Goal: Task Accomplishment & Management: Use online tool/utility

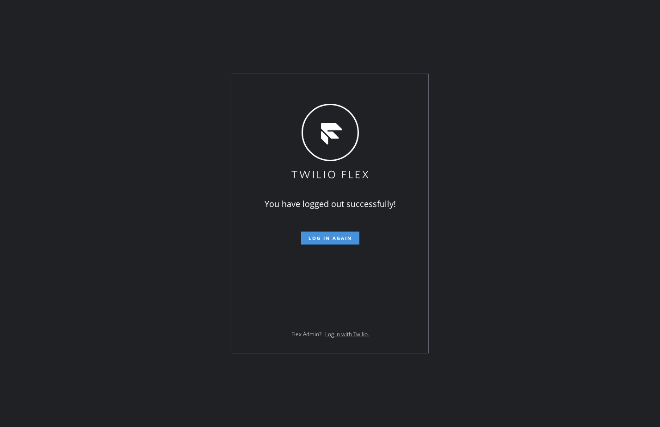
click at [320, 241] on span "Log in again" at bounding box center [331, 238] width 44 height 6
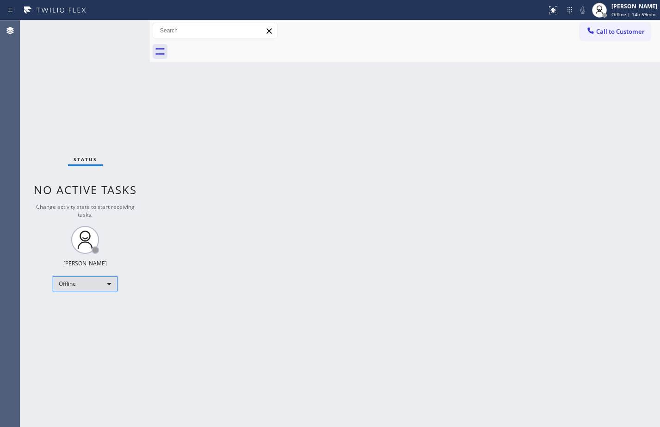
click at [105, 287] on div "Offline" at bounding box center [85, 283] width 65 height 15
click at [82, 309] on li "Available" at bounding box center [84, 308] width 63 height 11
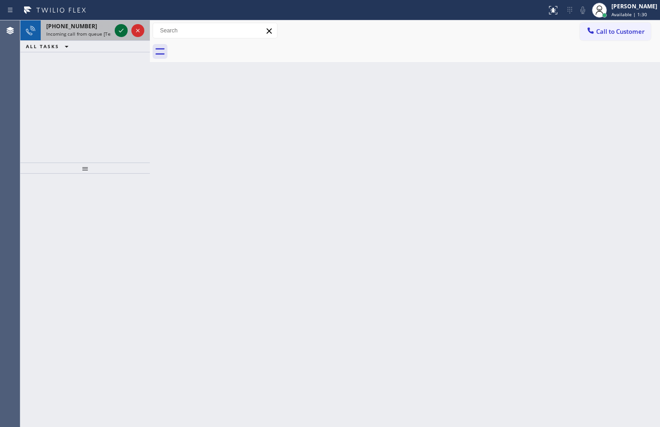
click at [118, 30] on icon at bounding box center [121, 30] width 11 height 11
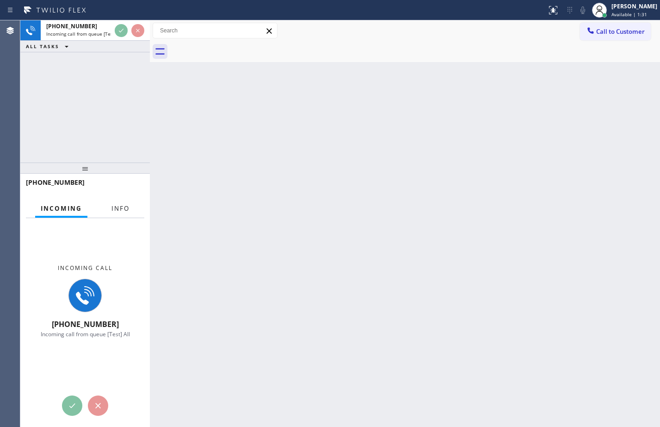
click at [125, 211] on span "Info" at bounding box center [121, 208] width 18 height 8
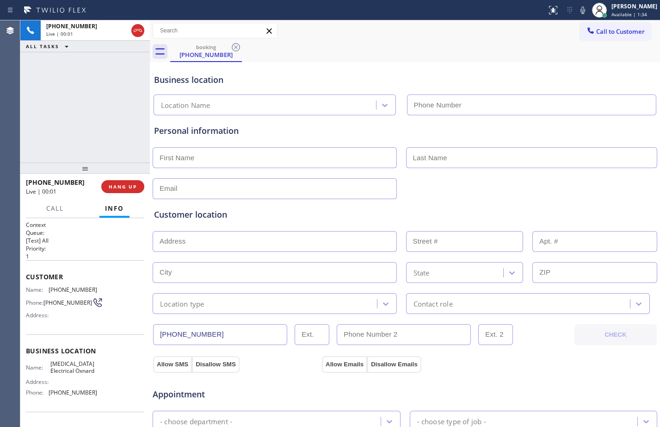
type input "[PHONE_NUMBER]"
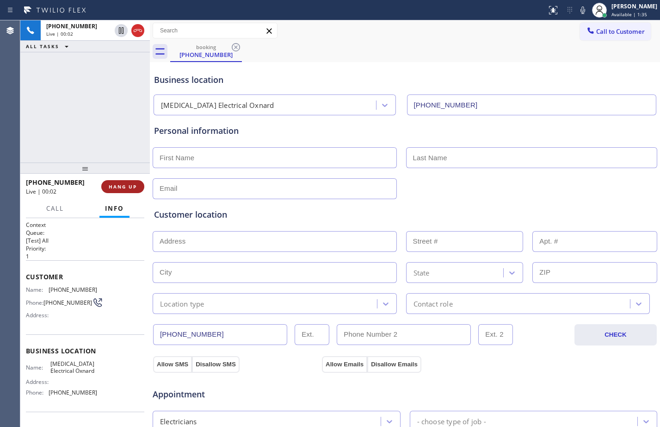
click at [133, 193] on button "HANG UP" at bounding box center [122, 186] width 43 height 13
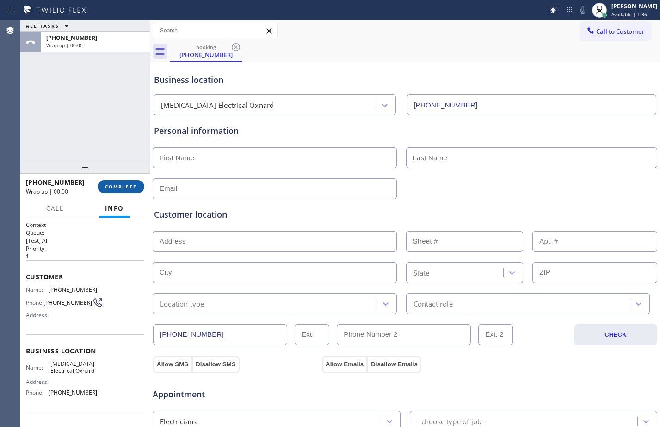
click at [136, 185] on span "COMPLETE" at bounding box center [121, 186] width 32 height 6
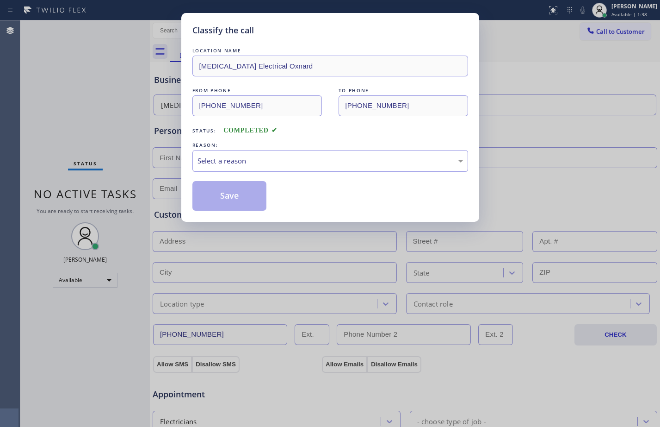
click at [290, 162] on div "Select a reason" at bounding box center [331, 161] width 266 height 11
click at [206, 193] on button "Save" at bounding box center [230, 196] width 75 height 30
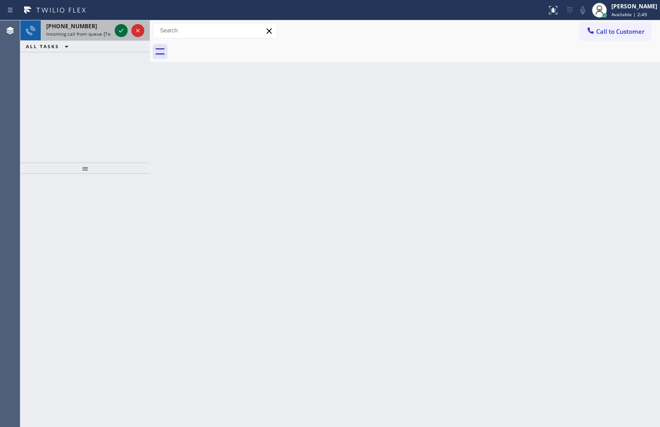
click at [121, 34] on icon at bounding box center [121, 30] width 11 height 11
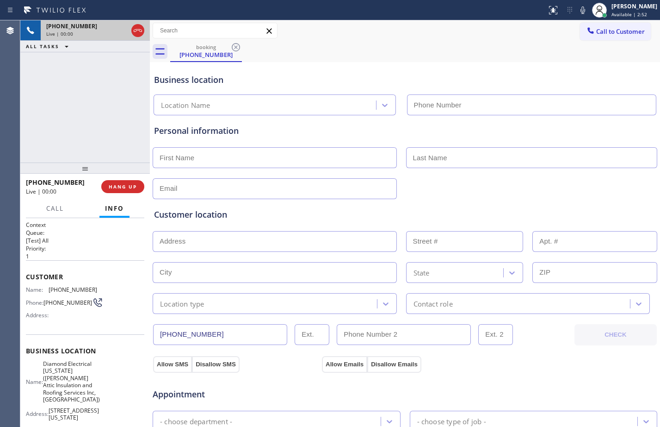
type input "[PHONE_NUMBER]"
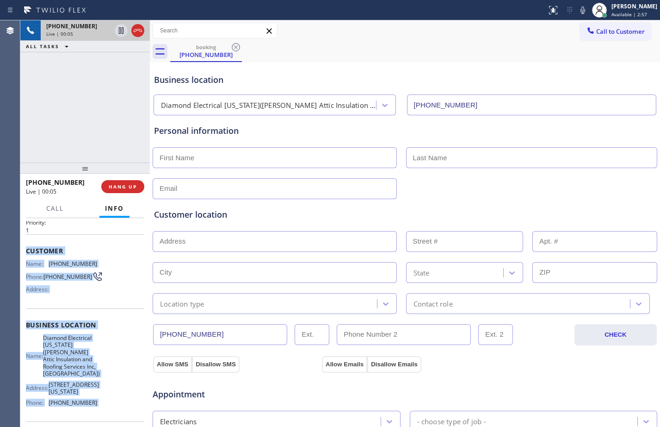
scroll to position [102, 0]
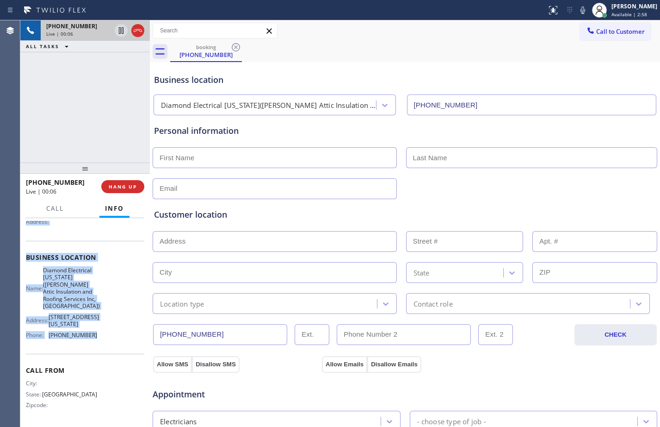
drag, startPoint x: 23, startPoint y: 280, endPoint x: 102, endPoint y: 337, distance: 97.8
click at [102, 337] on div "Context Queue: [Test] All Priority: 1 Customer Name: [PHONE_NUMBER] Phone: [PHO…" at bounding box center [85, 322] width 130 height 209
copy div "Customer Name: [PHONE_NUMBER] Phone: [PHONE_NUMBER] Address: Business location …"
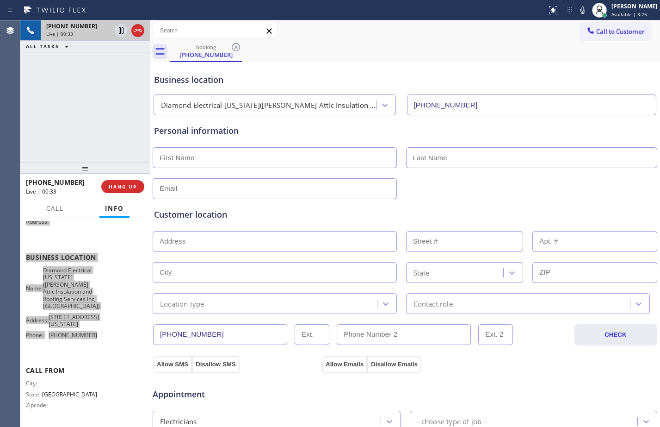
scroll to position [291, 0]
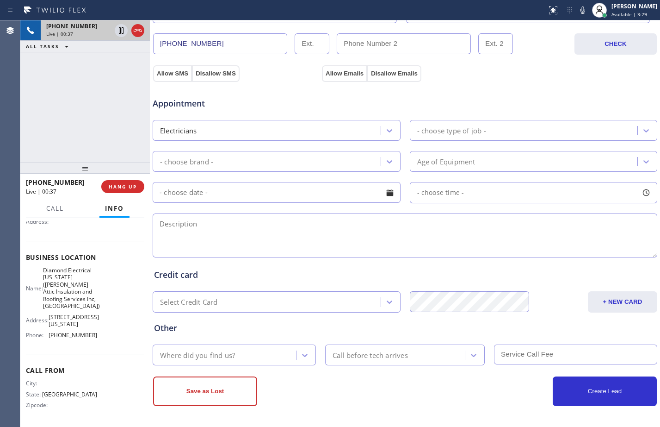
click at [81, 116] on div "[PHONE_NUMBER] Live | 00:37 ALL TASKS ALL TASKS ACTIVE TASKS TASKS IN WRAP UP" at bounding box center [85, 91] width 130 height 142
click at [119, 187] on span "HANG UP" at bounding box center [123, 186] width 28 height 6
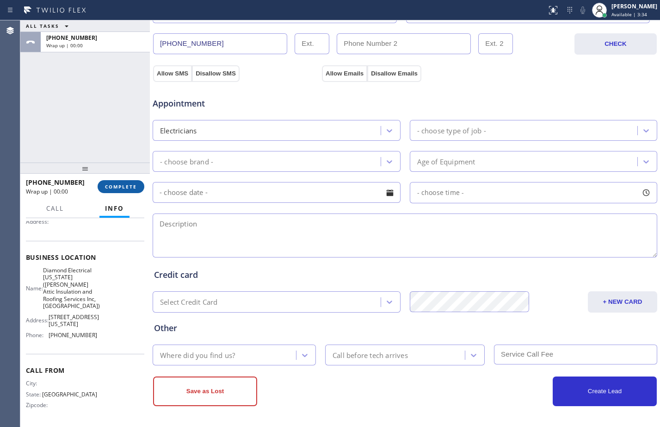
click at [120, 187] on span "COMPLETE" at bounding box center [121, 186] width 32 height 6
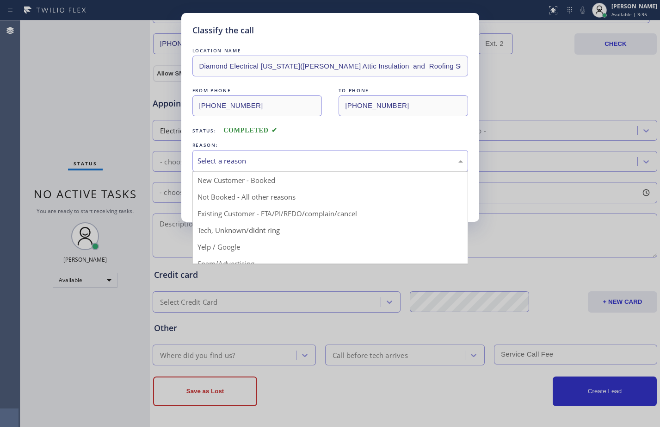
click at [238, 156] on div "Select a reason" at bounding box center [331, 161] width 266 height 11
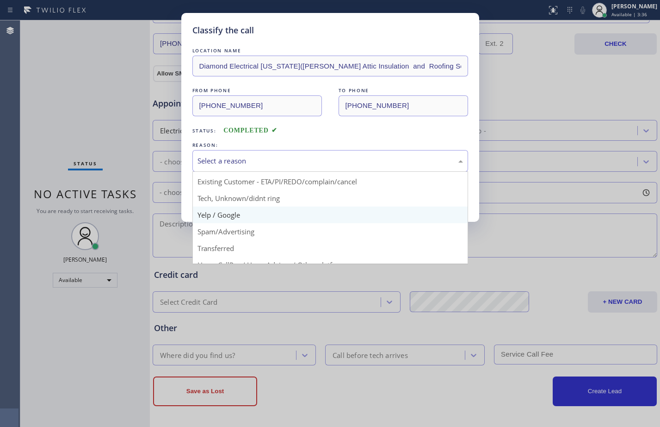
scroll to position [58, 0]
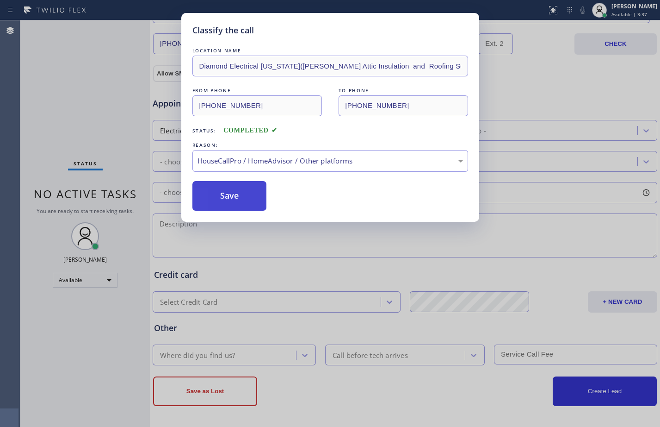
click at [233, 202] on button "Save" at bounding box center [230, 196] width 75 height 30
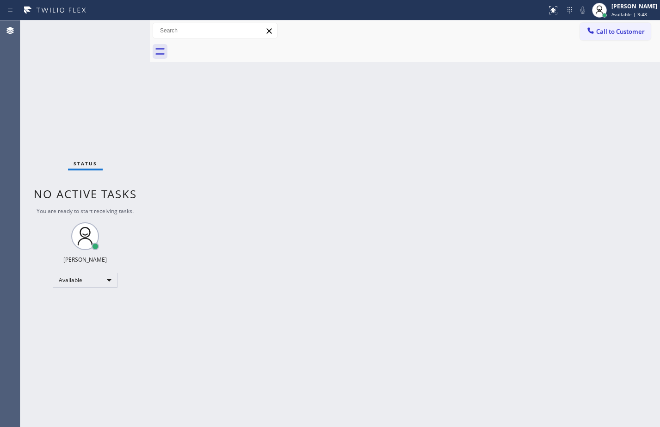
click at [176, 160] on div "Back to Dashboard Change Sender ID Customers Technicians Select a contact Outbo…" at bounding box center [405, 223] width 511 height 406
click at [472, 385] on div "Back to Dashboard Change Sender ID Customers Technicians Select a contact Outbo…" at bounding box center [405, 223] width 511 height 406
click at [119, 146] on div "Status No active tasks You are ready to start receiving tasks. [PERSON_NAME] Av…" at bounding box center [85, 223] width 130 height 406
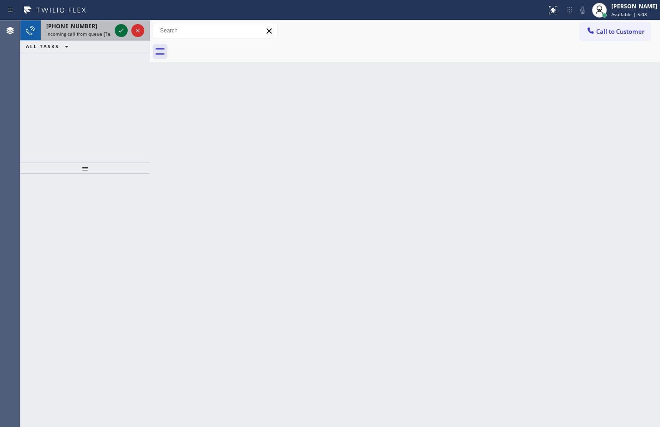
click at [115, 27] on div at bounding box center [121, 30] width 13 height 11
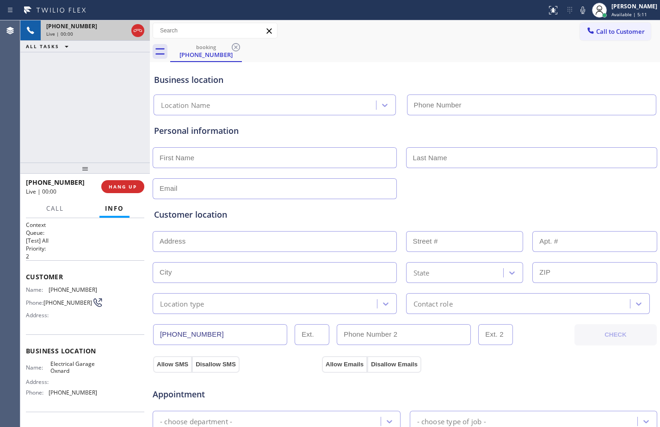
type input "[PHONE_NUMBER]"
click at [24, 274] on div "Context Queue: [Test] All Priority: 2 Customer Name: [PHONE_NUMBER] Phone: [PHO…" at bounding box center [85, 322] width 130 height 209
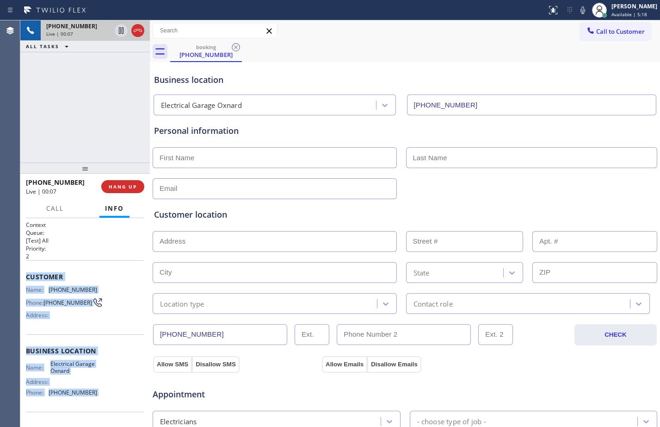
drag, startPoint x: 24, startPoint y: 274, endPoint x: 109, endPoint y: 398, distance: 150.2
click at [109, 398] on div "Context Queue: [Test] All Priority: 2 Customer Name: [PHONE_NUMBER] Phone: [PHO…" at bounding box center [85, 322] width 130 height 209
copy div "Customer Name: [PHONE_NUMBER] Phone: [PHONE_NUMBER] Address: Business location …"
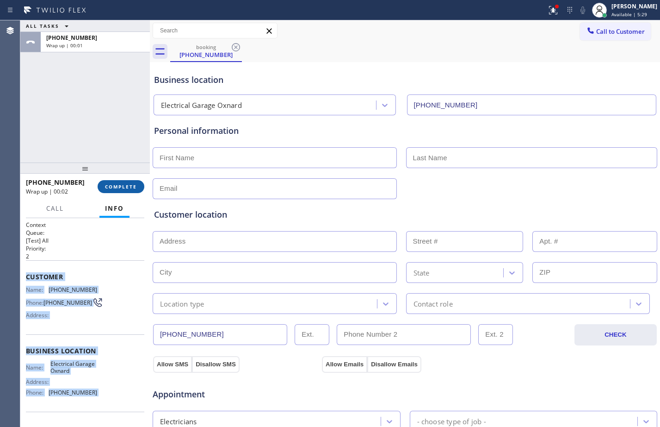
click at [122, 189] on span "COMPLETE" at bounding box center [121, 186] width 32 height 6
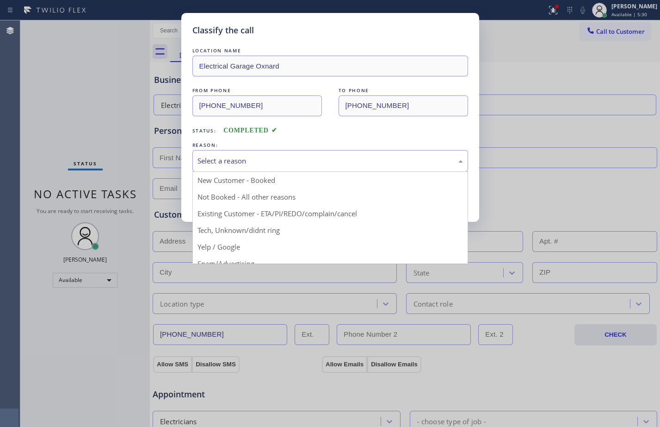
click at [288, 162] on div "Select a reason" at bounding box center [331, 161] width 266 height 11
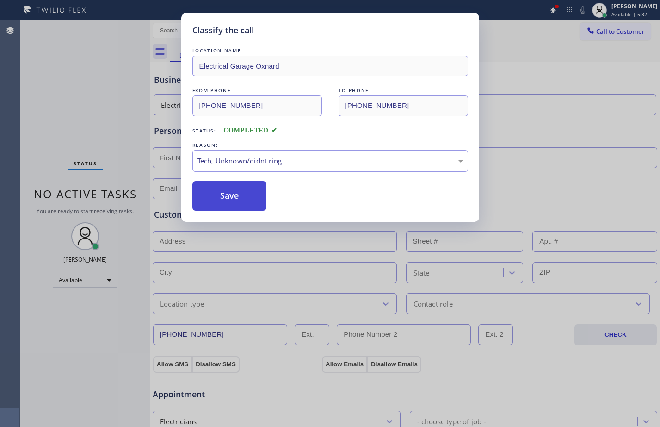
click at [236, 201] on button "Save" at bounding box center [230, 196] width 75 height 30
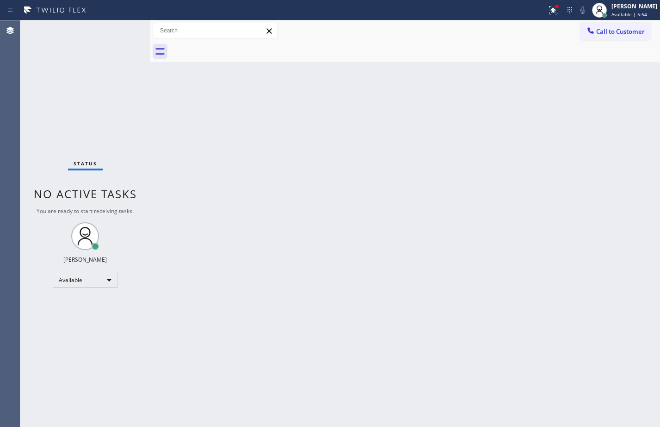
click at [541, 141] on div "Back to Dashboard Change Sender ID Customers Technicians Select a contact Outbo…" at bounding box center [405, 223] width 511 height 406
click at [543, 14] on div at bounding box center [553, 10] width 20 height 11
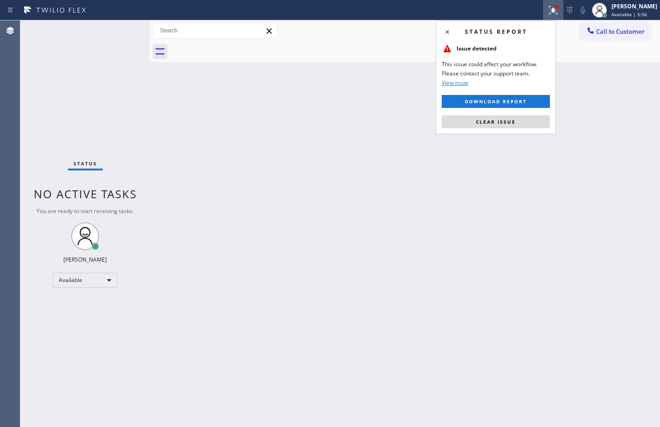
click at [501, 131] on div "Status report Issue detected This issue could affect your workflow. Please cont…" at bounding box center [496, 77] width 120 height 114
click at [498, 117] on button "Clear issue" at bounding box center [496, 121] width 108 height 13
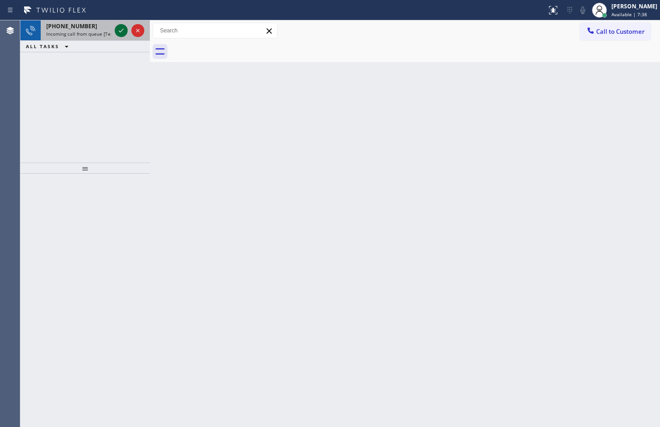
click at [124, 31] on icon at bounding box center [121, 30] width 11 height 11
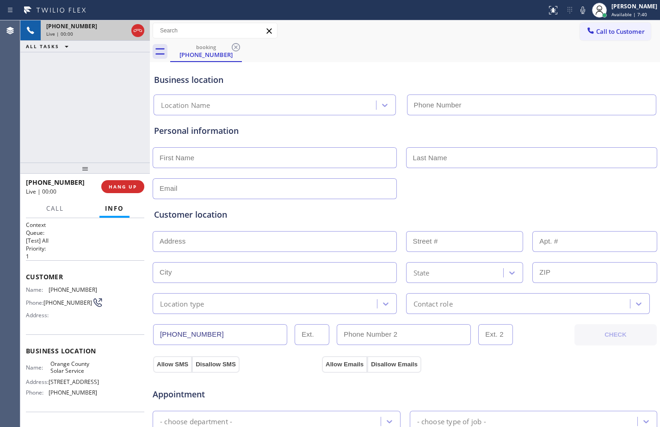
type input "[PHONE_NUMBER]"
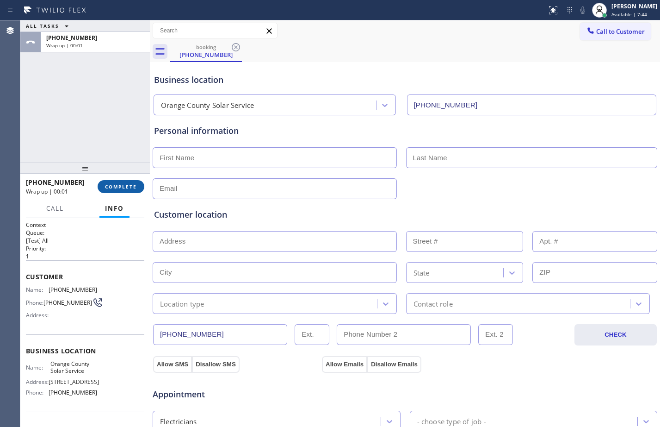
click at [112, 186] on span "COMPLETE" at bounding box center [121, 186] width 32 height 6
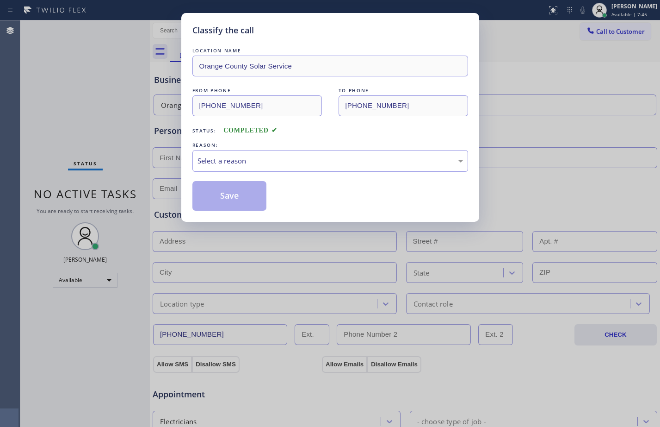
click at [115, 187] on div "Classify the call LOCATION NAME Orange County Solar Service FROM PHONE [PHONE_N…" at bounding box center [330, 213] width 660 height 427
click at [322, 150] on div "Select a reason" at bounding box center [331, 161] width 276 height 22
click at [254, 201] on button "Save" at bounding box center [230, 196] width 75 height 30
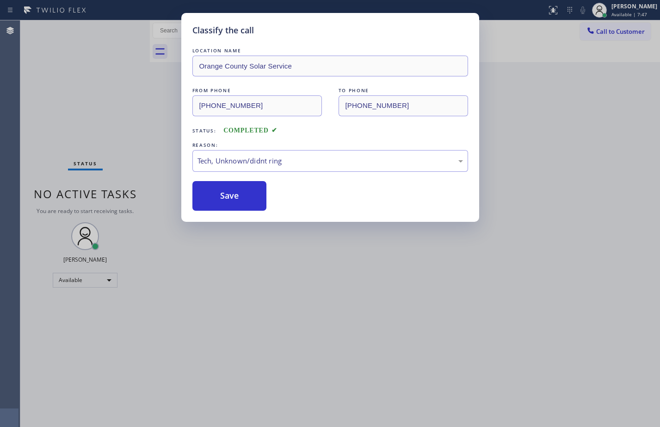
click at [115, 85] on div "Classify the call LOCATION NAME Orange County Solar Service FROM PHONE [PHONE_N…" at bounding box center [330, 213] width 660 height 427
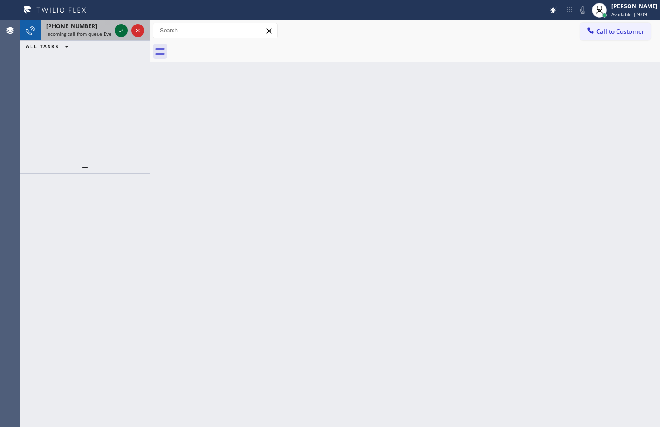
click at [120, 31] on icon at bounding box center [121, 31] width 5 height 4
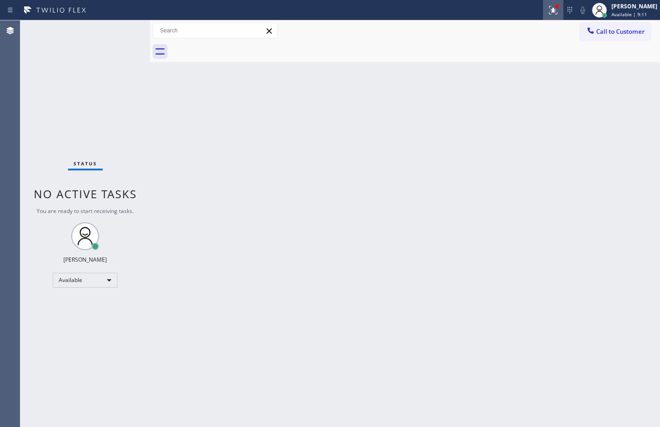
click at [548, 18] on button at bounding box center [553, 10] width 20 height 20
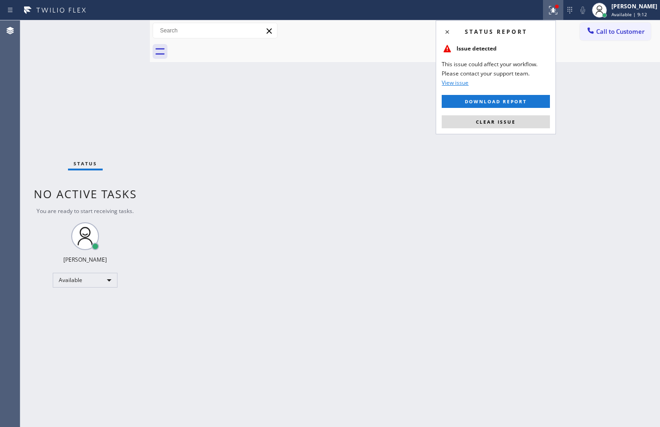
click at [507, 128] on div "Status report Issue detected This issue could affect your workflow. Please cont…" at bounding box center [496, 77] width 120 height 114
click at [505, 122] on span "Clear issue" at bounding box center [496, 121] width 40 height 6
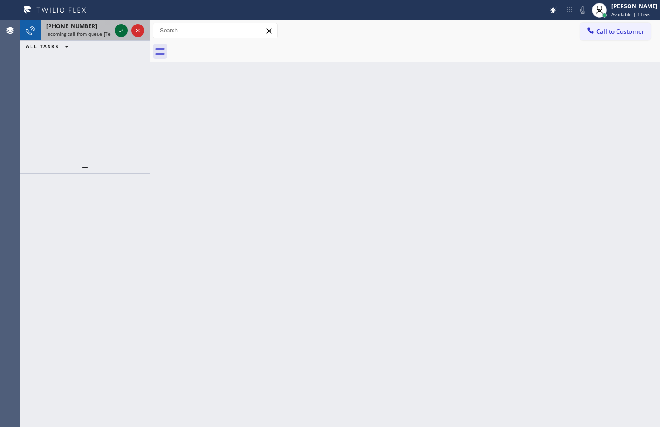
click at [123, 31] on icon at bounding box center [121, 30] width 11 height 11
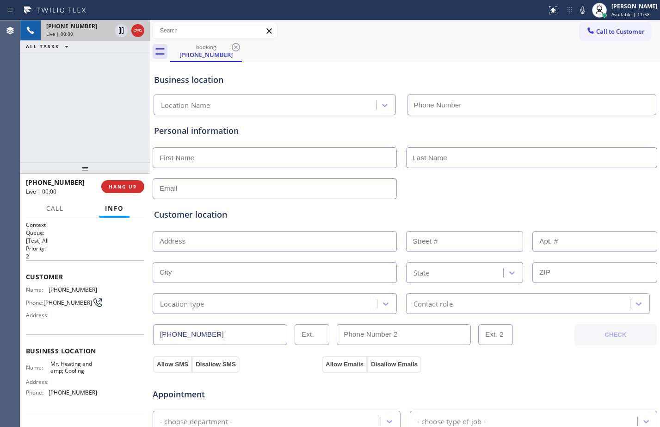
type input "[PHONE_NUMBER]"
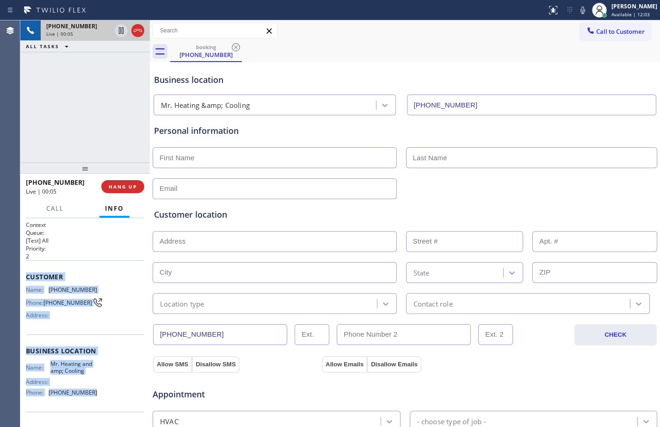
drag, startPoint x: 22, startPoint y: 274, endPoint x: 108, endPoint y: 391, distance: 146.0
click at [108, 391] on div "Context Queue: [Test] All Priority: 2 Customer Name: [PHONE_NUMBER] Phone: [PHO…" at bounding box center [85, 322] width 130 height 209
copy div "Customer Name: [PHONE_NUMBER] Phone: [PHONE_NUMBER] Address: Business location …"
click at [131, 187] on span "HANG UP" at bounding box center [123, 186] width 28 height 6
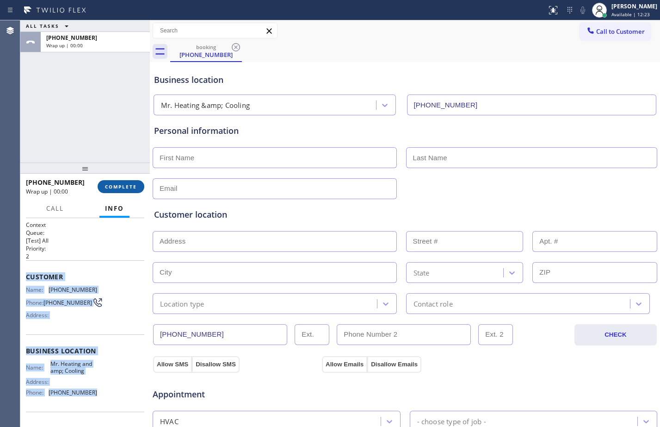
click at [131, 187] on span "COMPLETE" at bounding box center [121, 186] width 32 height 6
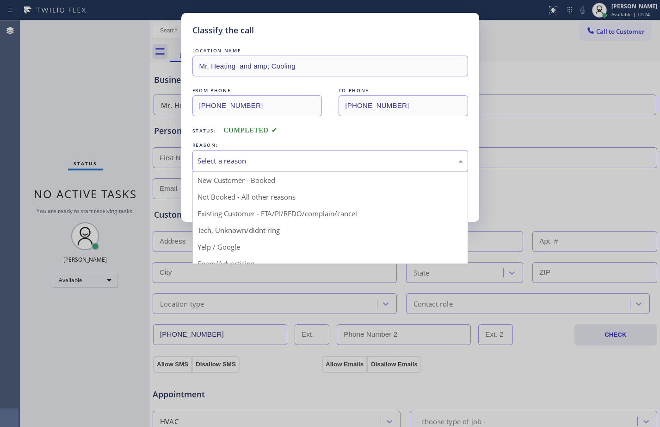
click at [360, 153] on div "Select a reason" at bounding box center [331, 161] width 276 height 22
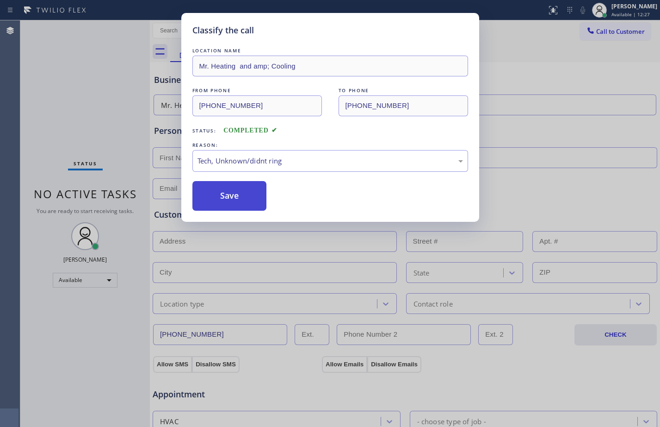
click at [241, 192] on button "Save" at bounding box center [230, 196] width 75 height 30
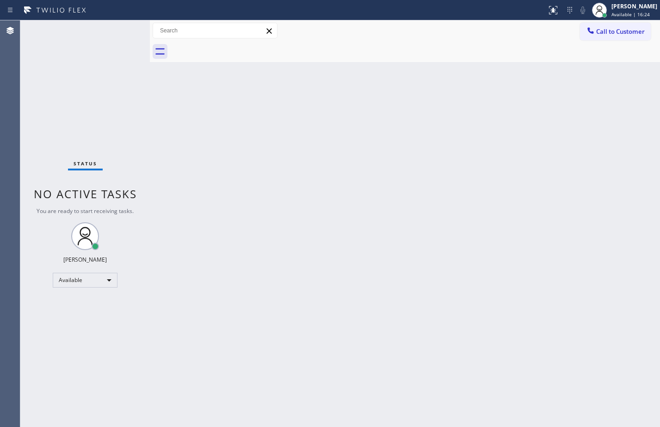
click at [64, 104] on div "Status No active tasks You are ready to start receiving tasks. [PERSON_NAME] Av…" at bounding box center [85, 223] width 130 height 406
click at [451, 341] on div "Back to Dashboard Change Sender ID Customers Technicians Select a contact Outbo…" at bounding box center [405, 223] width 511 height 406
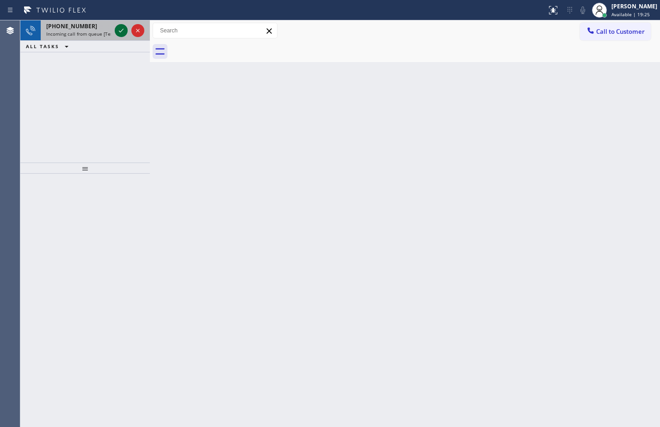
click at [126, 32] on icon at bounding box center [121, 30] width 11 height 11
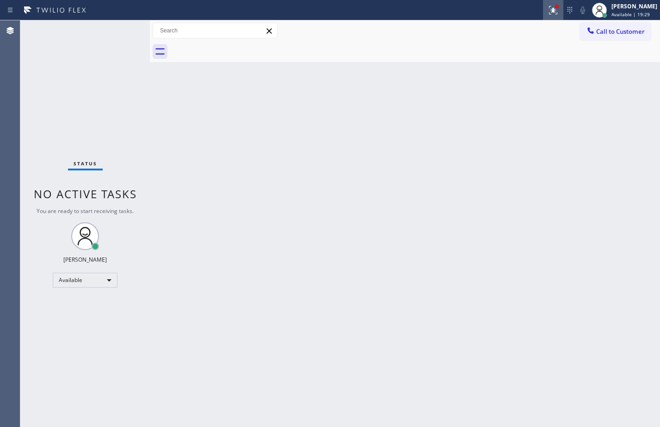
click at [551, 10] on icon at bounding box center [554, 8] width 6 height 3
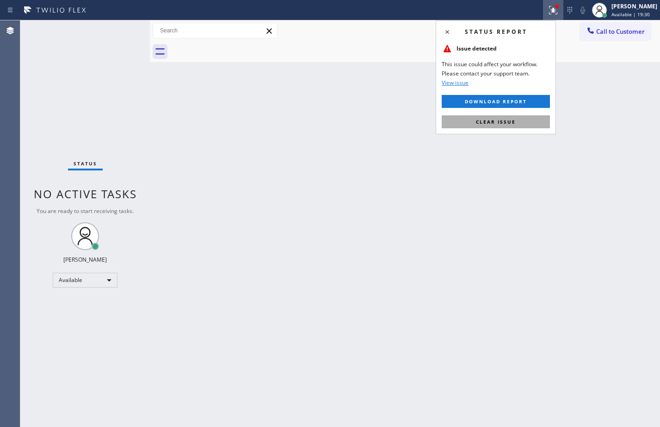
click at [508, 123] on span "Clear issue" at bounding box center [496, 121] width 40 height 6
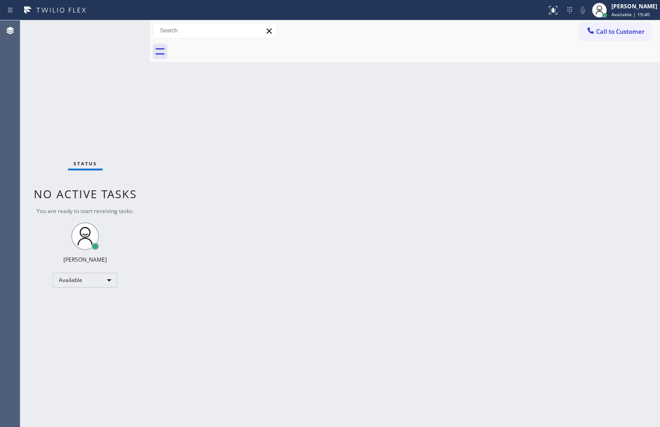
click at [342, 309] on div "Back to Dashboard Change Sender ID Customers Technicians Select a contact Outbo…" at bounding box center [405, 223] width 511 height 406
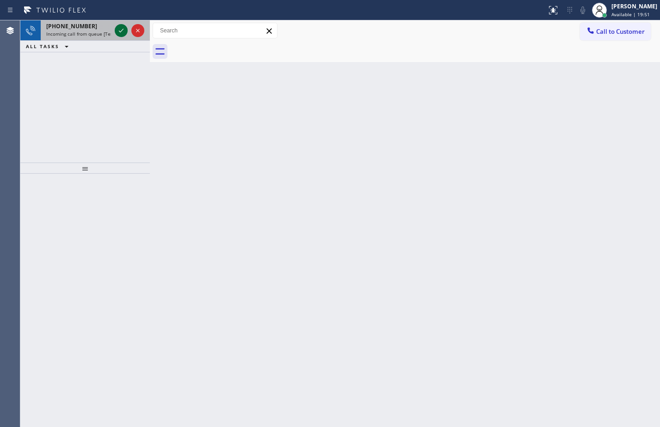
click at [126, 30] on icon at bounding box center [121, 30] width 11 height 11
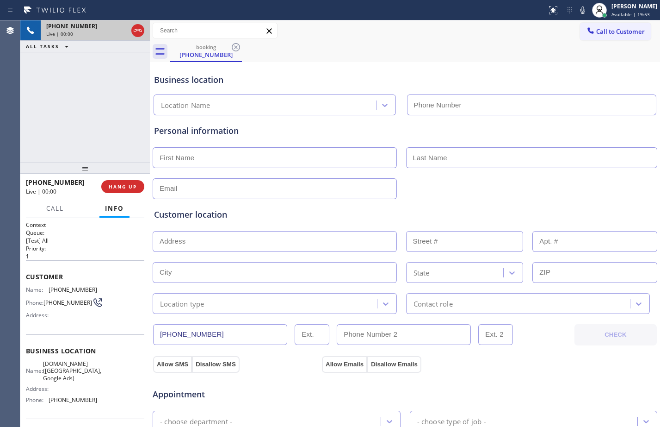
type input "[PHONE_NUMBER]"
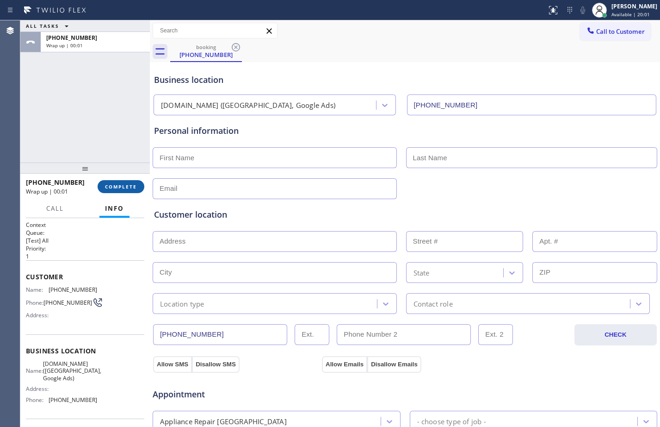
click at [111, 187] on span "COMPLETE" at bounding box center [121, 186] width 32 height 6
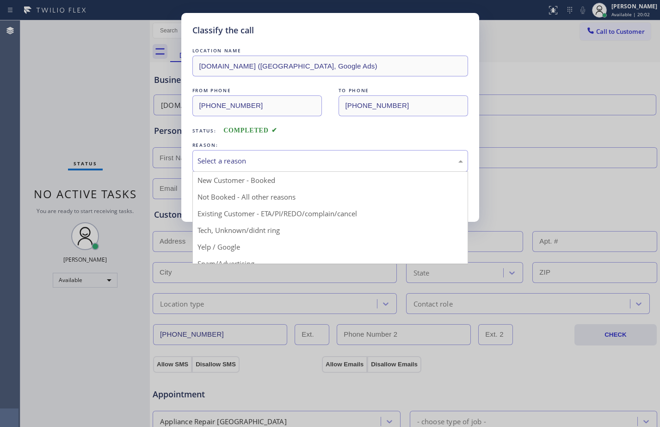
click at [270, 159] on div "Select a reason" at bounding box center [331, 161] width 266 height 11
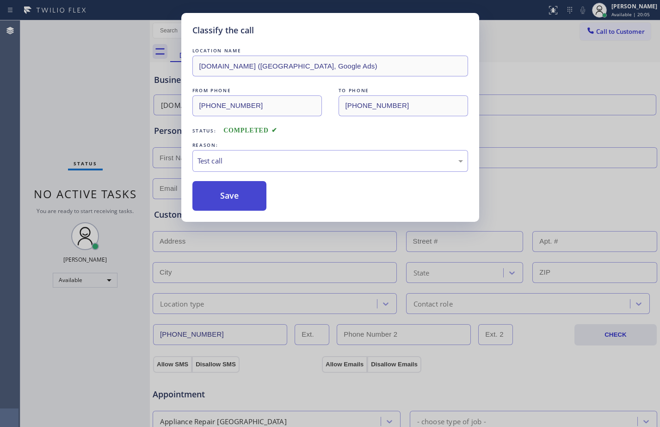
click at [225, 200] on button "Save" at bounding box center [230, 196] width 75 height 30
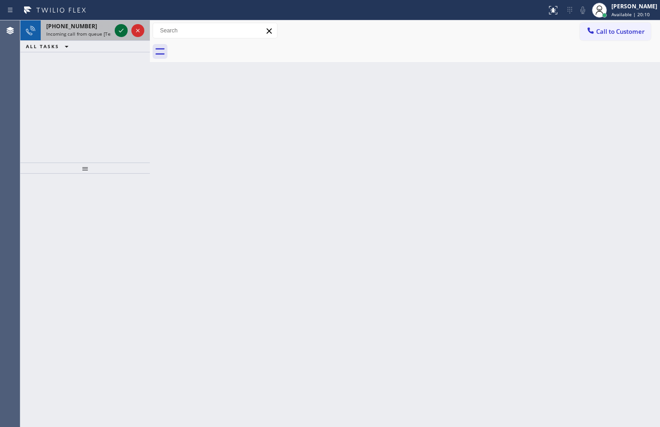
click at [120, 32] on icon at bounding box center [121, 31] width 5 height 4
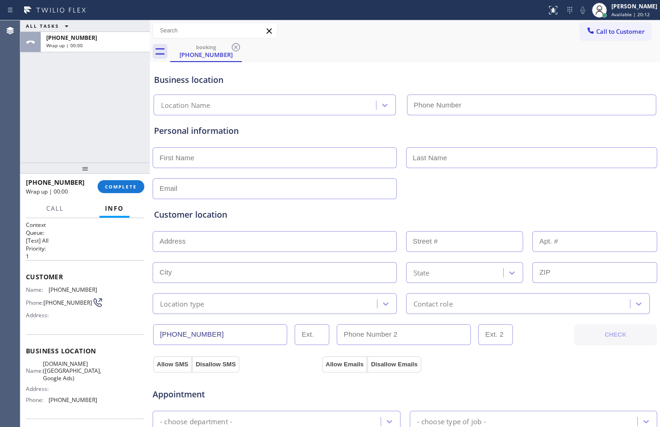
type input "[PHONE_NUMBER]"
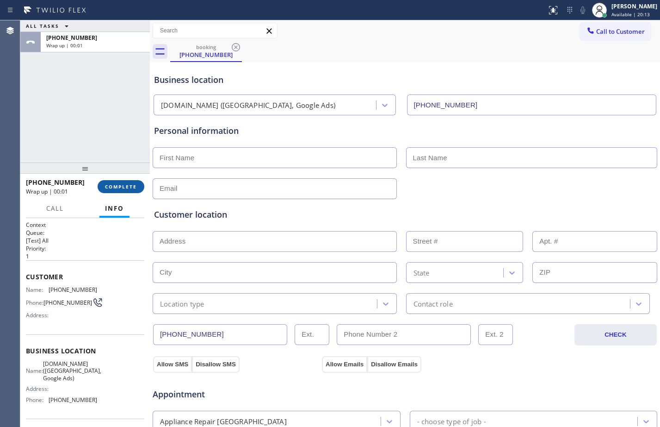
click at [127, 181] on button "COMPLETE" at bounding box center [121, 186] width 47 height 13
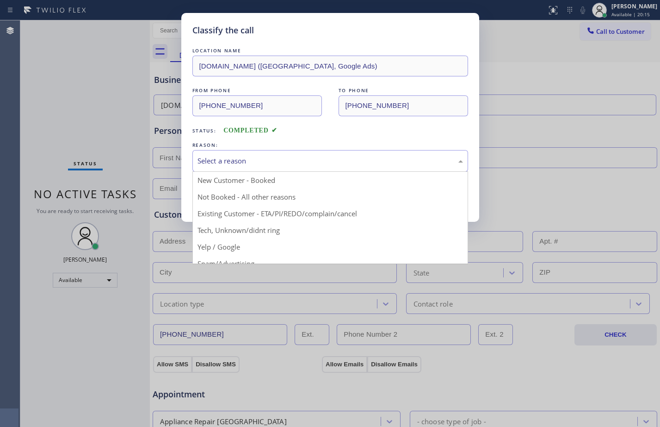
click at [299, 169] on div "Select a reason" at bounding box center [331, 161] width 276 height 22
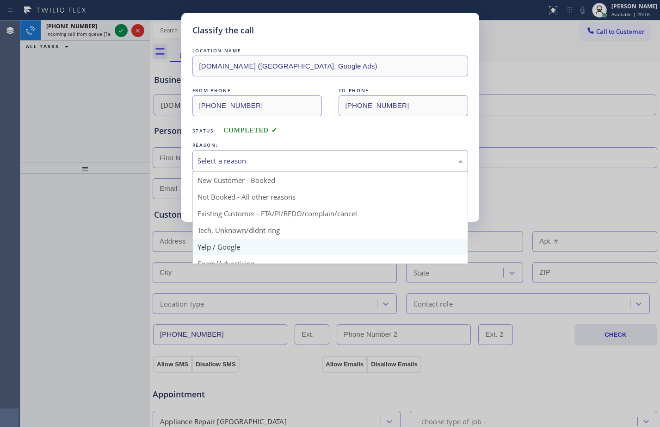
scroll to position [58, 0]
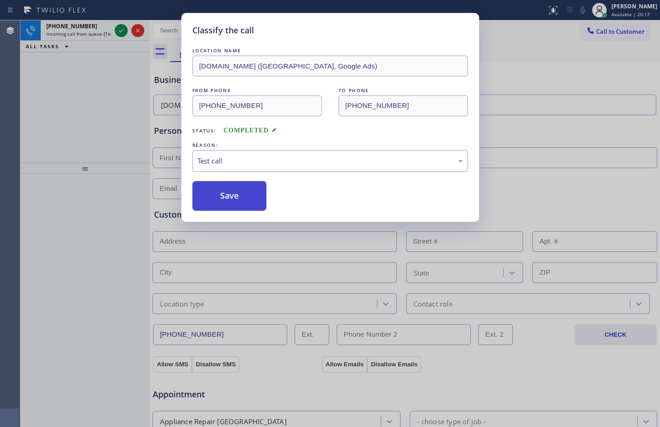
click at [228, 202] on button "Save" at bounding box center [230, 196] width 75 height 30
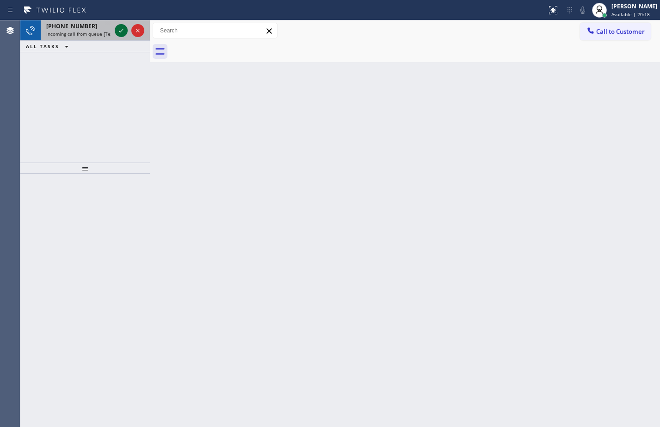
click at [120, 31] on icon at bounding box center [121, 30] width 11 height 11
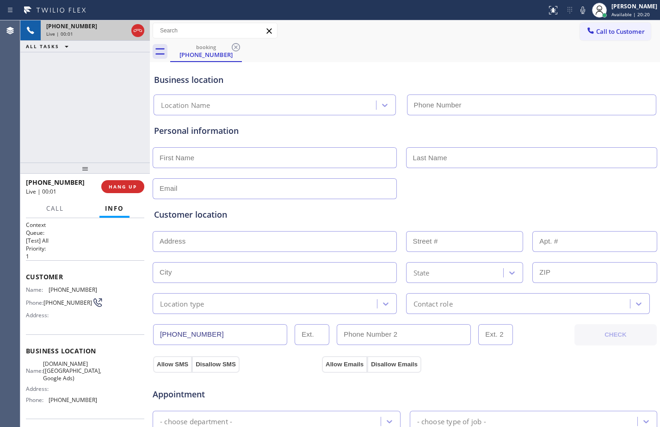
type input "[PHONE_NUMBER]"
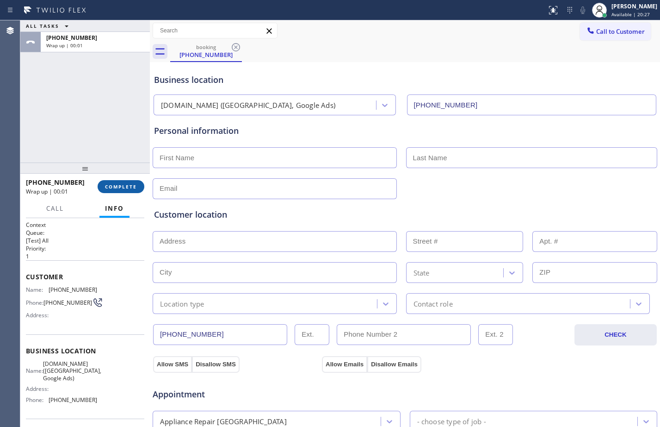
click at [117, 188] on span "COMPLETE" at bounding box center [121, 186] width 32 height 6
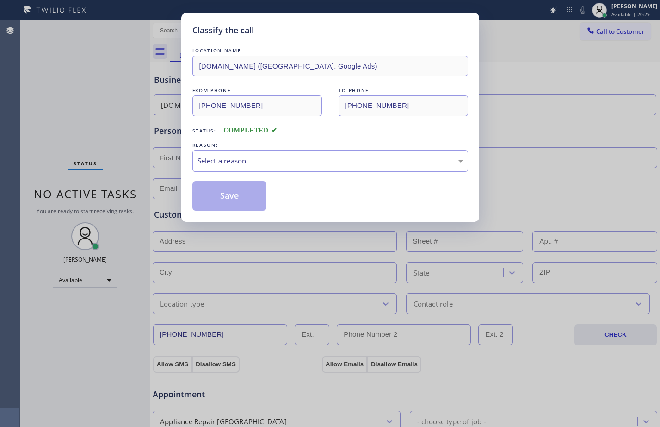
click at [342, 162] on div "Select a reason" at bounding box center [331, 161] width 266 height 11
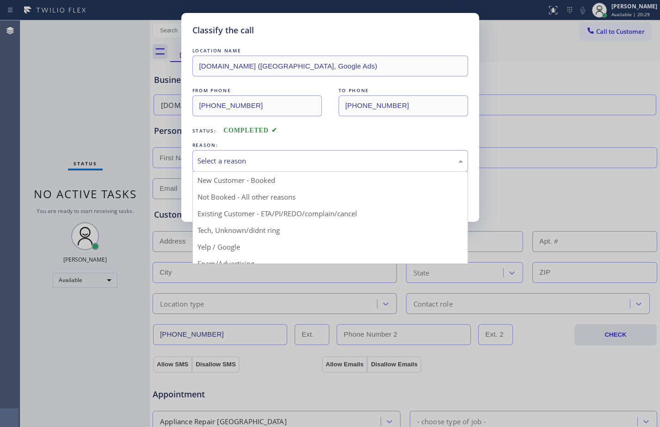
scroll to position [58, 0]
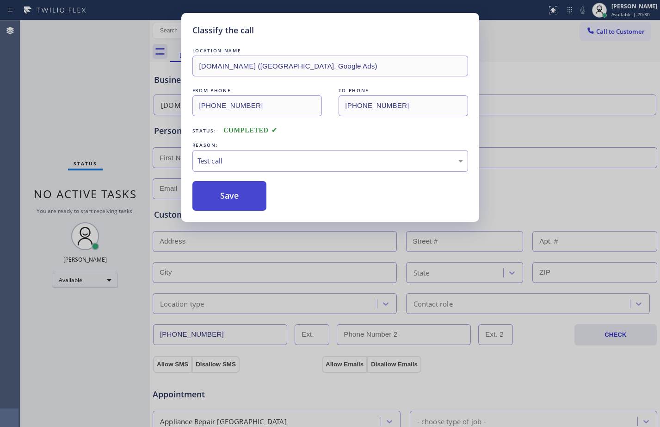
click at [220, 205] on button "Save" at bounding box center [230, 196] width 75 height 30
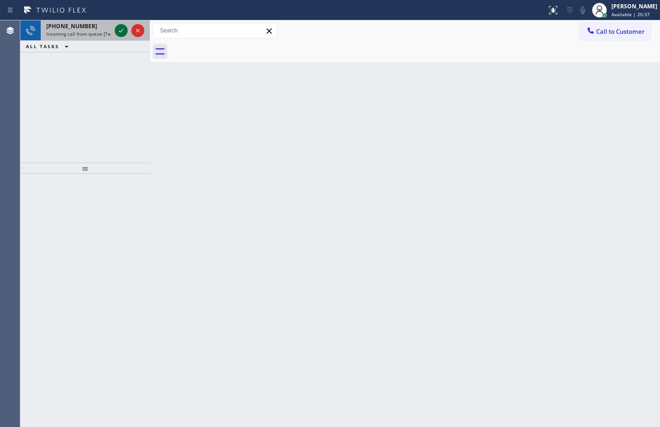
click at [119, 37] on button at bounding box center [121, 30] width 13 height 13
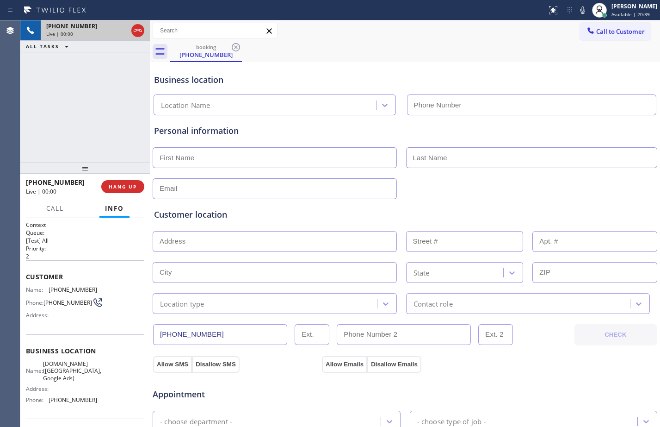
type input "[PHONE_NUMBER]"
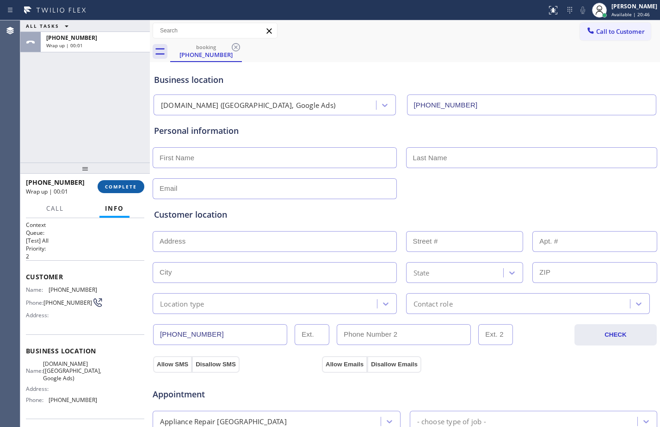
click at [132, 189] on span "COMPLETE" at bounding box center [121, 186] width 32 height 6
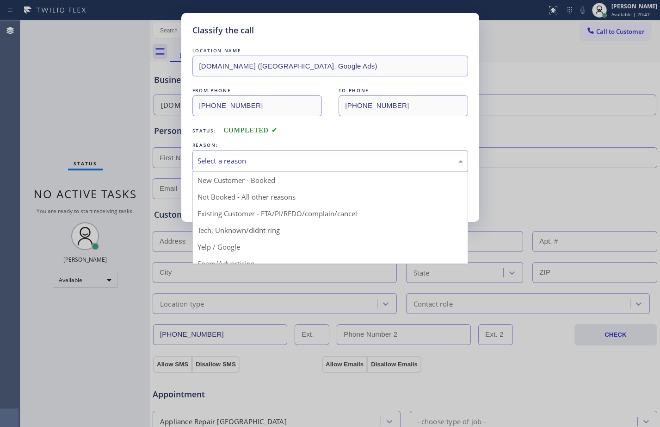
click at [229, 156] on div "Select a reason" at bounding box center [331, 161] width 266 height 11
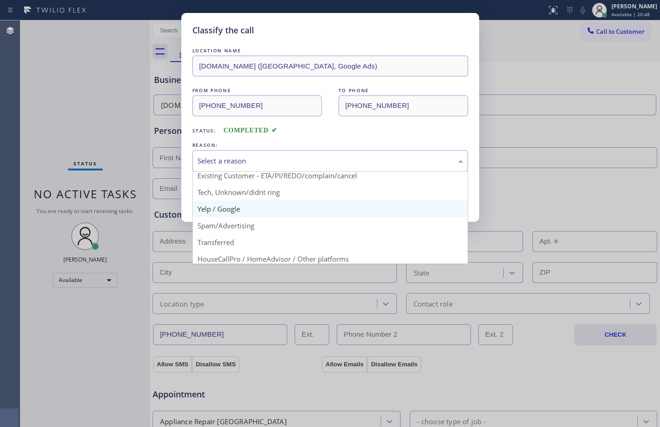
scroll to position [58, 0]
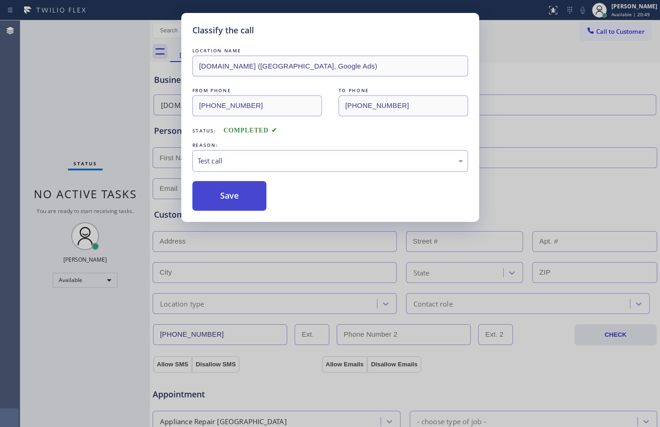
click at [243, 198] on button "Save" at bounding box center [230, 196] width 75 height 30
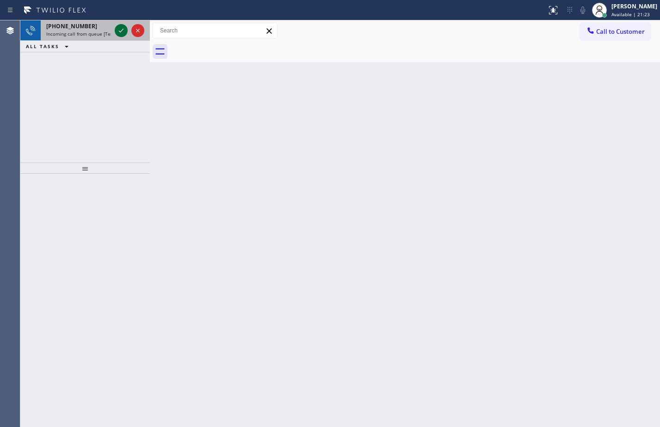
click at [118, 31] on icon at bounding box center [121, 30] width 11 height 11
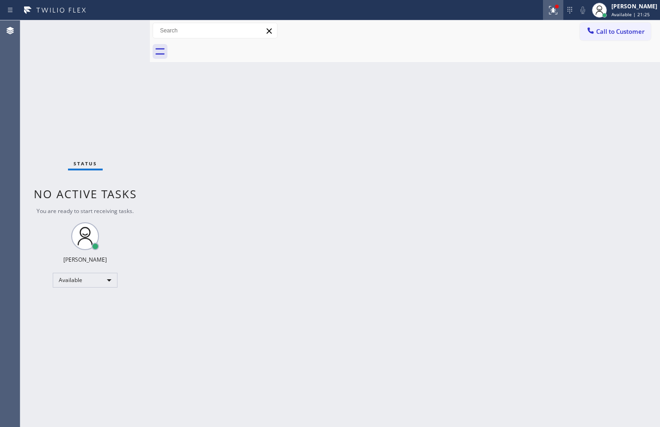
click at [548, 11] on icon at bounding box center [553, 10] width 11 height 11
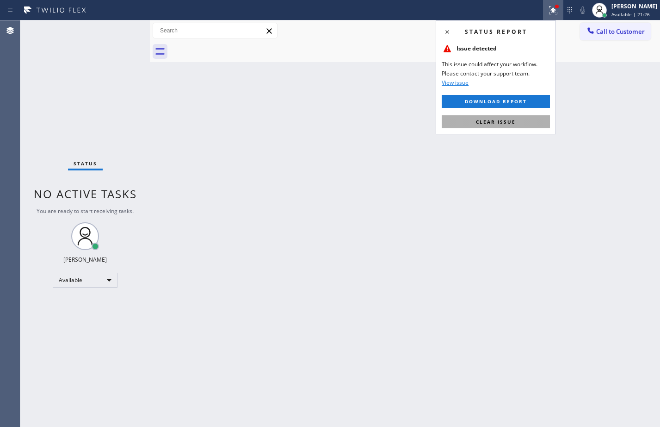
click at [515, 128] on button "Clear issue" at bounding box center [496, 121] width 108 height 13
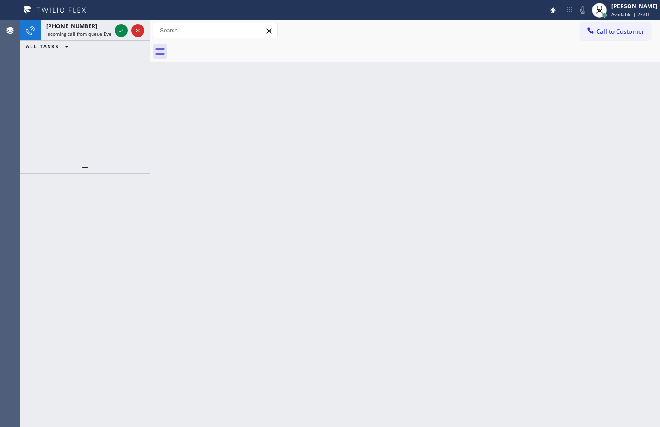
click at [100, 41] on div "ALL TASKS ALL TASKS ACTIVE TASKS TASKS IN WRAP UP" at bounding box center [85, 47] width 130 height 12
click at [127, 24] on div at bounding box center [129, 30] width 33 height 20
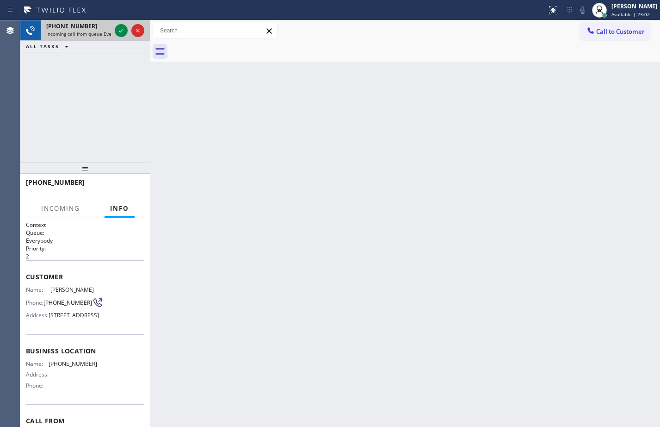
click at [128, 29] on div at bounding box center [129, 30] width 33 height 20
click at [122, 32] on icon at bounding box center [121, 30] width 11 height 11
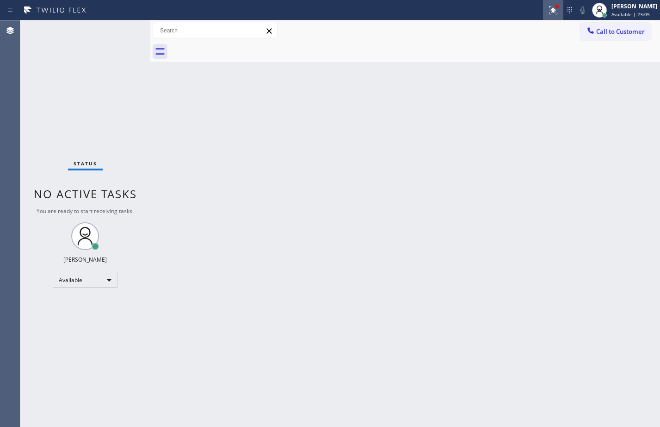
click at [548, 8] on icon at bounding box center [553, 10] width 11 height 11
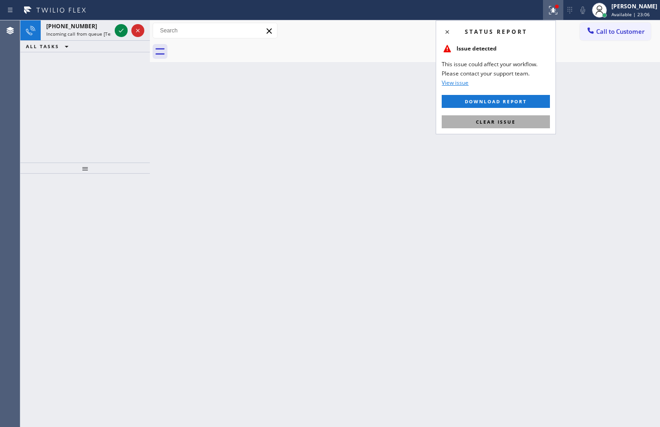
click at [498, 121] on span "Clear issue" at bounding box center [496, 121] width 40 height 6
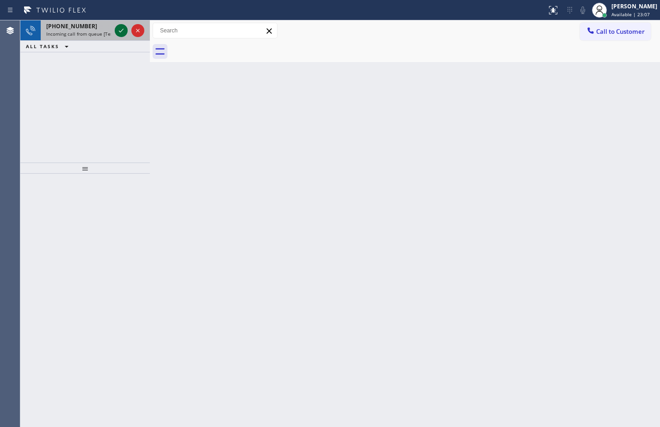
click at [123, 31] on icon at bounding box center [121, 30] width 11 height 11
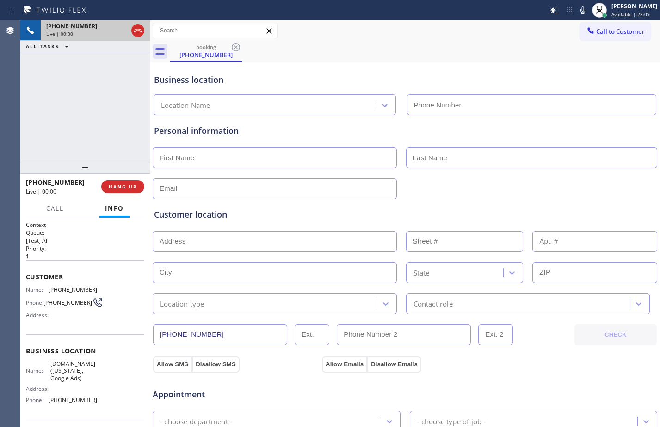
type input "[PHONE_NUMBER]"
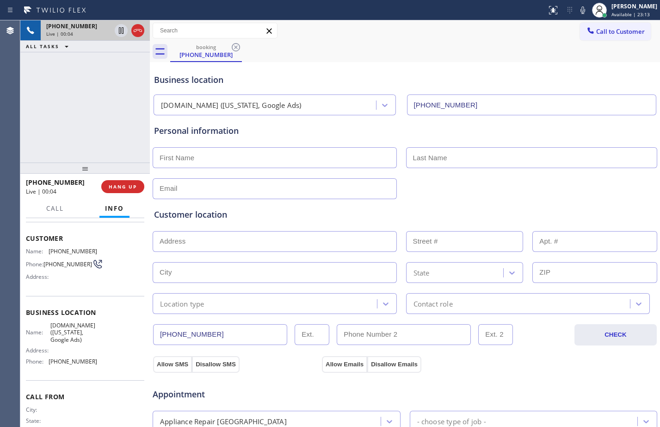
scroll to position [68, 0]
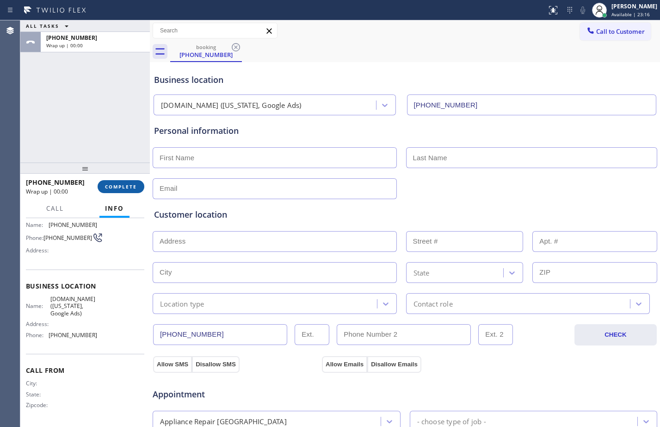
click at [133, 188] on span "COMPLETE" at bounding box center [121, 186] width 32 height 6
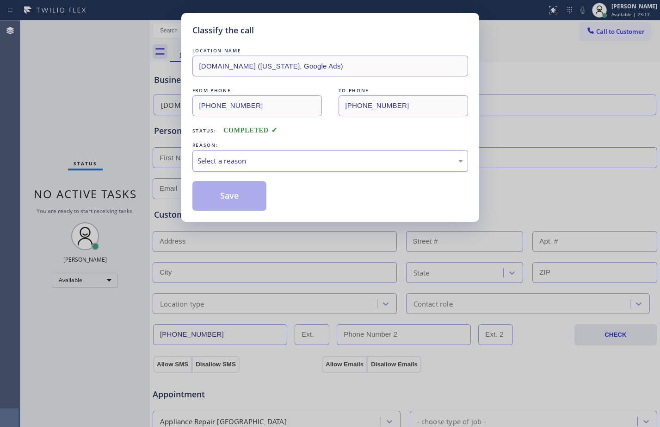
click at [290, 160] on div "Select a reason" at bounding box center [331, 161] width 266 height 11
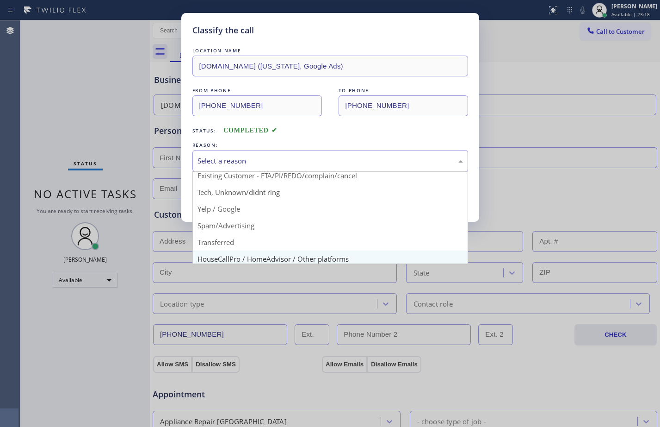
scroll to position [58, 0]
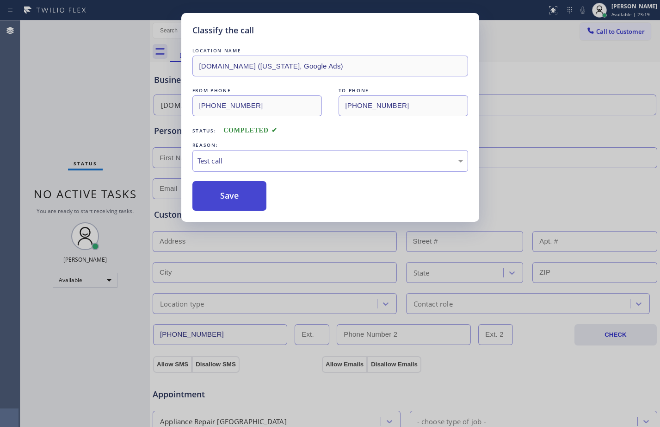
click at [225, 205] on button "Save" at bounding box center [230, 196] width 75 height 30
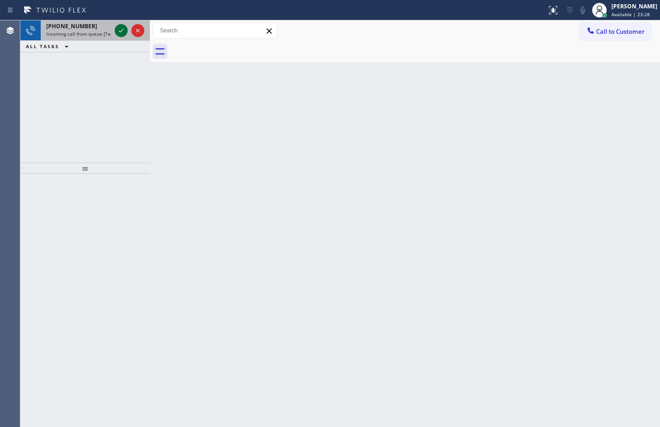
click at [121, 32] on icon at bounding box center [121, 30] width 11 height 11
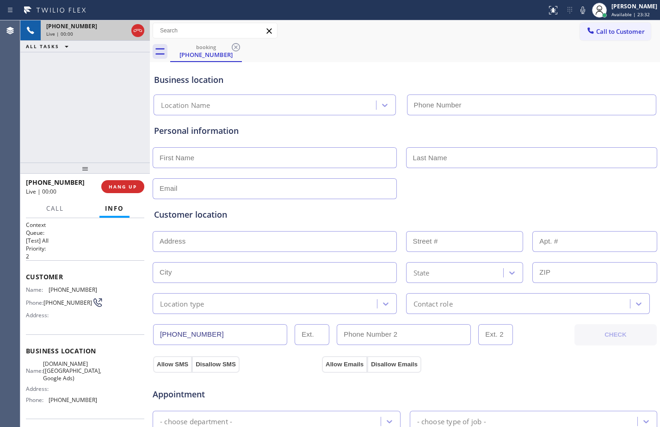
type input "[PHONE_NUMBER]"
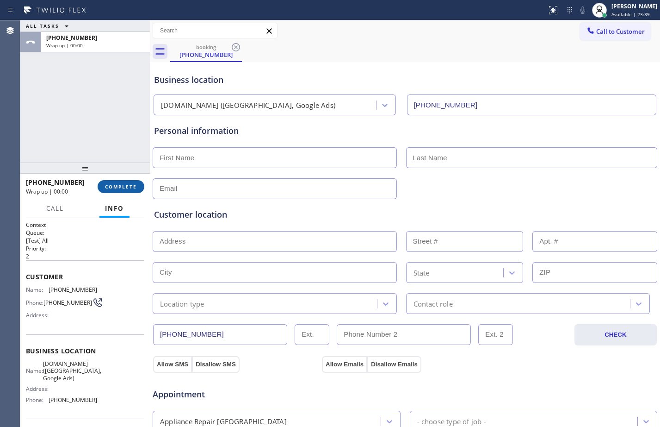
click at [137, 191] on button "COMPLETE" at bounding box center [121, 186] width 47 height 13
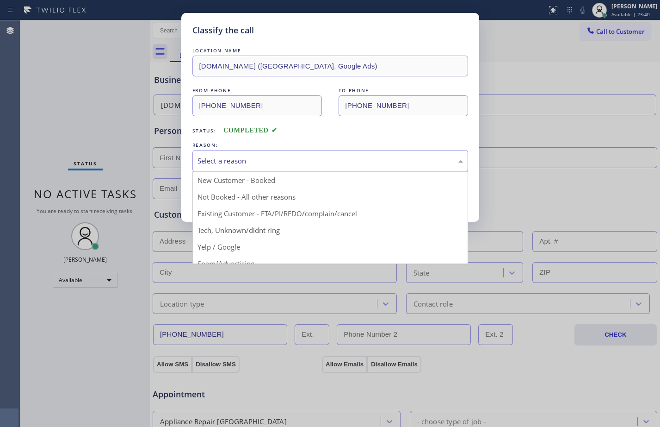
click at [323, 167] on div "Select a reason" at bounding box center [331, 161] width 276 height 22
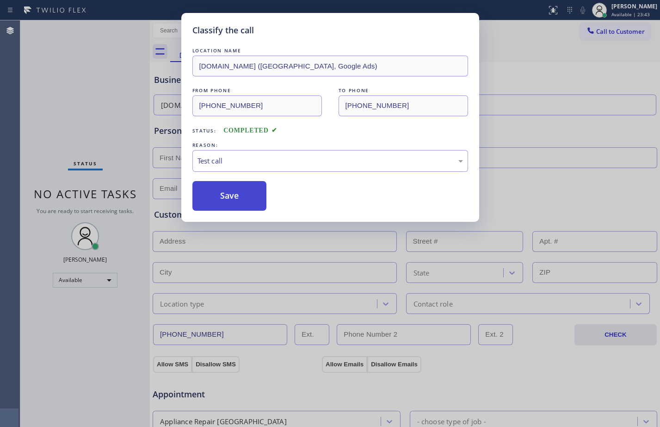
click at [222, 189] on button "Save" at bounding box center [230, 196] width 75 height 30
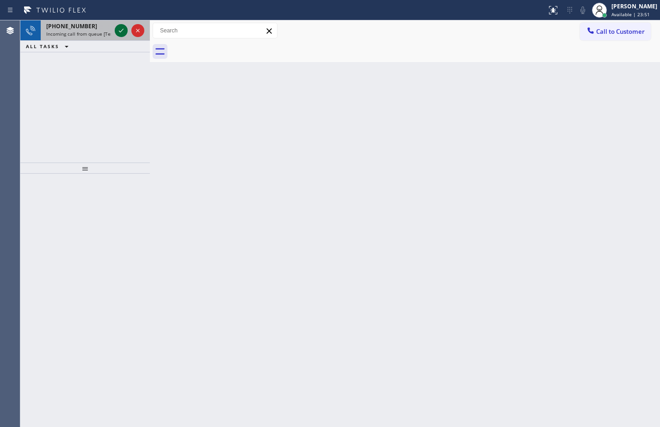
click at [121, 27] on icon at bounding box center [121, 30] width 11 height 11
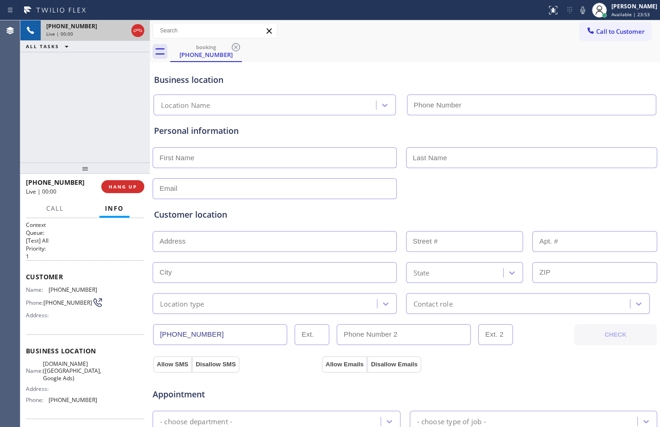
type input "[PHONE_NUMBER]"
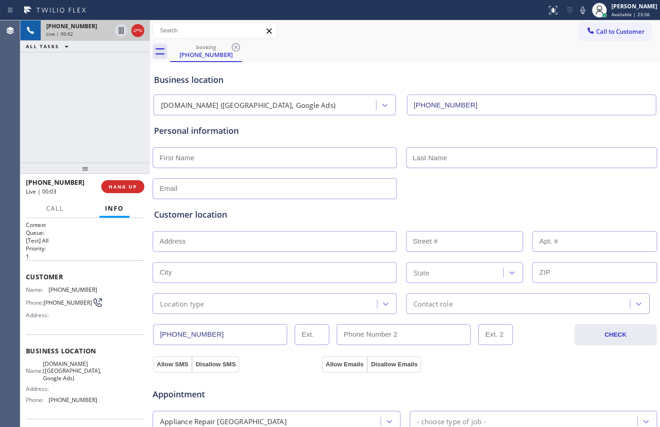
scroll to position [291, 0]
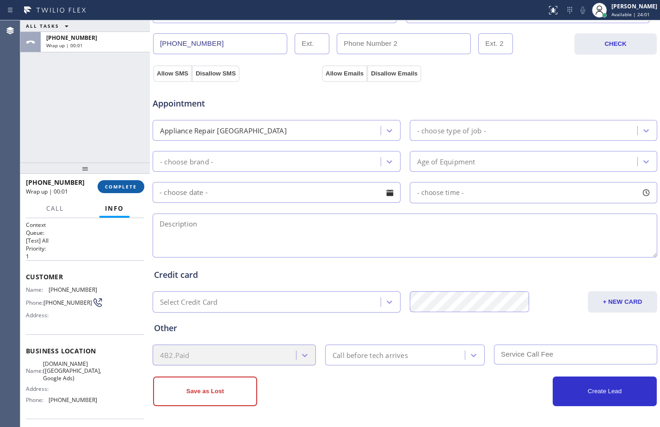
click at [126, 185] on span "COMPLETE" at bounding box center [121, 186] width 32 height 6
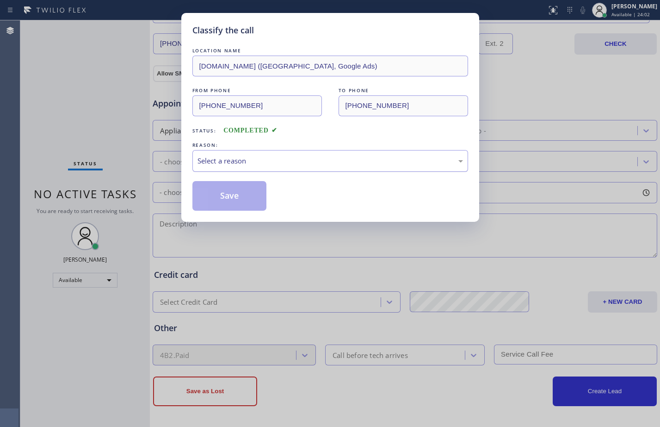
click at [267, 169] on div "Select a reason" at bounding box center [331, 161] width 276 height 22
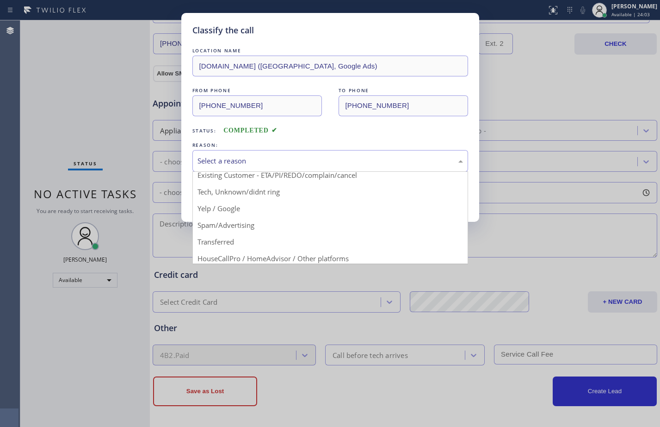
scroll to position [58, 0]
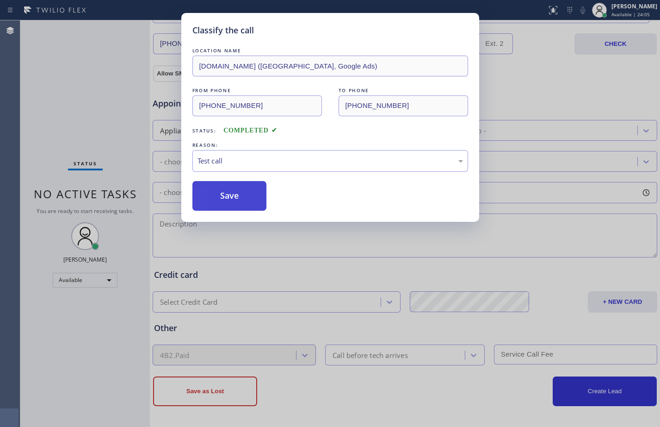
click at [237, 200] on button "Save" at bounding box center [230, 196] width 75 height 30
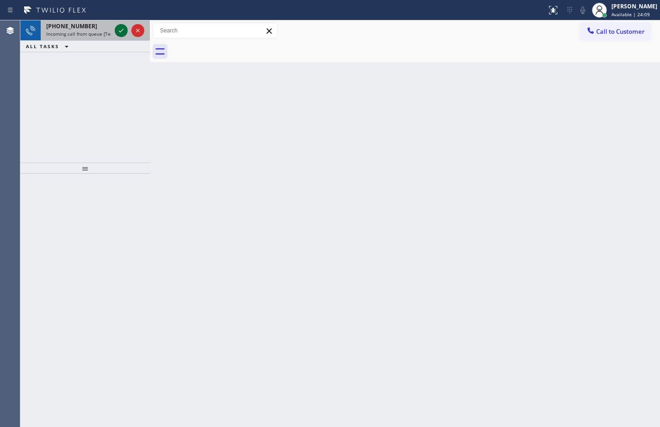
click at [120, 32] on icon at bounding box center [121, 30] width 11 height 11
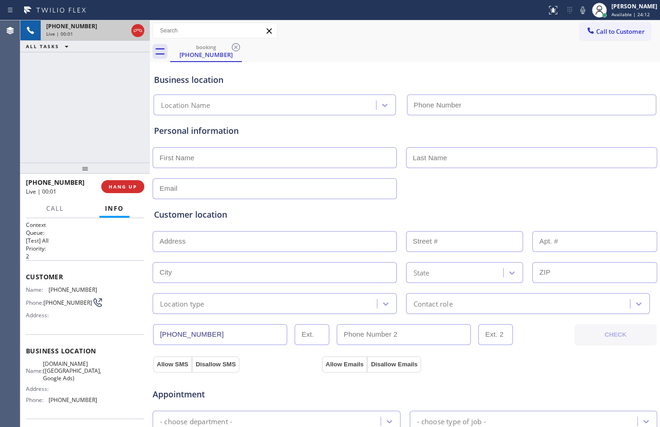
type input "[PHONE_NUMBER]"
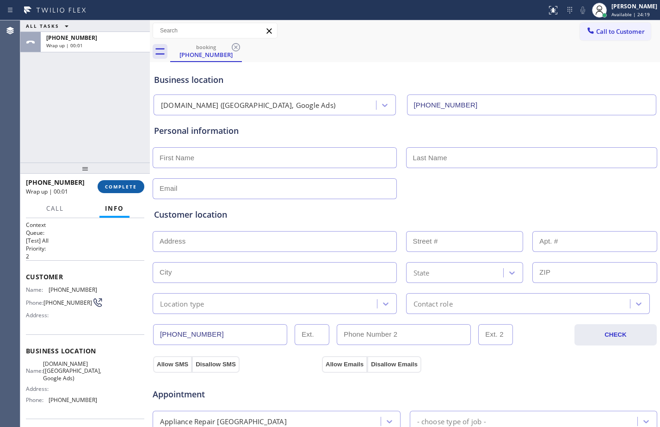
click at [127, 185] on span "COMPLETE" at bounding box center [121, 186] width 32 height 6
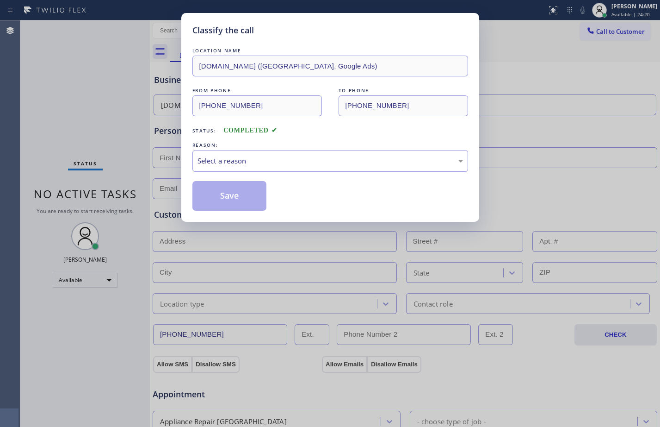
click at [308, 150] on div "Select a reason" at bounding box center [331, 161] width 276 height 22
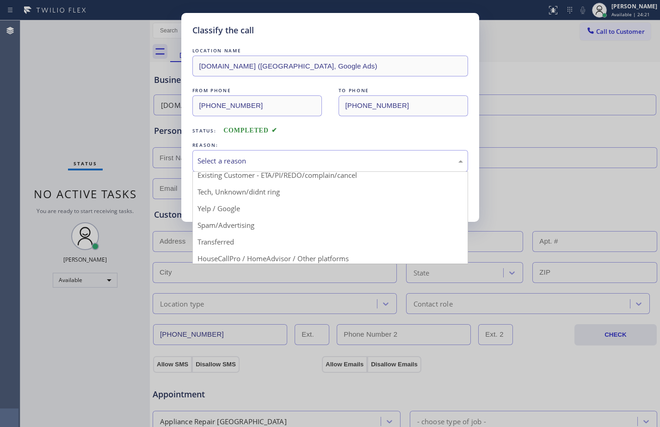
scroll to position [58, 0]
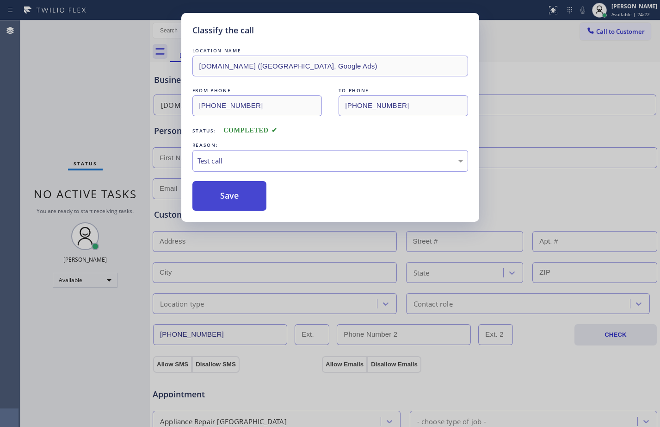
click at [235, 193] on button "Save" at bounding box center [230, 196] width 75 height 30
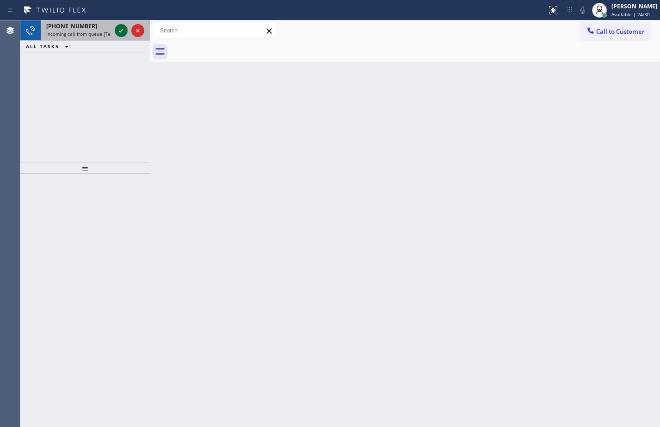
click at [118, 33] on icon at bounding box center [121, 30] width 11 height 11
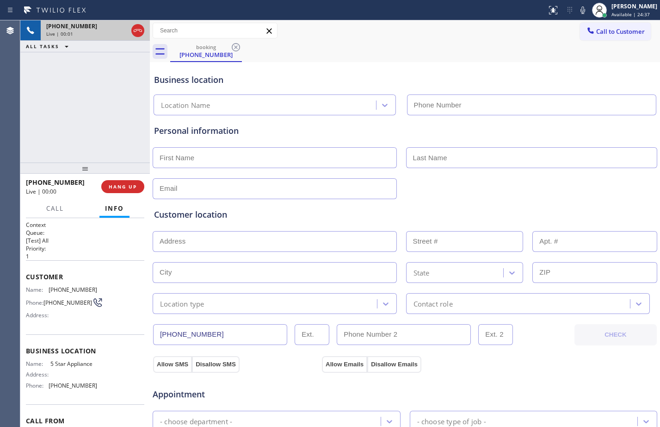
type input "[PHONE_NUMBER]"
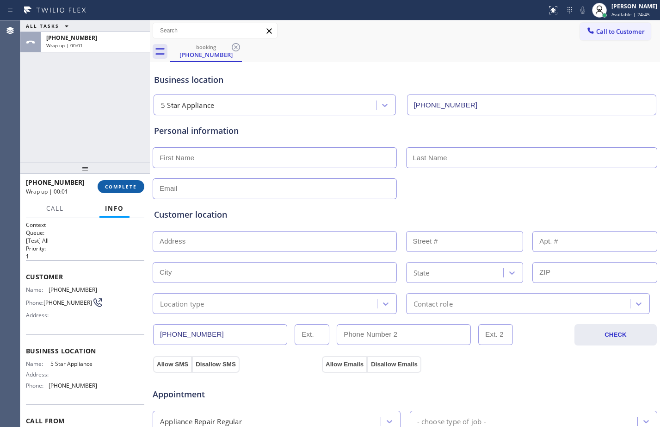
click at [124, 187] on span "COMPLETE" at bounding box center [121, 186] width 32 height 6
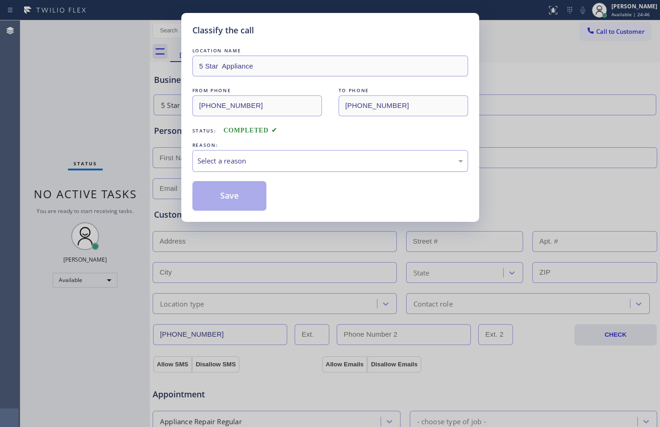
click at [261, 168] on div "Select a reason" at bounding box center [331, 161] width 276 height 22
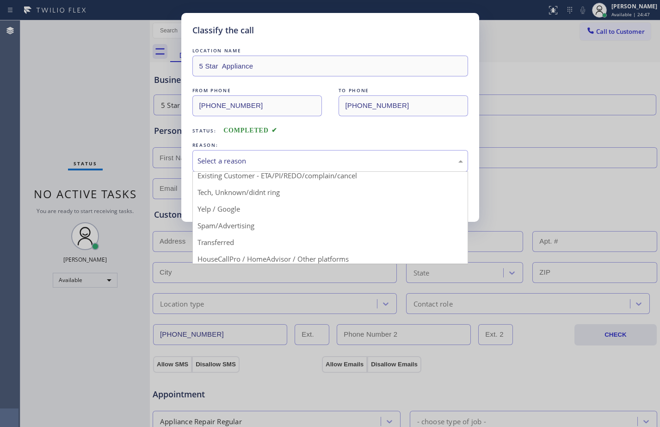
scroll to position [58, 0]
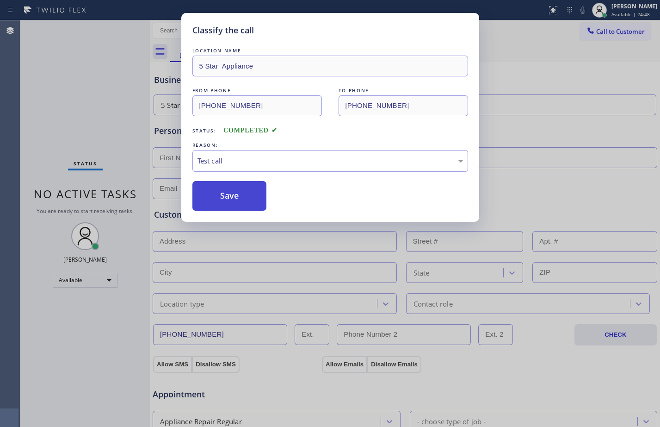
click at [231, 191] on button "Save" at bounding box center [230, 196] width 75 height 30
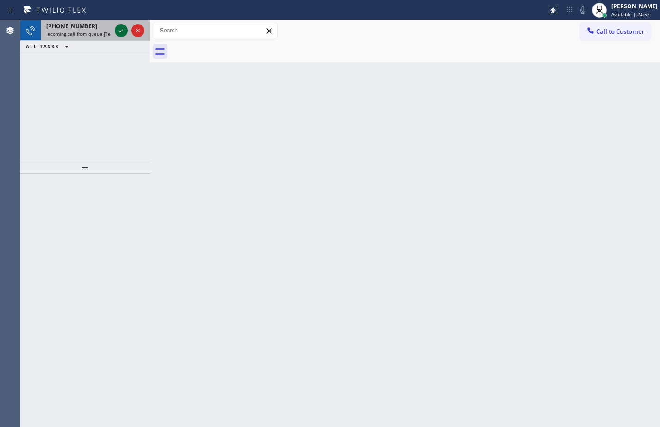
click at [125, 29] on icon at bounding box center [121, 30] width 11 height 11
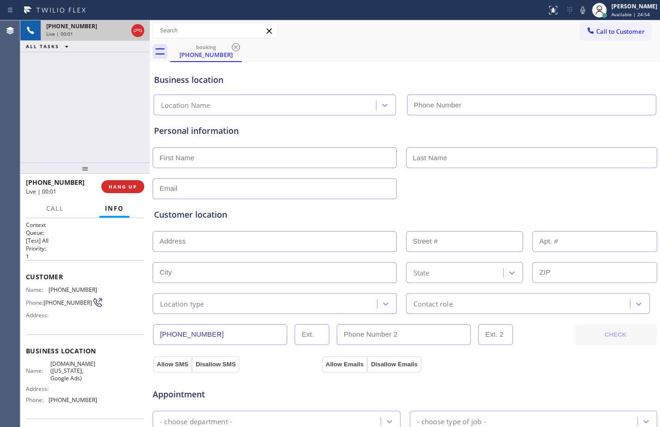
type input "[PHONE_NUMBER]"
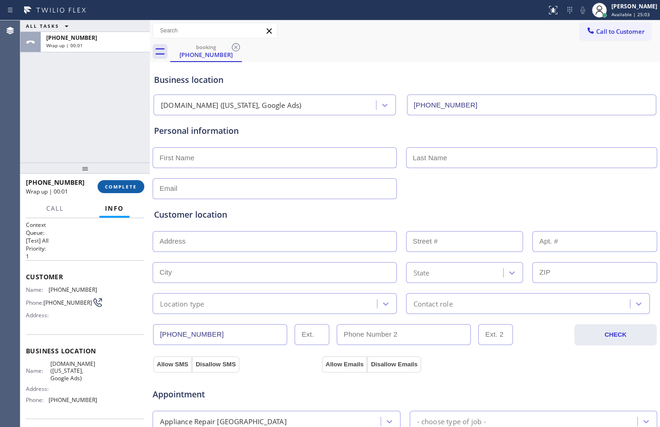
click at [137, 189] on button "COMPLETE" at bounding box center [121, 186] width 47 height 13
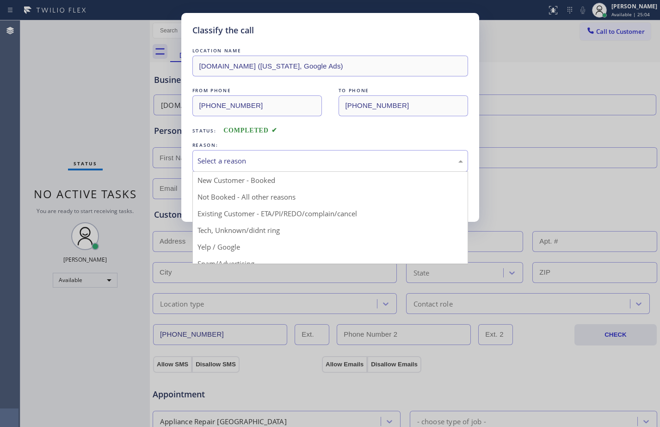
click at [294, 164] on div "Select a reason" at bounding box center [331, 161] width 266 height 11
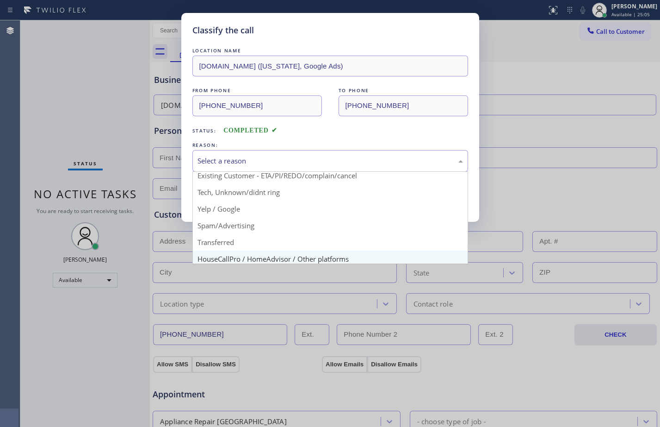
scroll to position [58, 0]
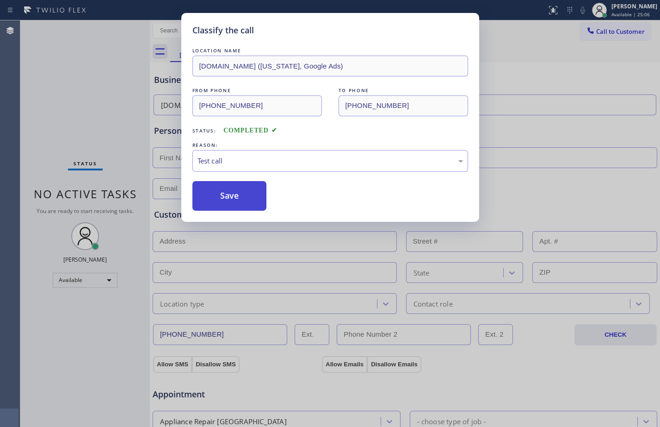
click at [225, 196] on button "Save" at bounding box center [230, 196] width 75 height 30
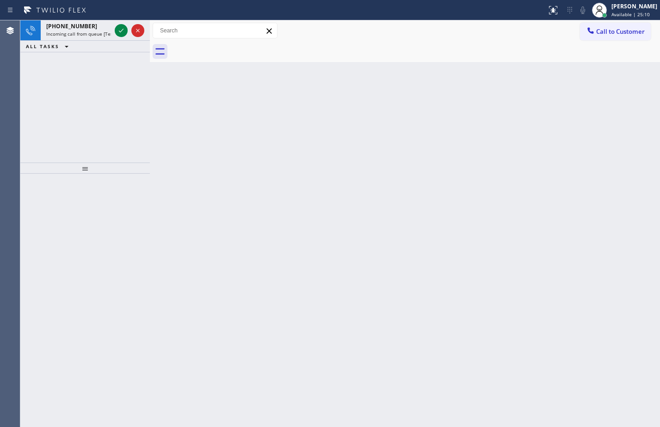
click at [140, 144] on div "[PHONE_NUMBER] Incoming call from queue [Test] All ALL TASKS ALL TASKS ACTIVE T…" at bounding box center [85, 91] width 130 height 142
click at [122, 32] on icon at bounding box center [121, 30] width 11 height 11
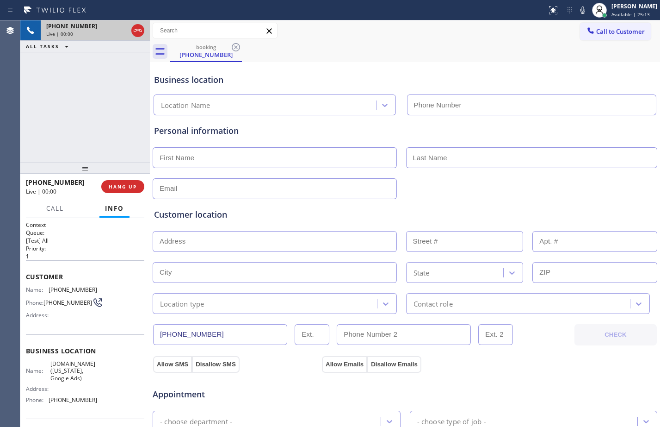
type input "[PHONE_NUMBER]"
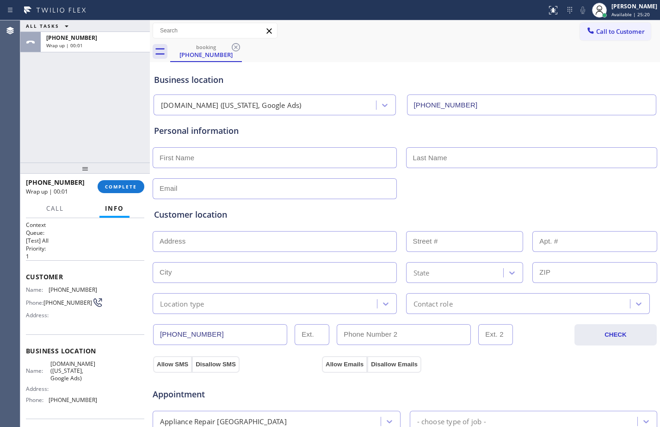
click at [127, 193] on button "COMPLETE" at bounding box center [121, 186] width 47 height 13
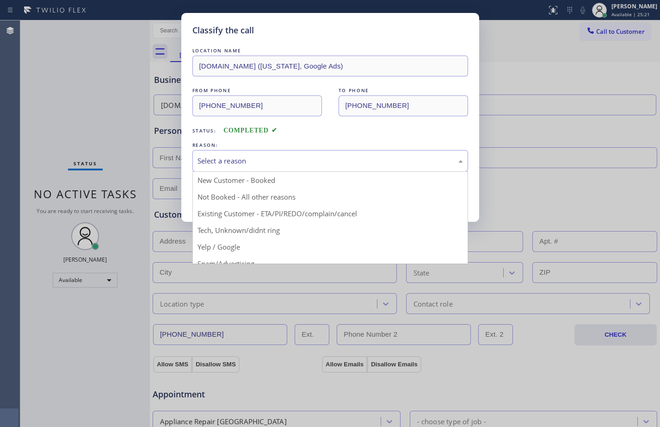
click at [252, 163] on div "Select a reason" at bounding box center [331, 161] width 266 height 11
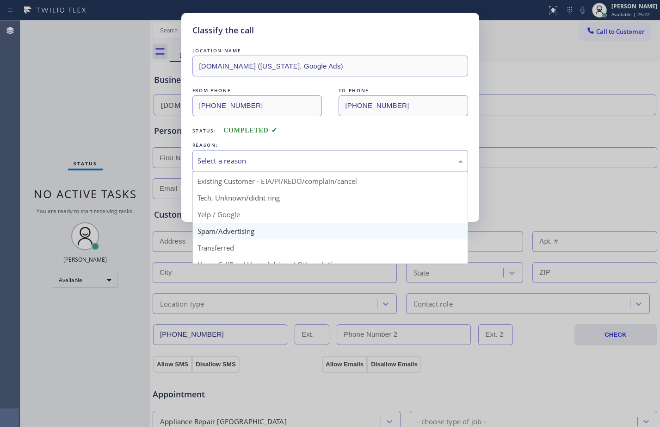
scroll to position [58, 0]
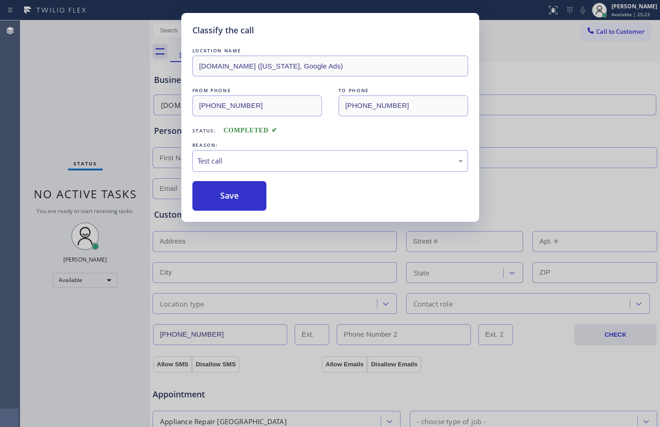
click at [218, 173] on div "LOCATION NAME [DOMAIN_NAME] ([US_STATE], Google Ads) FROM PHONE [PHONE_NUMBER] …" at bounding box center [331, 128] width 276 height 165
click at [211, 191] on button "Save" at bounding box center [230, 196] width 75 height 30
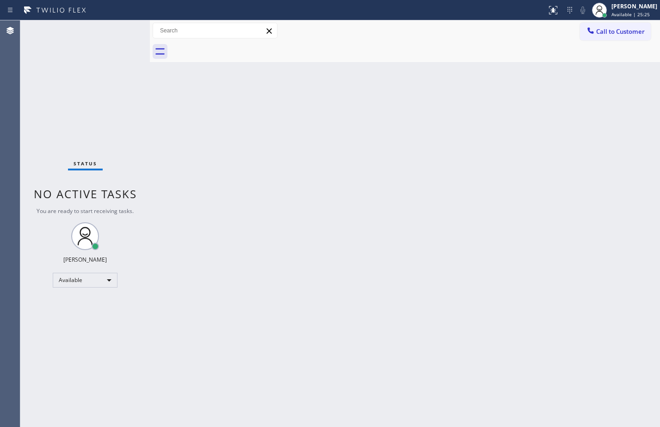
click at [131, 101] on div "Status No active tasks You are ready to start receiving tasks. [PERSON_NAME] Av…" at bounding box center [85, 223] width 130 height 406
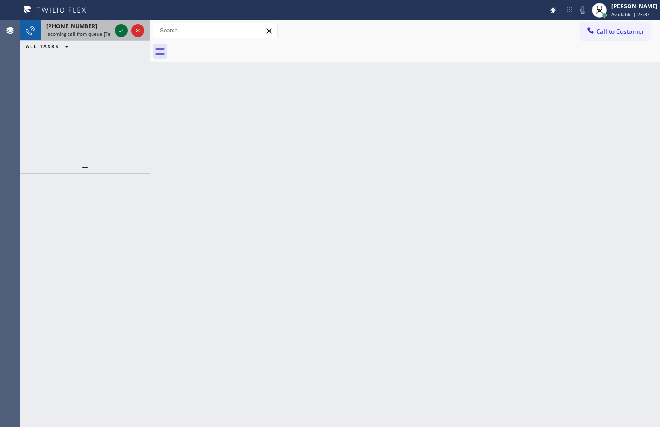
click at [122, 34] on icon at bounding box center [121, 30] width 11 height 11
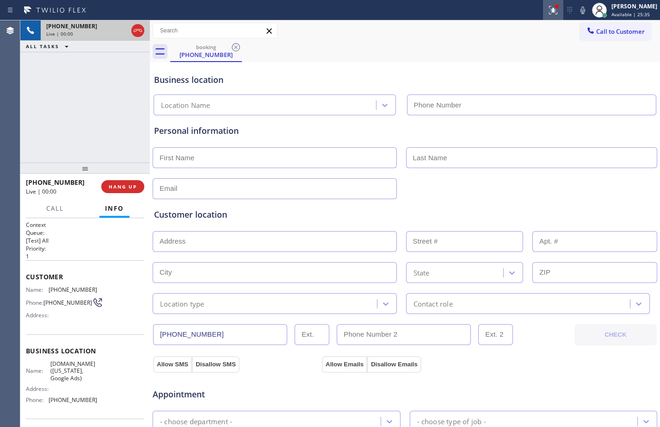
type input "[PHONE_NUMBER]"
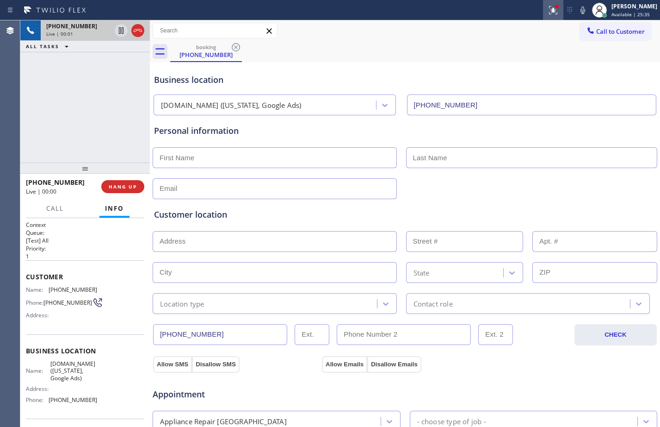
click at [548, 10] on icon at bounding box center [553, 10] width 11 height 11
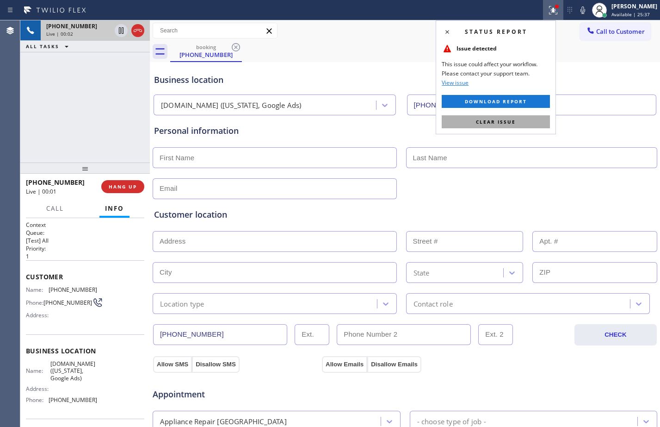
click at [474, 124] on button "Clear issue" at bounding box center [496, 121] width 108 height 13
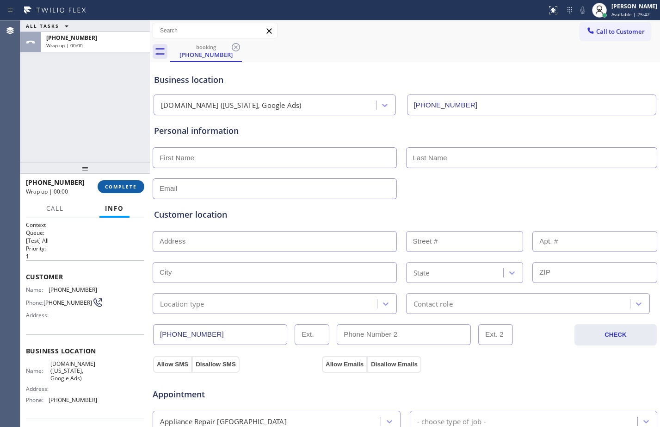
click at [112, 186] on span "COMPLETE" at bounding box center [121, 186] width 32 height 6
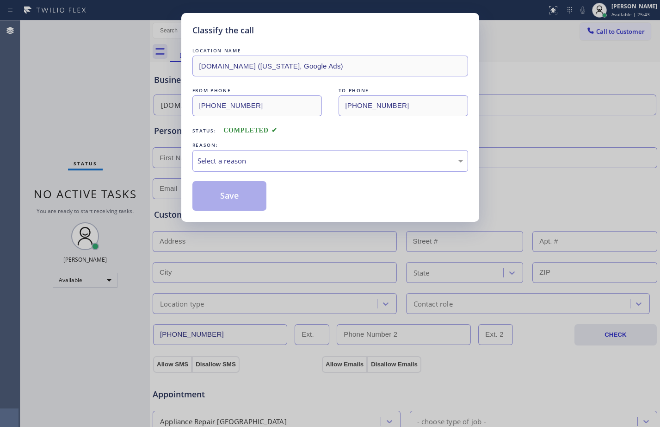
click at [300, 149] on div "REASON:" at bounding box center [331, 145] width 276 height 10
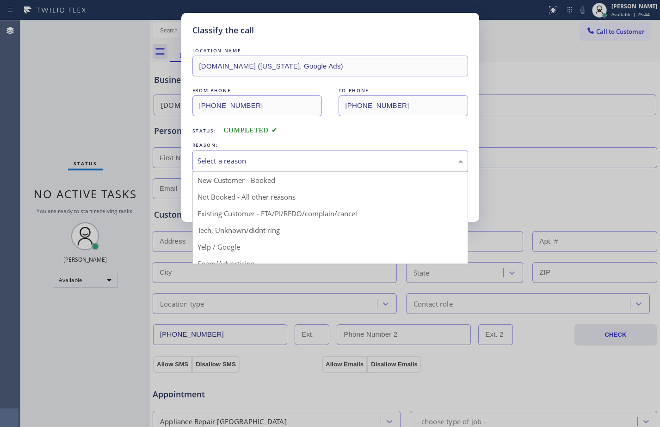
click at [292, 163] on div "Select a reason" at bounding box center [331, 161] width 266 height 11
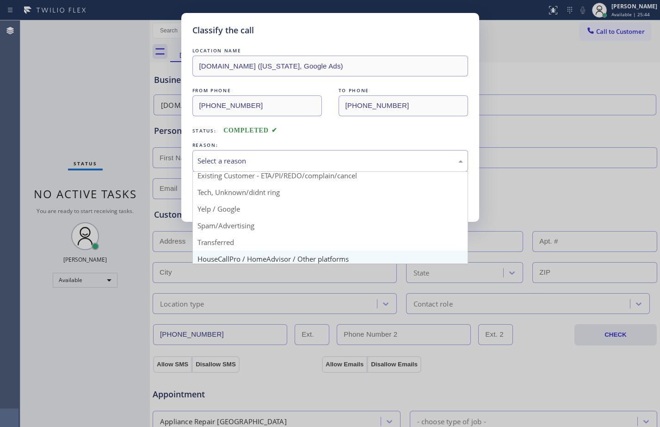
scroll to position [58, 0]
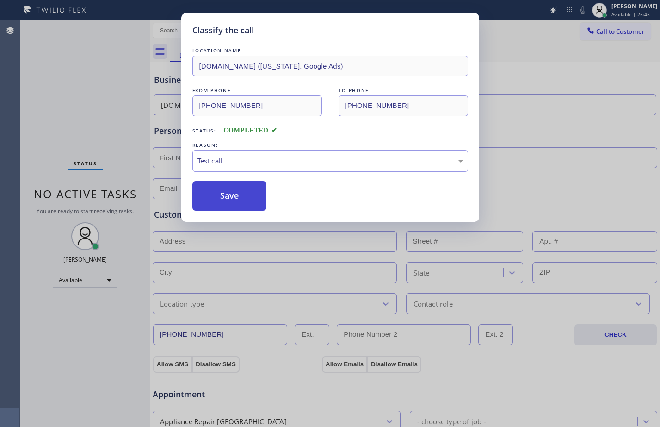
click at [237, 202] on button "Save" at bounding box center [230, 196] width 75 height 30
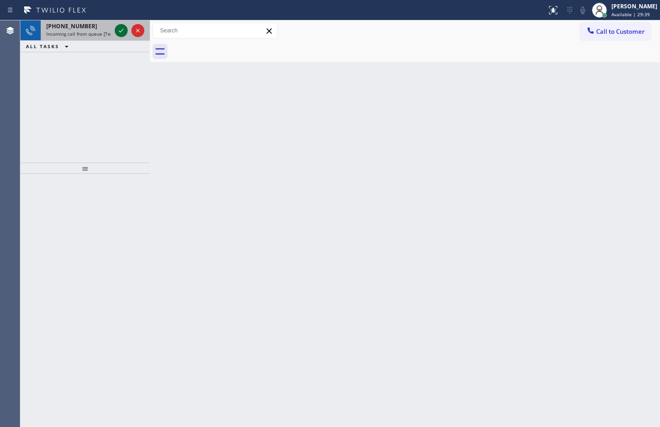
click at [121, 30] on icon at bounding box center [121, 30] width 11 height 11
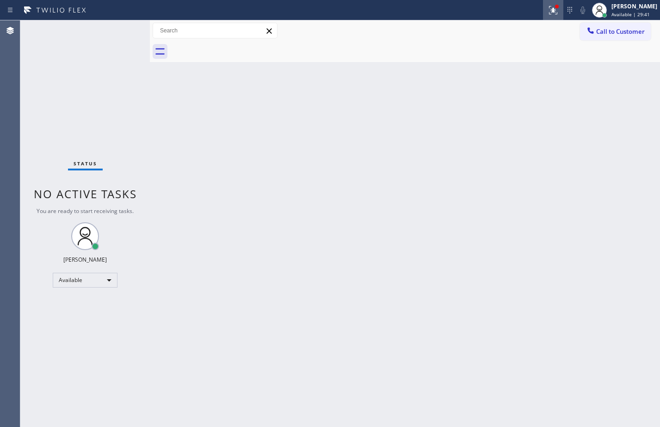
click at [552, 14] on div at bounding box center [553, 10] width 20 height 11
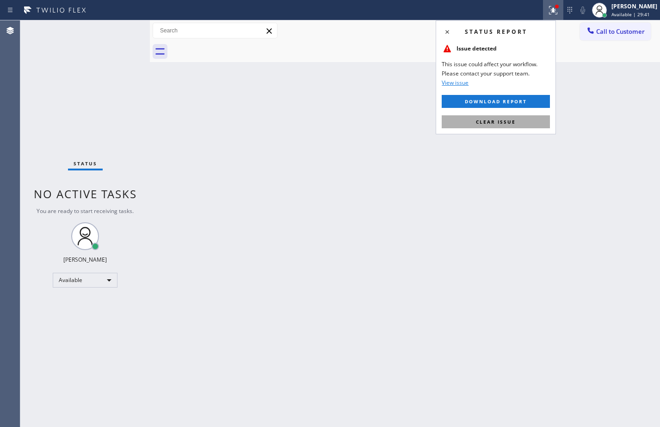
click at [504, 126] on button "Clear issue" at bounding box center [496, 121] width 108 height 13
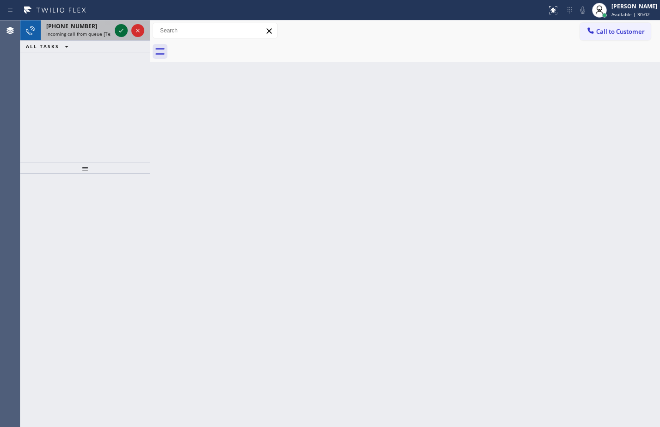
click at [119, 32] on icon at bounding box center [121, 30] width 11 height 11
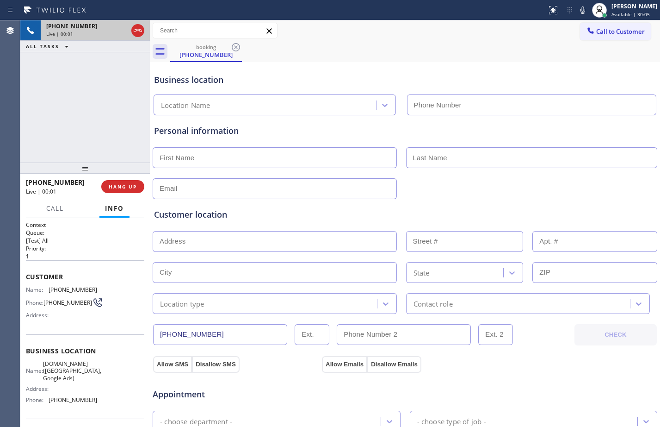
type input "[PHONE_NUMBER]"
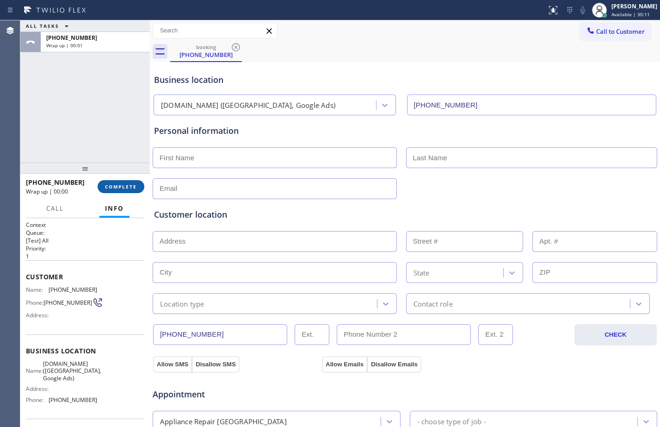
click at [120, 184] on span "COMPLETE" at bounding box center [121, 186] width 32 height 6
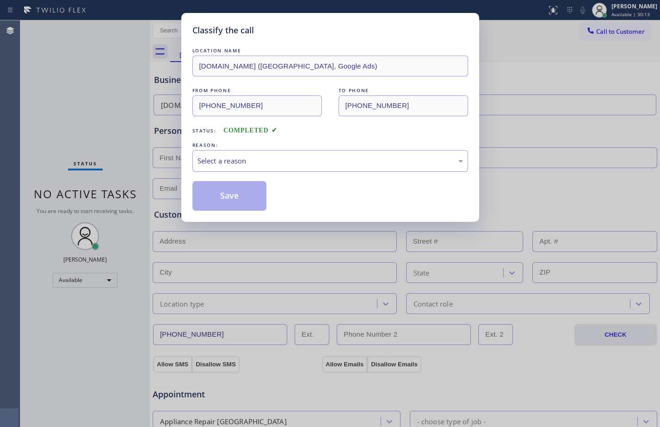
click at [266, 162] on div "Select a reason" at bounding box center [331, 161] width 266 height 11
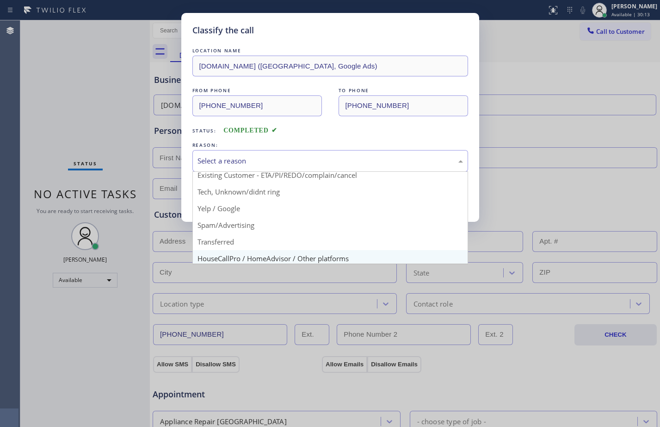
scroll to position [58, 0]
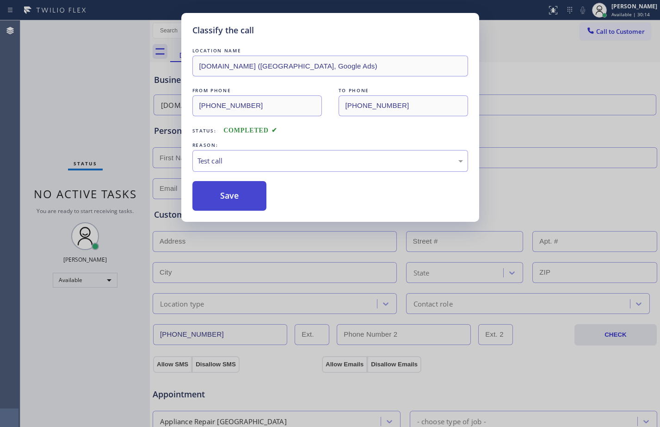
click at [229, 205] on button "Save" at bounding box center [230, 196] width 75 height 30
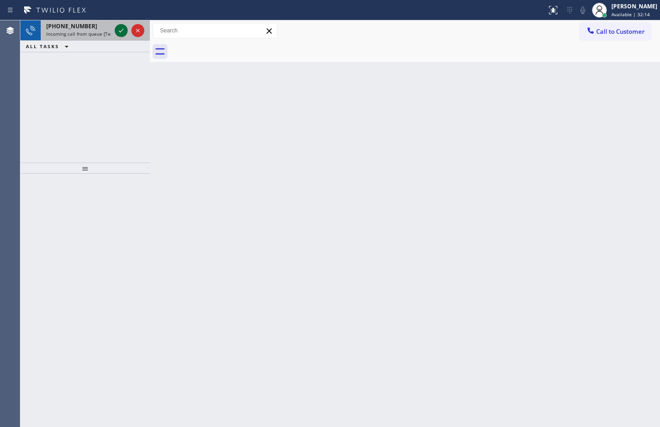
click at [127, 28] on div at bounding box center [121, 30] width 13 height 11
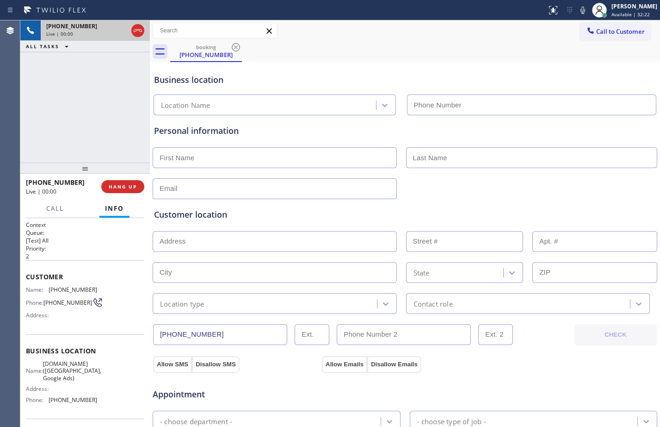
type input "[PHONE_NUMBER]"
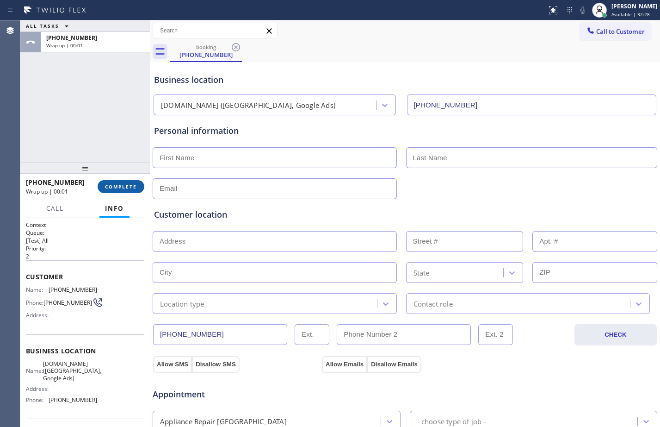
click at [123, 180] on button "COMPLETE" at bounding box center [121, 186] width 47 height 13
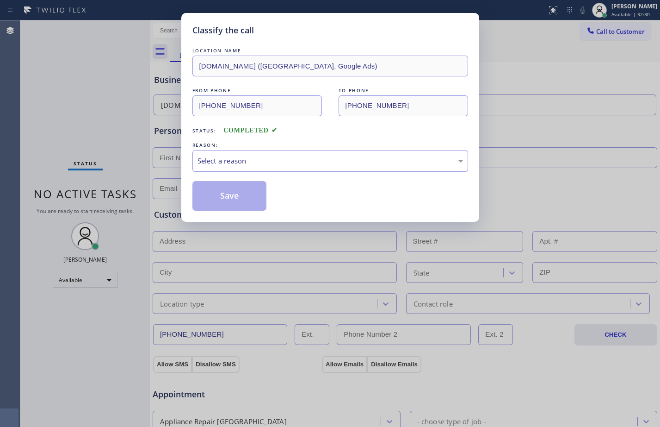
click at [292, 156] on div "Select a reason" at bounding box center [331, 161] width 266 height 11
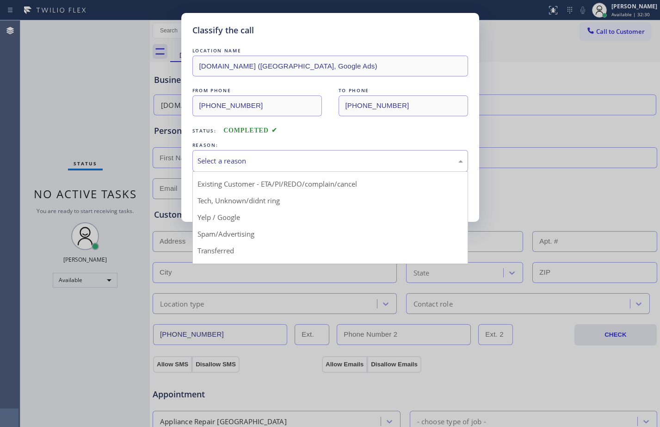
scroll to position [58, 0]
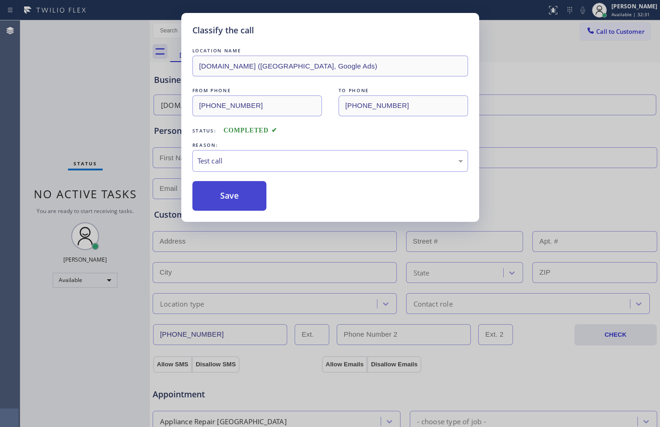
click at [239, 194] on button "Save" at bounding box center [230, 196] width 75 height 30
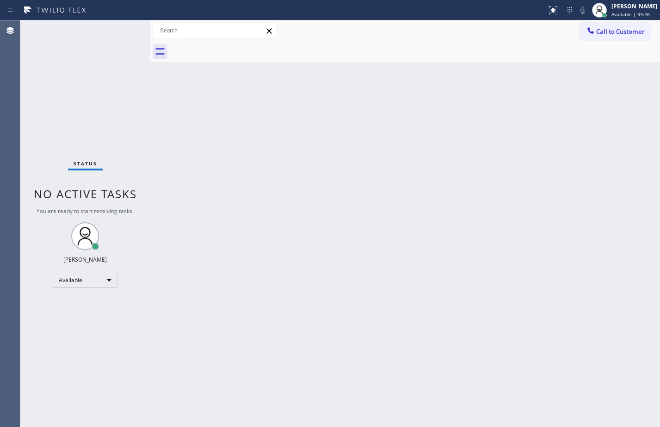
click at [126, 25] on div "Status No active tasks You are ready to start receiving tasks. [PERSON_NAME] Av…" at bounding box center [85, 223] width 130 height 406
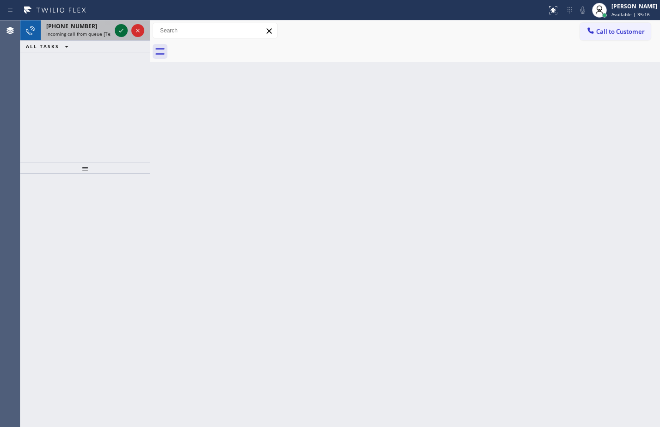
click at [119, 31] on icon at bounding box center [121, 31] width 5 height 4
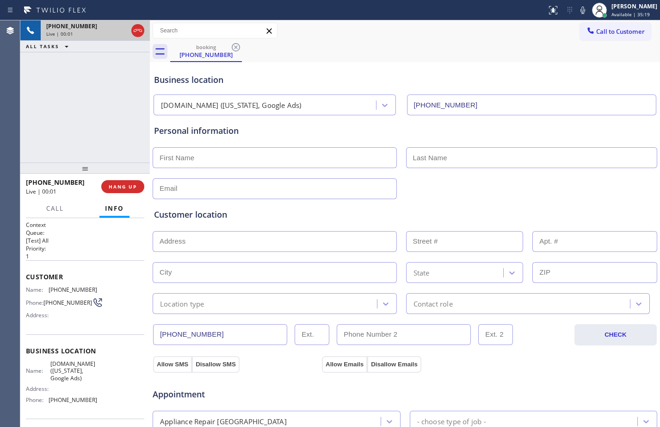
type input "[PHONE_NUMBER]"
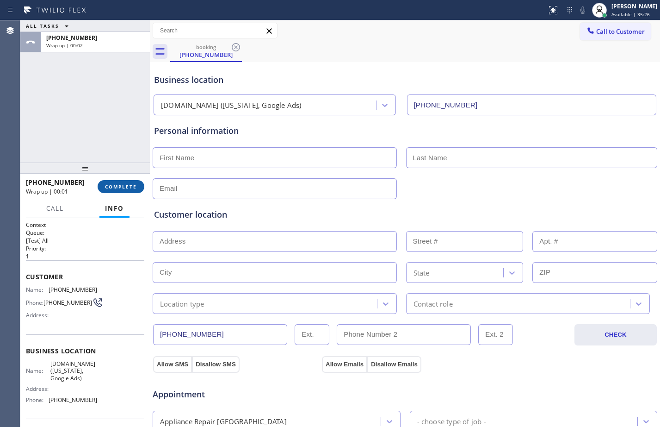
click at [117, 183] on button "COMPLETE" at bounding box center [121, 186] width 47 height 13
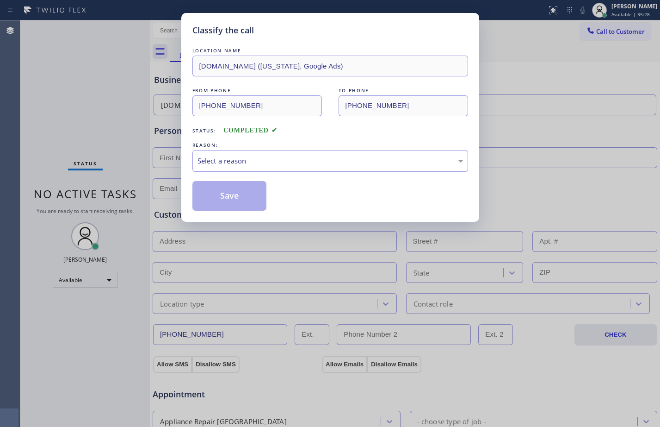
click at [294, 167] on div "Select a reason" at bounding box center [331, 161] width 276 height 22
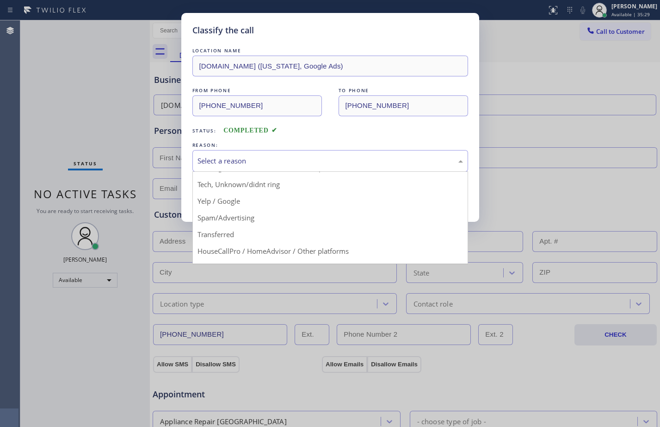
scroll to position [58, 0]
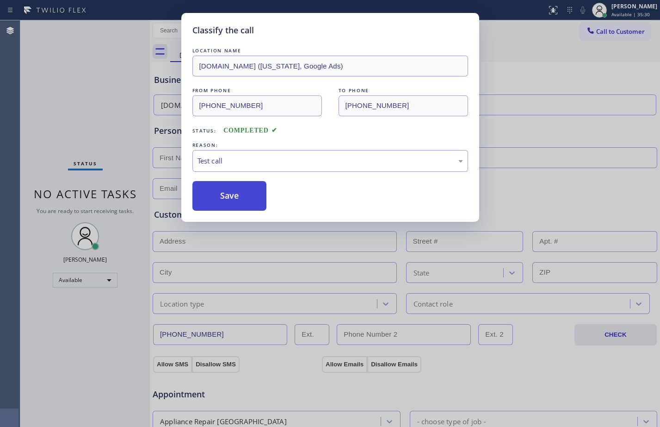
click at [224, 193] on button "Save" at bounding box center [230, 196] width 75 height 30
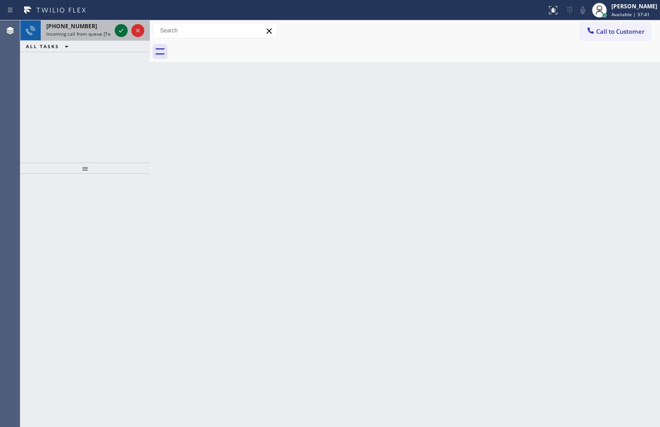
click at [121, 31] on icon at bounding box center [121, 30] width 11 height 11
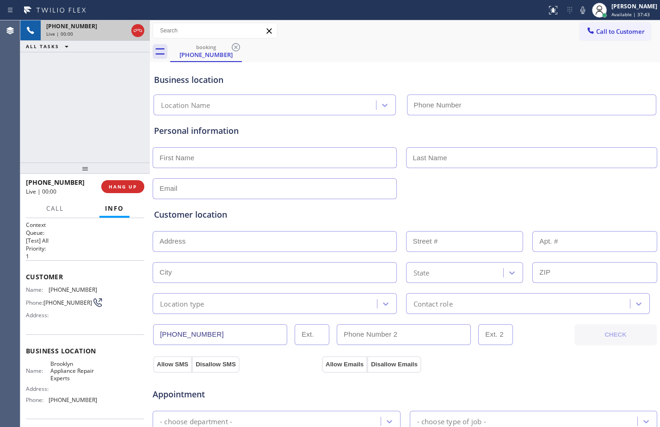
type input "[PHONE_NUMBER]"
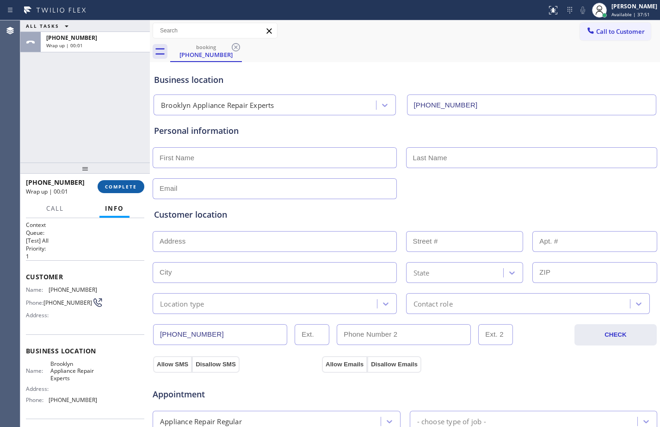
click at [113, 183] on span "COMPLETE" at bounding box center [121, 186] width 32 height 6
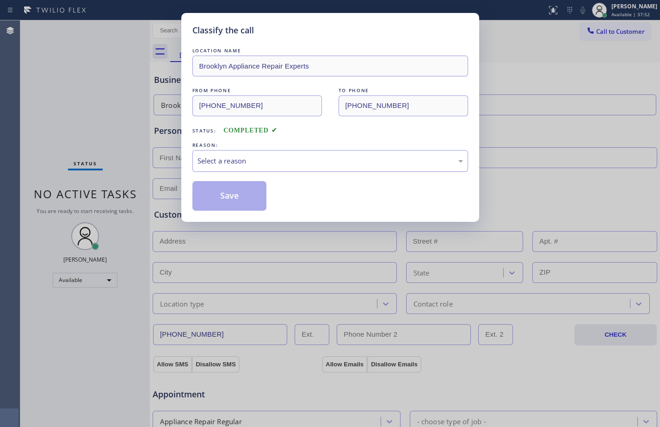
click at [228, 161] on div "Select a reason" at bounding box center [331, 161] width 266 height 11
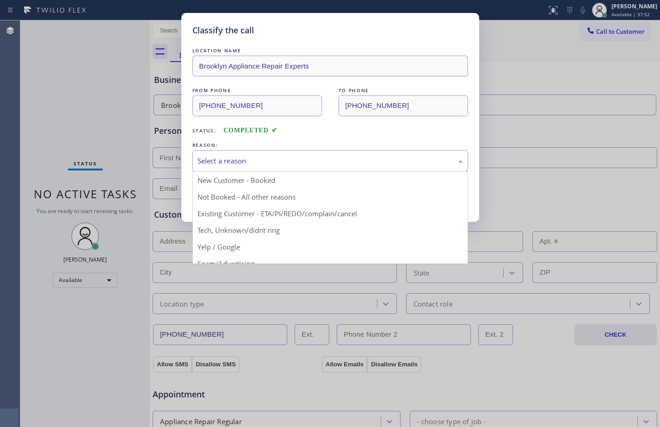
scroll to position [58, 0]
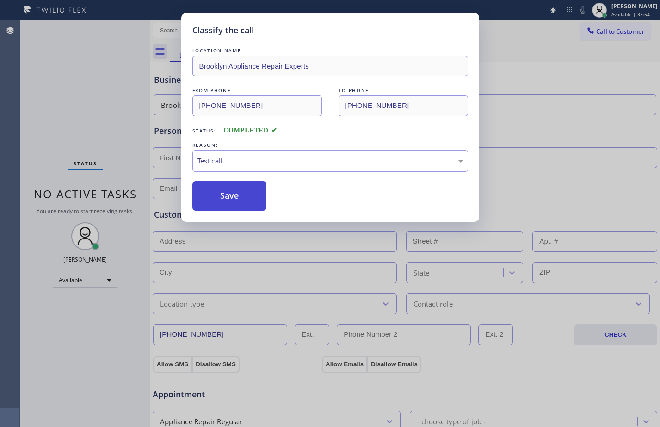
click at [221, 187] on button "Save" at bounding box center [230, 196] width 75 height 30
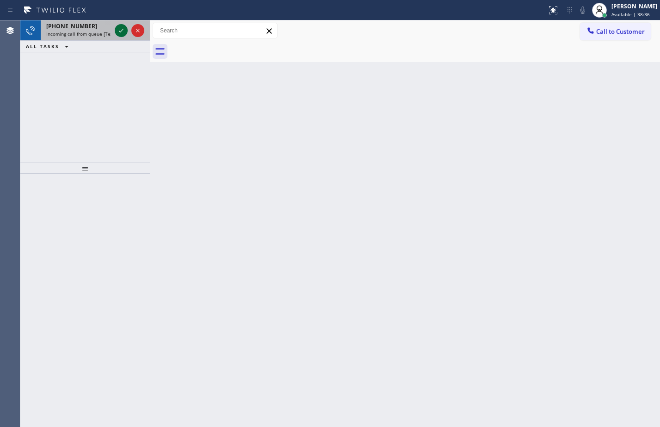
click at [123, 36] on button at bounding box center [121, 30] width 13 height 13
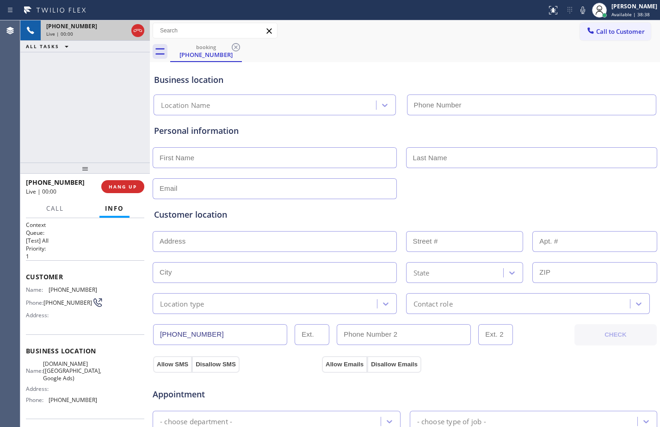
type input "[PHONE_NUMBER]"
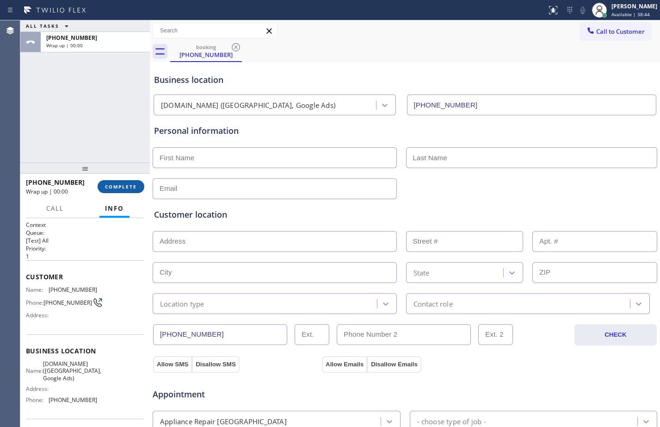
click at [116, 193] on button "COMPLETE" at bounding box center [121, 186] width 47 height 13
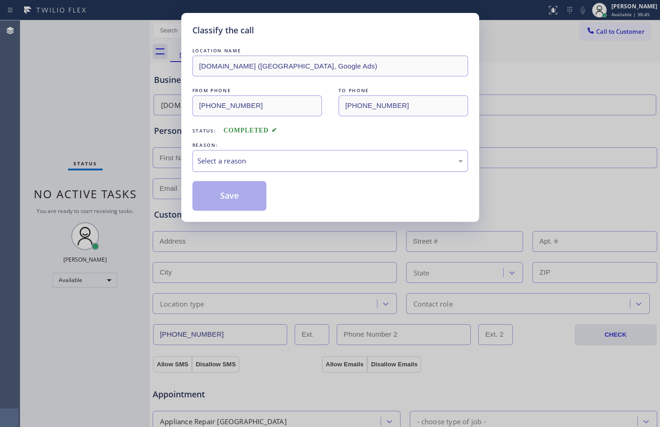
click at [230, 169] on div "Select a reason" at bounding box center [331, 161] width 276 height 22
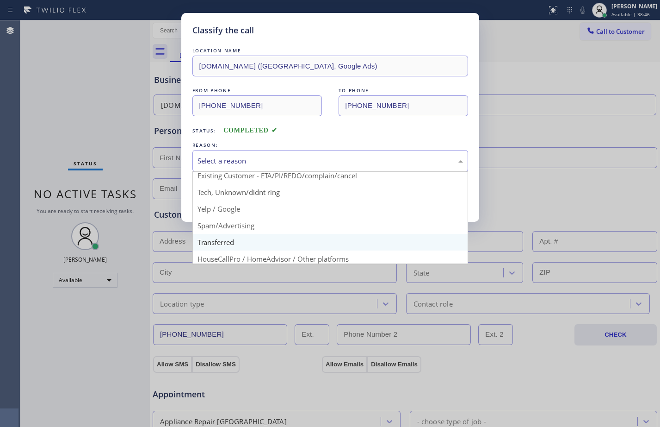
scroll to position [58, 0]
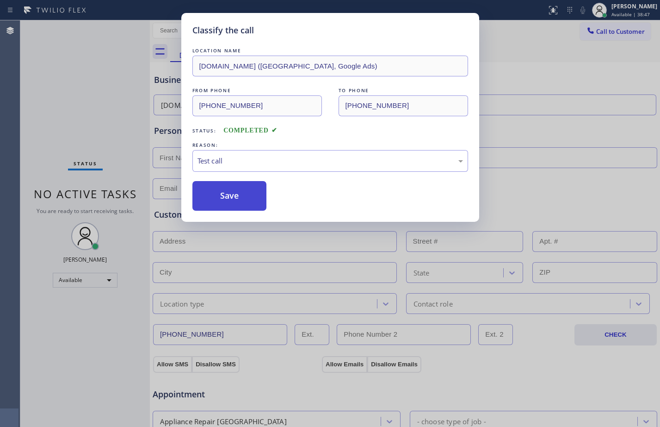
click at [208, 199] on button "Save" at bounding box center [230, 196] width 75 height 30
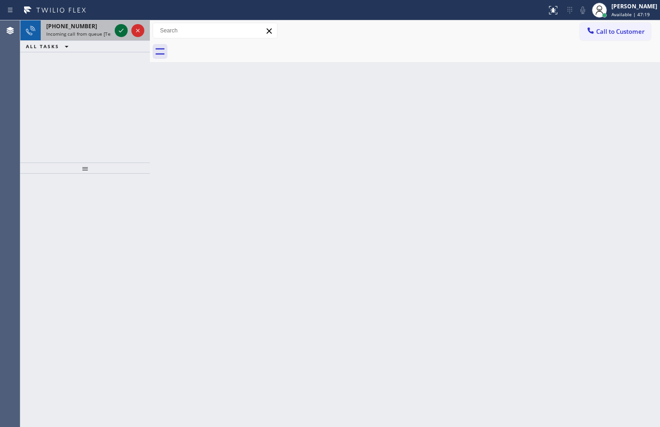
click at [116, 32] on icon at bounding box center [121, 30] width 11 height 11
click at [123, 34] on icon at bounding box center [121, 30] width 11 height 11
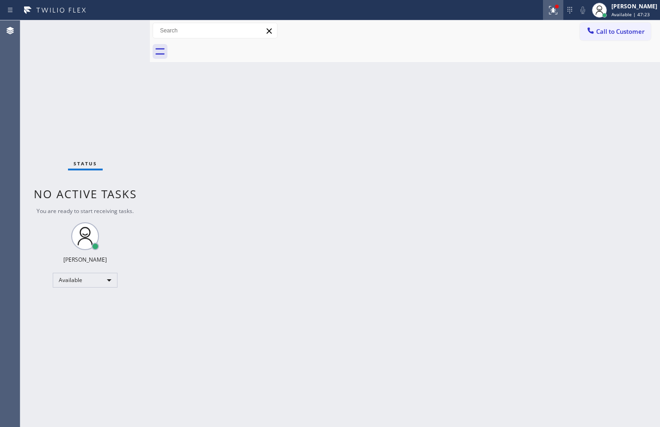
click at [548, 12] on icon at bounding box center [553, 10] width 11 height 11
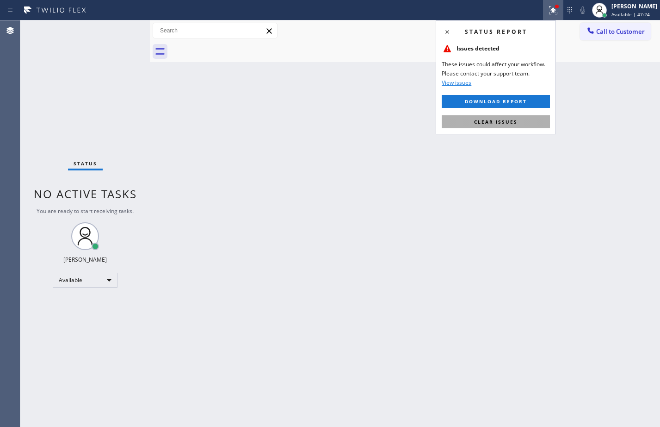
click at [513, 119] on span "Clear issues" at bounding box center [496, 121] width 44 height 6
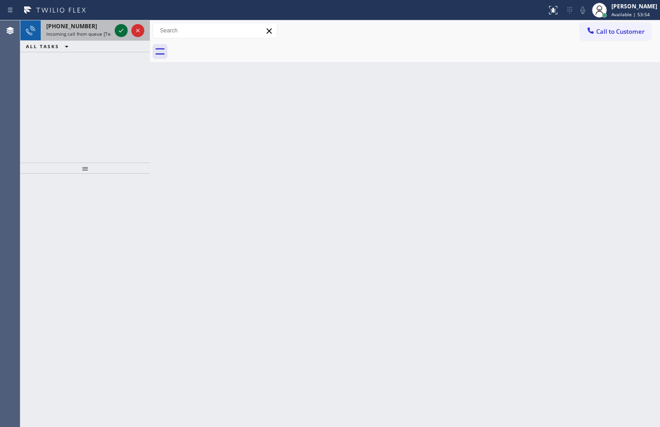
click at [119, 33] on icon at bounding box center [121, 30] width 11 height 11
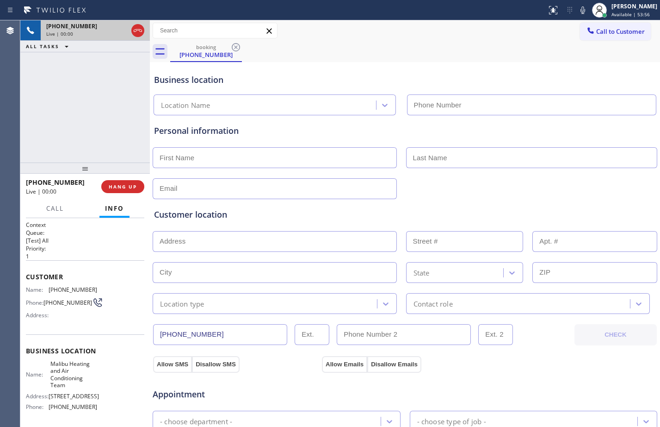
type input "[PHONE_NUMBER]"
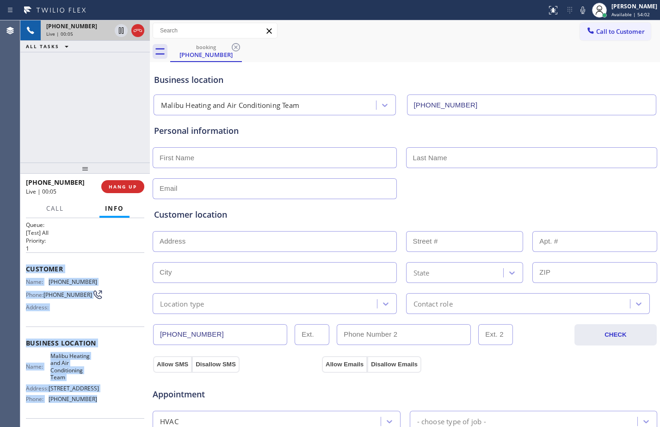
scroll to position [18, 0]
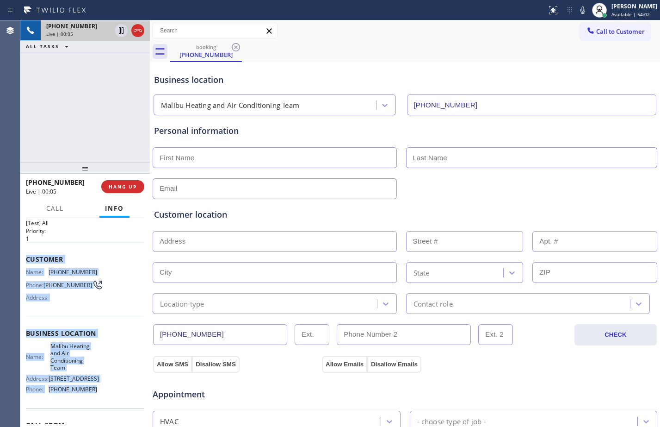
drag, startPoint x: 26, startPoint y: 274, endPoint x: 104, endPoint y: 416, distance: 162.0
click at [104, 416] on div "Context Queue: [Test] All Priority: 1 Customer Name: [PHONE_NUMBER] Phone: [PHO…" at bounding box center [85, 340] width 118 height 275
copy div "Customer Name: [PHONE_NUMBER] Phone: [PHONE_NUMBER] Address: Business location …"
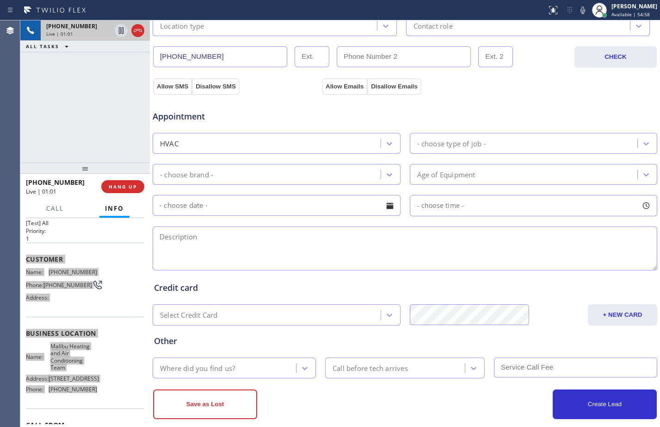
scroll to position [291, 0]
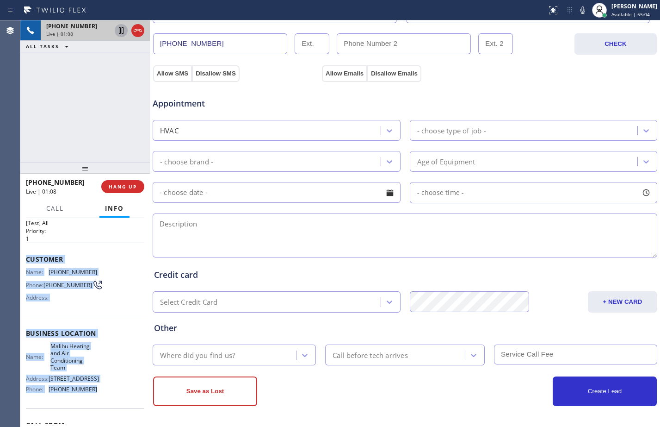
click at [123, 31] on icon at bounding box center [121, 30] width 11 height 11
click at [581, 12] on icon at bounding box center [583, 10] width 11 height 11
click at [63, 60] on div "[PHONE_NUMBER] Live | 02:08 ALL TASKS ALL TASKS ACTIVE TASKS TASKS IN WRAP UP" at bounding box center [85, 91] width 130 height 142
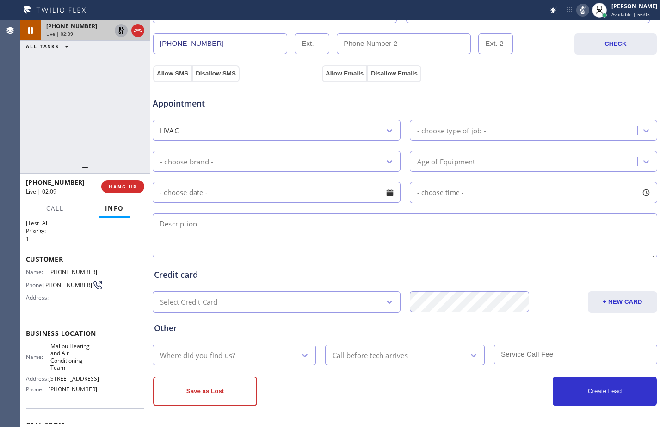
click at [124, 28] on icon at bounding box center [121, 30] width 6 height 6
click at [578, 13] on icon at bounding box center [583, 10] width 11 height 11
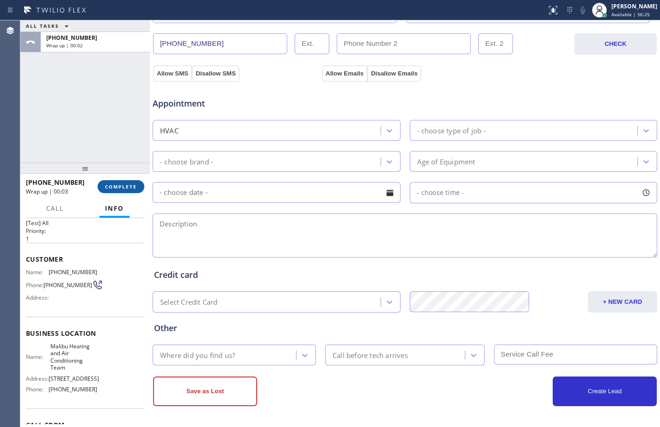
click at [131, 189] on span "COMPLETE" at bounding box center [121, 186] width 32 height 6
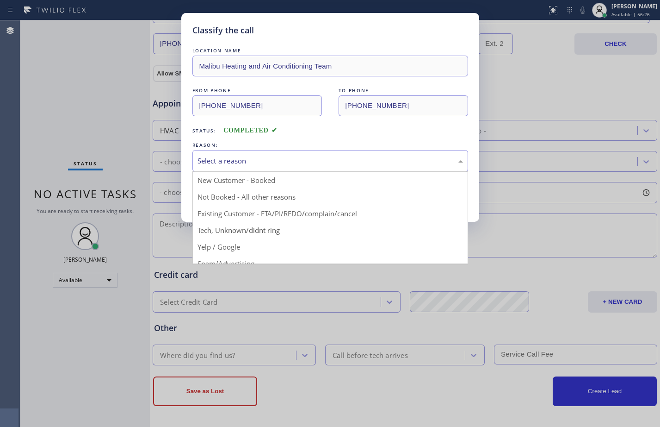
click at [321, 162] on div "Select a reason" at bounding box center [331, 161] width 266 height 11
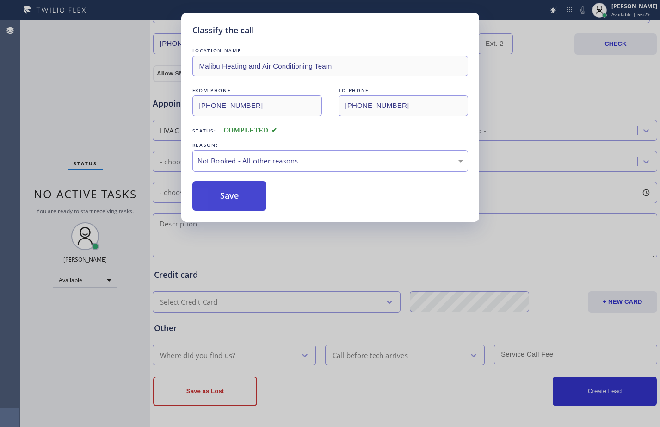
click at [239, 199] on button "Save" at bounding box center [230, 196] width 75 height 30
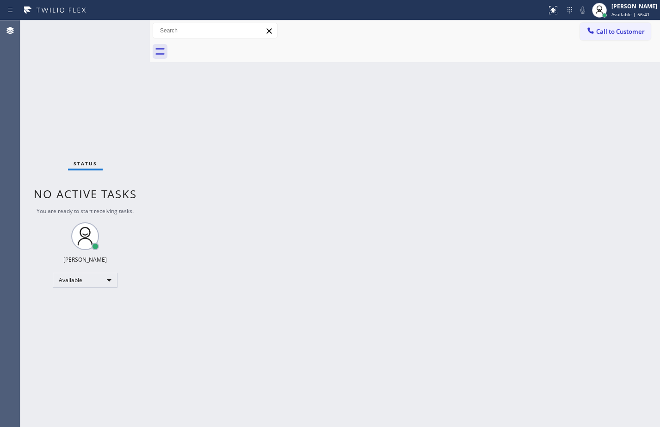
click at [97, 131] on div "Status No active tasks You are ready to start receiving tasks. [PERSON_NAME] Av…" at bounding box center [85, 223] width 130 height 406
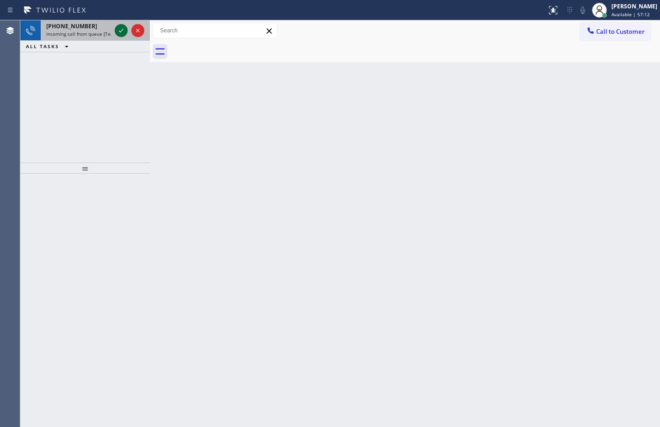
click at [119, 32] on icon at bounding box center [121, 30] width 11 height 11
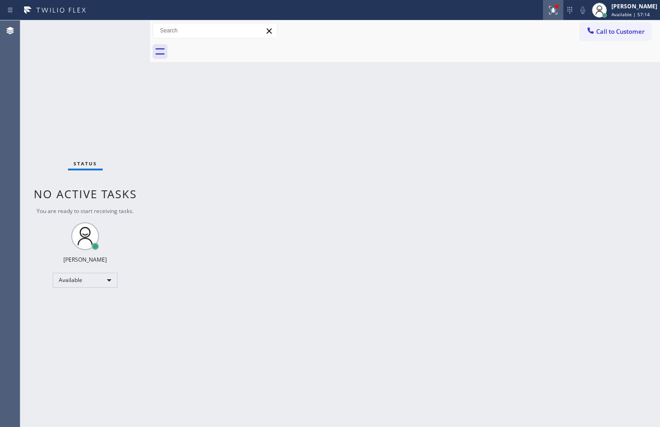
click at [553, 11] on div at bounding box center [553, 10] width 20 height 11
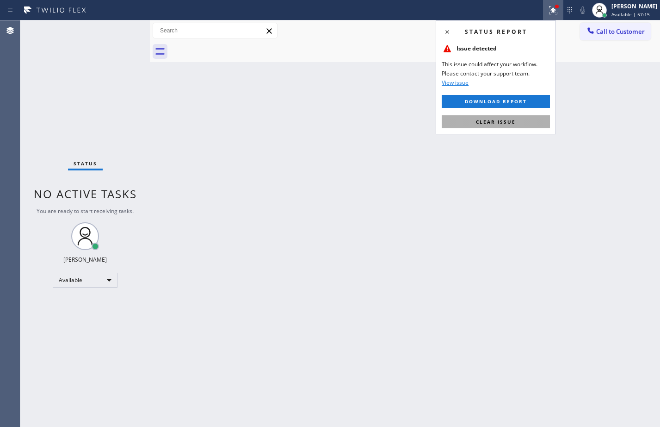
click at [505, 121] on span "Clear issue" at bounding box center [496, 121] width 40 height 6
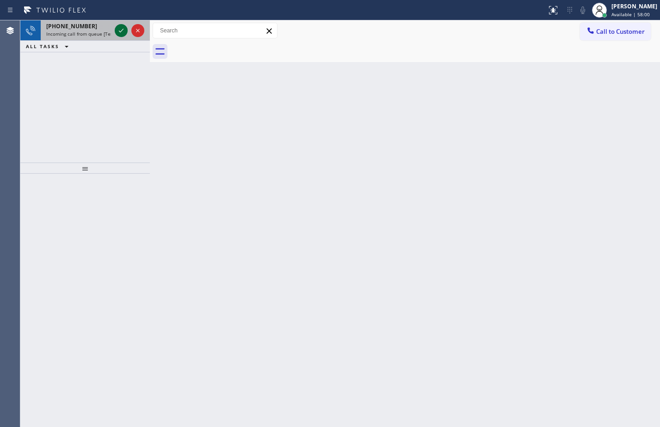
click at [122, 29] on icon at bounding box center [121, 30] width 11 height 11
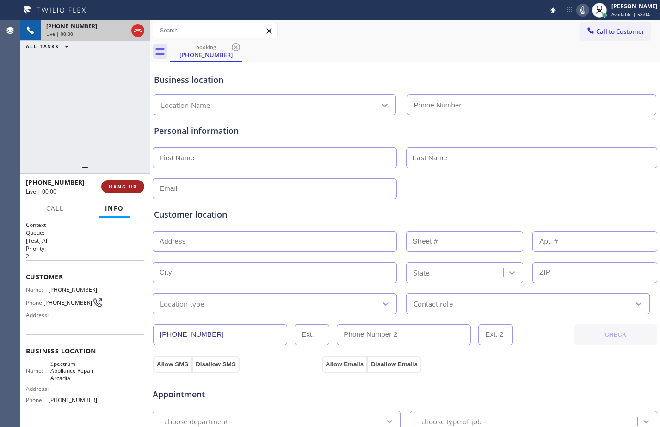
type input "[PHONE_NUMBER]"
click at [123, 182] on button "HANG UP" at bounding box center [122, 186] width 43 height 13
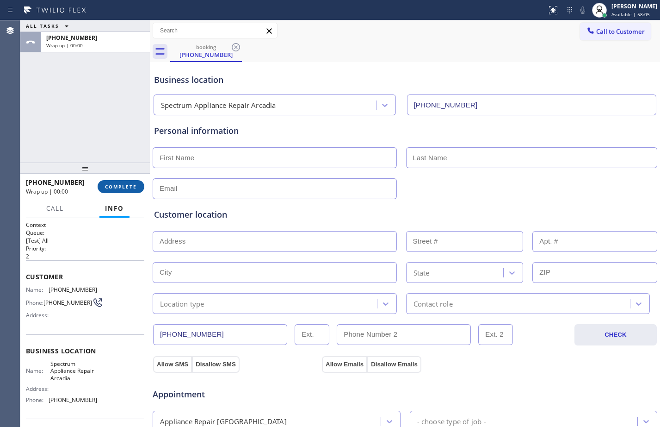
click at [113, 190] on span "COMPLETE" at bounding box center [121, 186] width 32 height 6
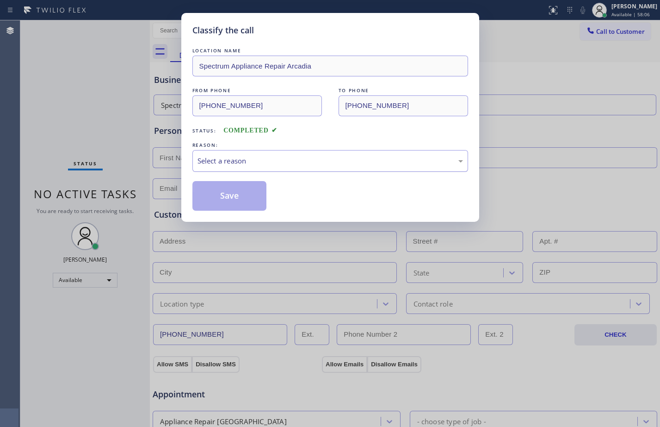
click at [255, 163] on div "Select a reason" at bounding box center [331, 161] width 266 height 11
click at [224, 196] on button "Save" at bounding box center [230, 196] width 75 height 30
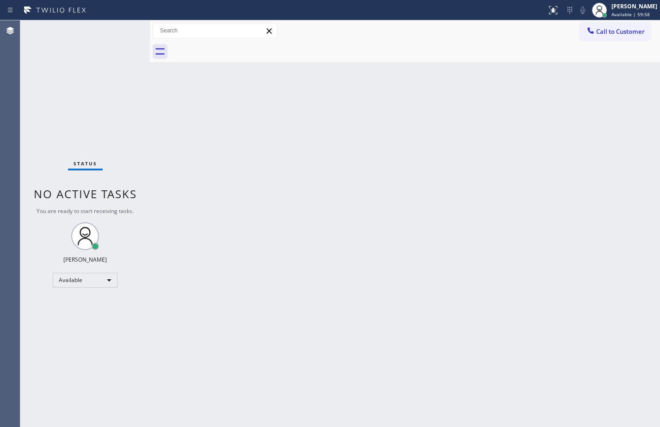
click at [94, 101] on div "Status No active tasks You are ready to start receiving tasks. [PERSON_NAME] Av…" at bounding box center [85, 223] width 130 height 406
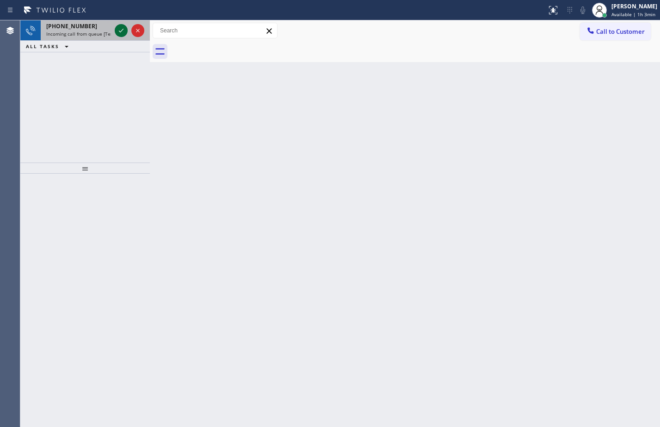
click at [123, 27] on icon at bounding box center [121, 30] width 11 height 11
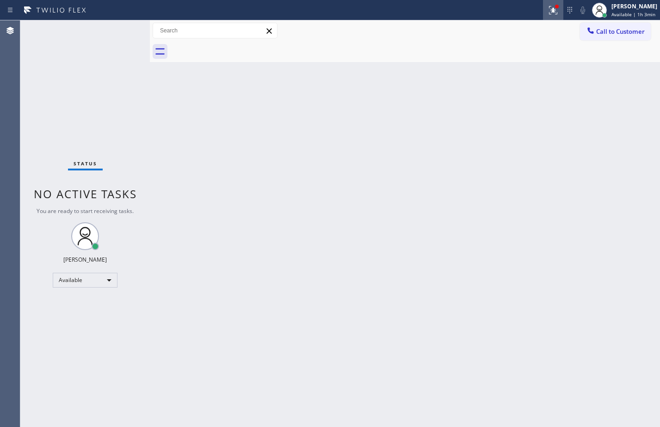
click at [548, 14] on icon at bounding box center [553, 10] width 11 height 11
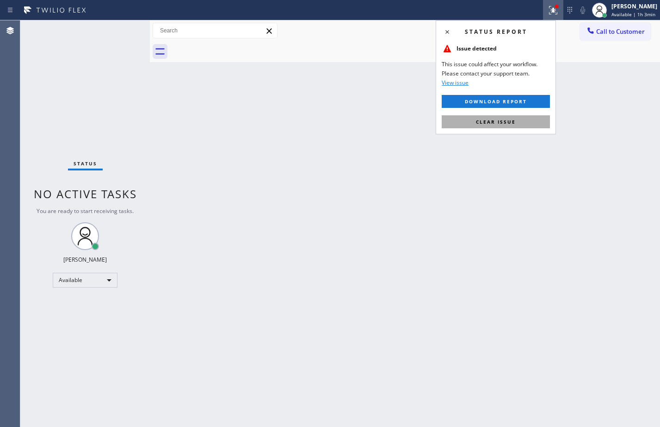
click at [507, 119] on span "Clear issue" at bounding box center [496, 121] width 40 height 6
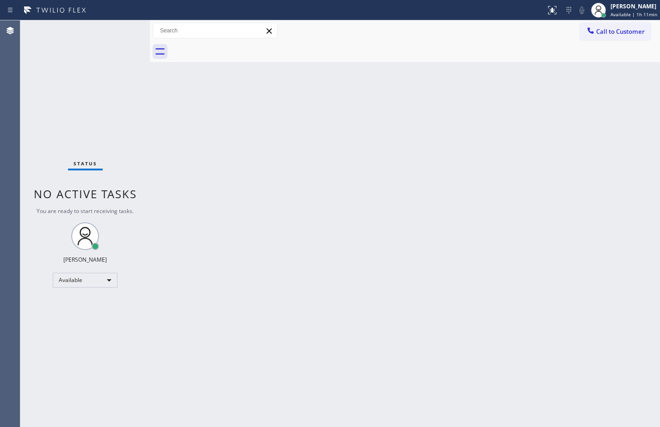
click at [136, 75] on div "Status No active tasks You are ready to start receiving tasks. [PERSON_NAME] Av…" at bounding box center [85, 223] width 130 height 406
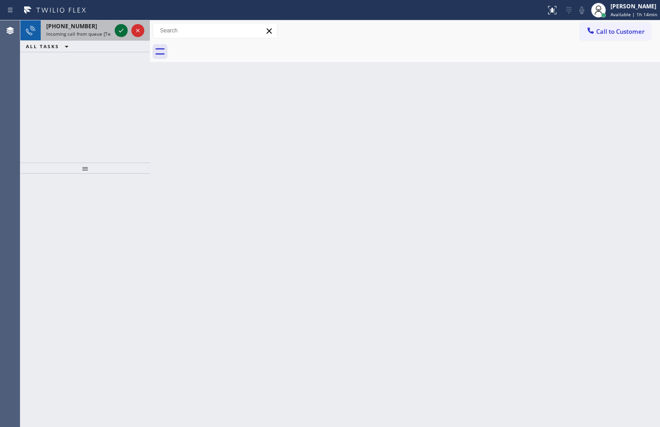
click at [120, 27] on icon at bounding box center [121, 30] width 11 height 11
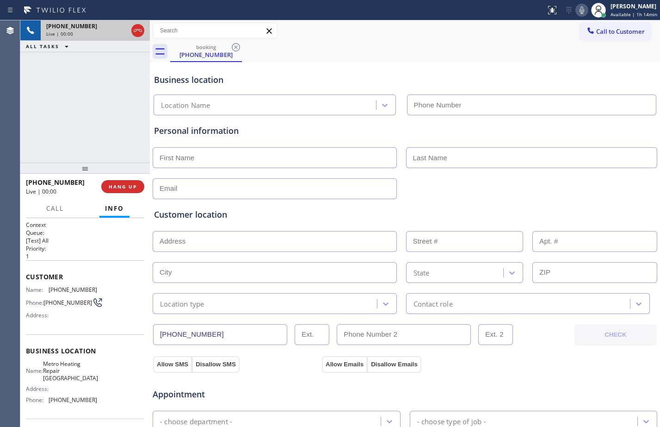
type input "[PHONE_NUMBER]"
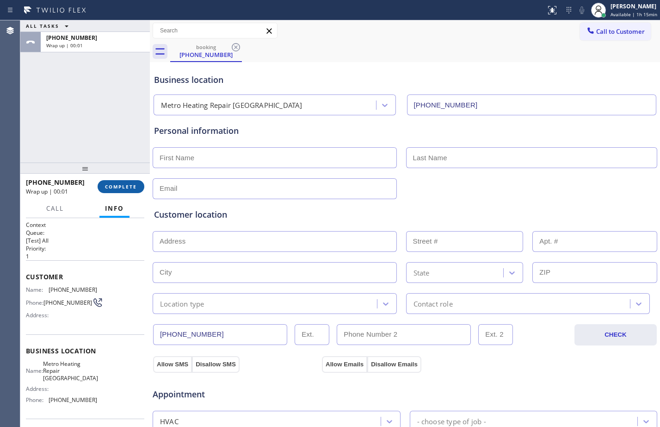
click at [131, 192] on button "COMPLETE" at bounding box center [121, 186] width 47 height 13
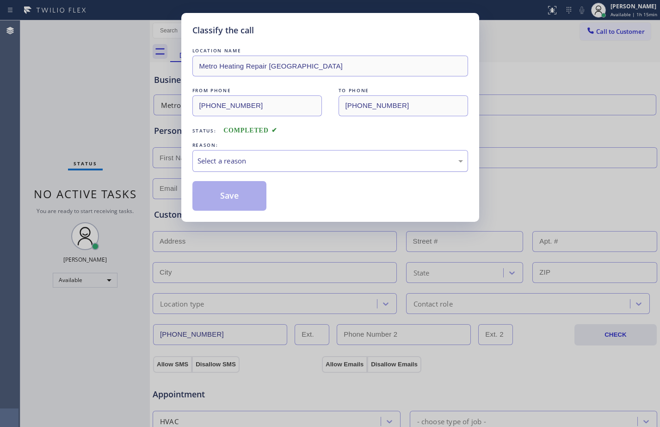
click at [286, 165] on div "Select a reason" at bounding box center [331, 161] width 266 height 11
click at [240, 198] on button "Save" at bounding box center [230, 196] width 75 height 30
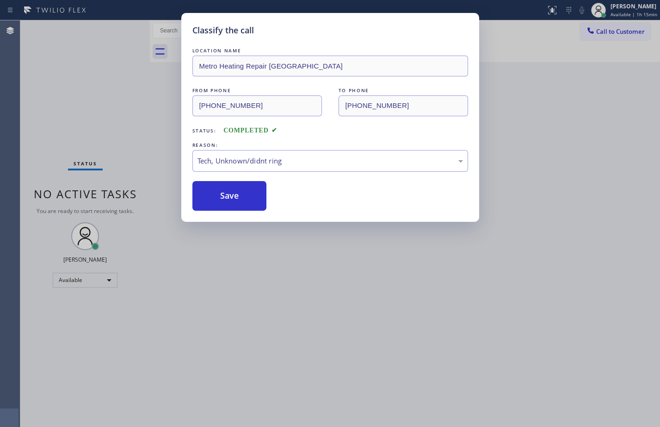
click at [112, 68] on div "Classify the call LOCATION NAME Metro Heating Repair [GEOGRAPHIC_DATA] FROM PHO…" at bounding box center [330, 213] width 660 height 427
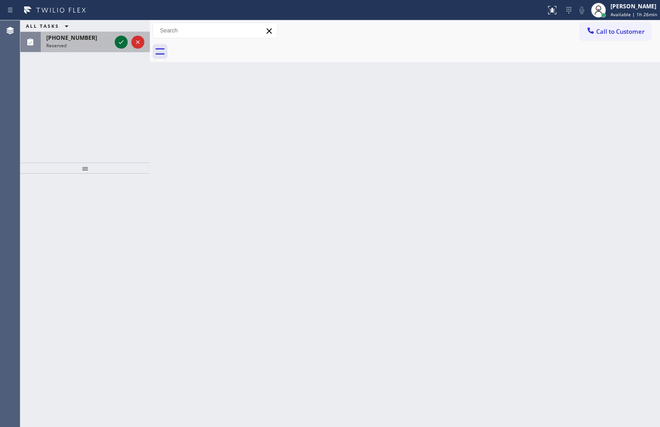
click at [122, 45] on icon at bounding box center [121, 42] width 11 height 11
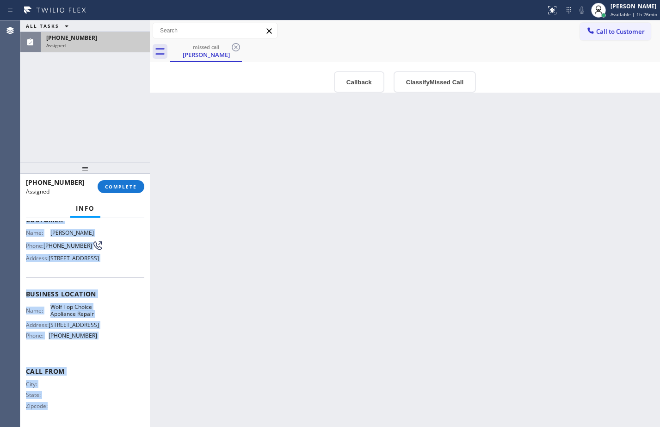
scroll to position [83, 0]
drag, startPoint x: 23, startPoint y: 287, endPoint x: 123, endPoint y: 351, distance: 118.6
click at [123, 351] on div "Context Queue: Appliance Repair High End Priority: 0 Task Age: Customer Name: […" at bounding box center [85, 322] width 130 height 209
copy div "Customer Name: [PERSON_NAME] Phone: [PHONE_NUMBER] Address: [STREET_ADDRESS] Bu…"
click at [118, 187] on span "COMPLETE" at bounding box center [121, 186] width 32 height 6
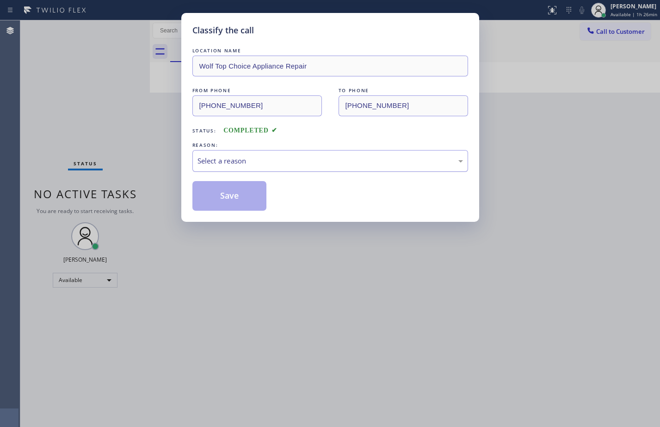
click at [263, 161] on div "Select a reason" at bounding box center [331, 161] width 266 height 11
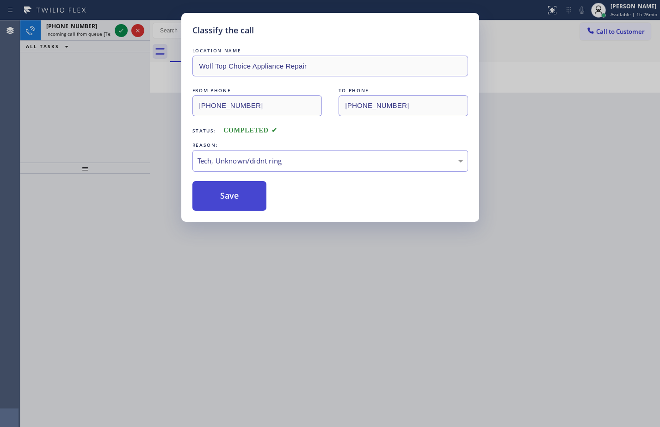
click at [234, 194] on button "Save" at bounding box center [230, 196] width 75 height 30
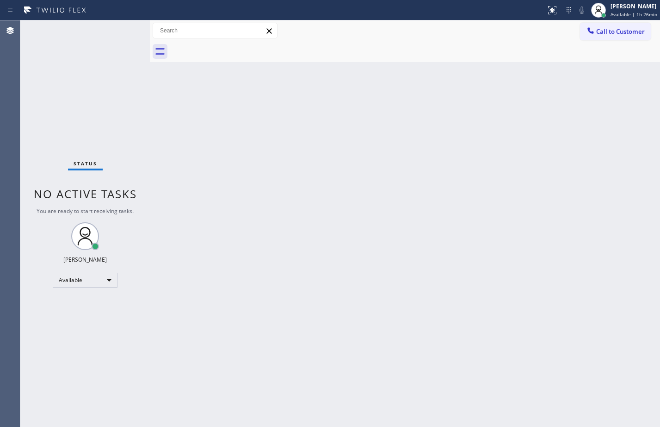
click at [88, 106] on div "Status No active tasks You are ready to start receiving tasks. [PERSON_NAME] Av…" at bounding box center [85, 223] width 130 height 406
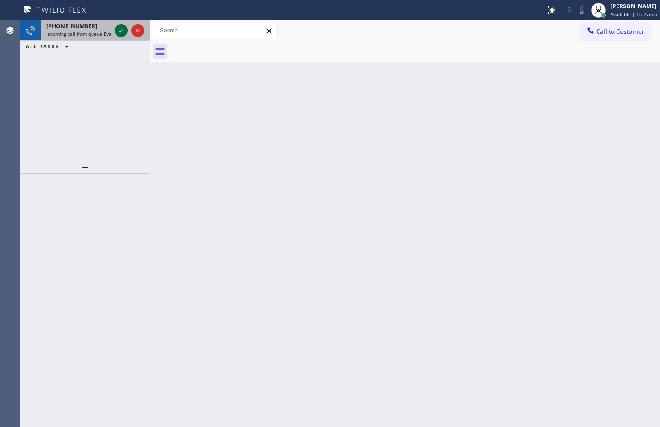
click at [125, 29] on icon at bounding box center [121, 30] width 11 height 11
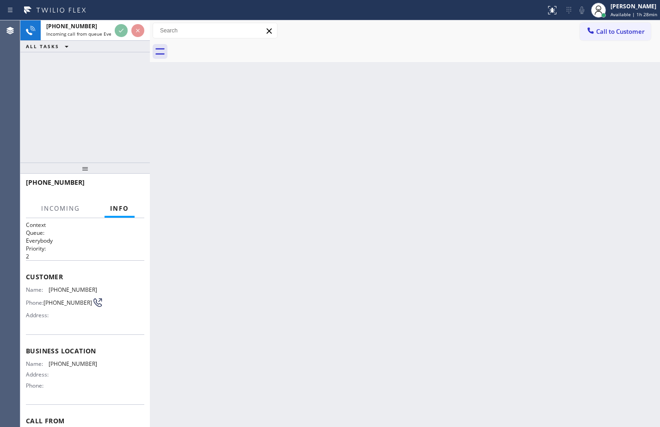
click at [28, 276] on span "Customer" at bounding box center [85, 276] width 118 height 9
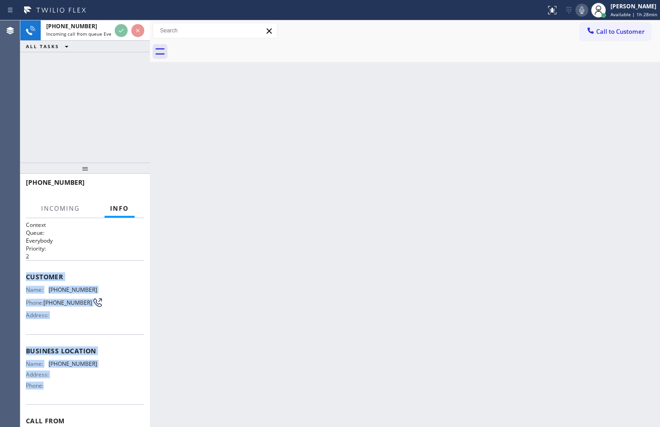
drag, startPoint x: 28, startPoint y: 276, endPoint x: 95, endPoint y: 390, distance: 132.4
click at [95, 390] on div "Context Queue: Everybody Priority: 2 Customer Name: [PHONE_NUMBER] Phone: [PHON…" at bounding box center [85, 351] width 118 height 261
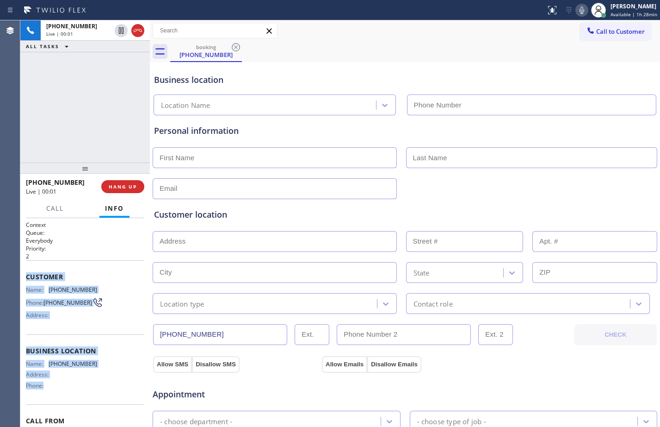
copy div "Customer Name: [PHONE_NUMBER] Phone: [PHONE_NUMBER] Address: Business location …"
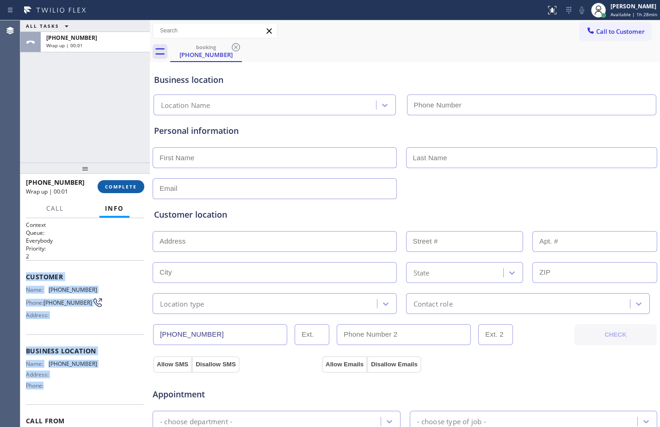
click at [116, 193] on button "COMPLETE" at bounding box center [121, 186] width 47 height 13
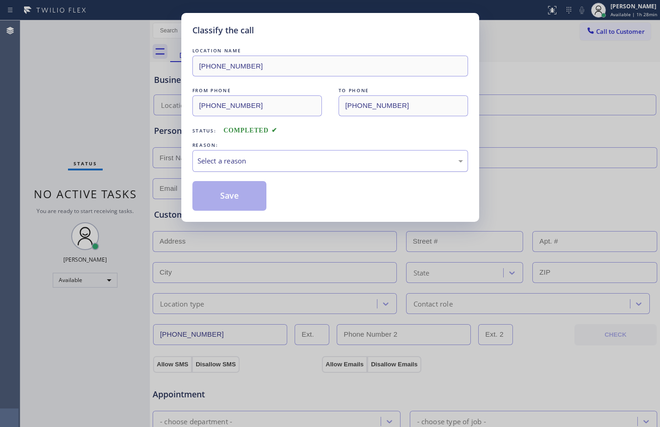
drag, startPoint x: 276, startPoint y: 163, endPoint x: 236, endPoint y: 162, distance: 40.3
click at [275, 162] on div "Select a reason" at bounding box center [331, 161] width 266 height 11
click at [232, 186] on button "Save" at bounding box center [230, 196] width 75 height 30
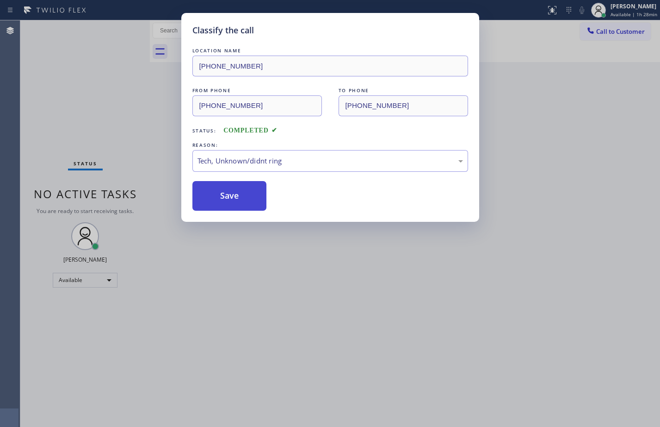
click at [231, 195] on button "Save" at bounding box center [230, 196] width 75 height 30
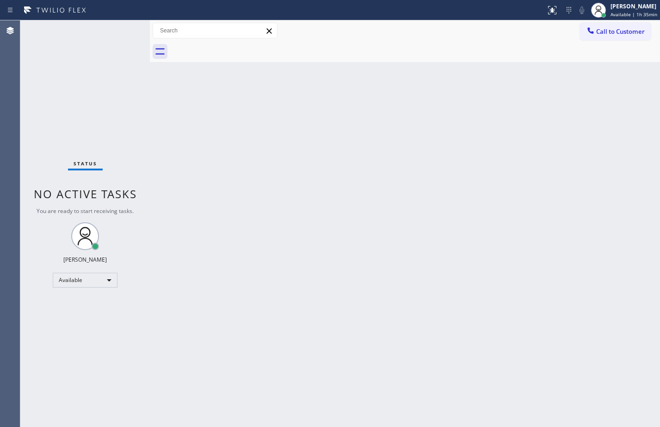
click at [205, 160] on div "Back to Dashboard Change Sender ID Customers Technicians Select a contact Outbo…" at bounding box center [405, 223] width 511 height 406
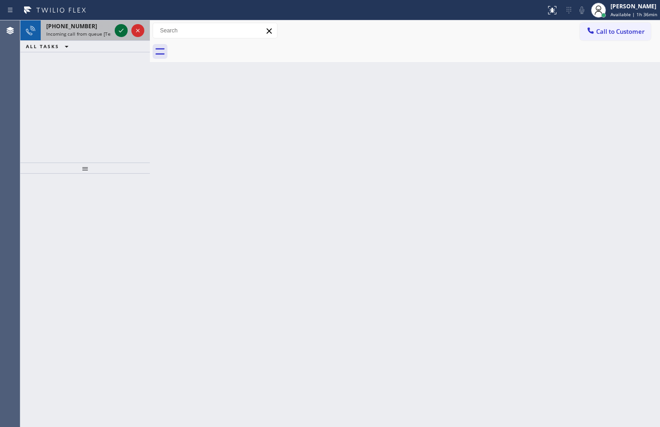
click at [119, 28] on icon at bounding box center [121, 30] width 11 height 11
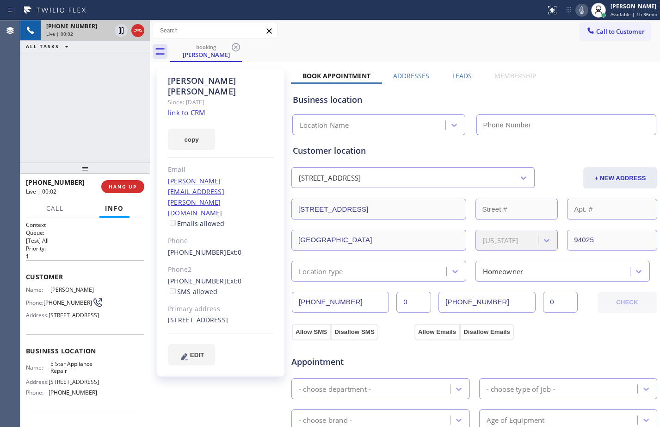
type input "[PHONE_NUMBER]"
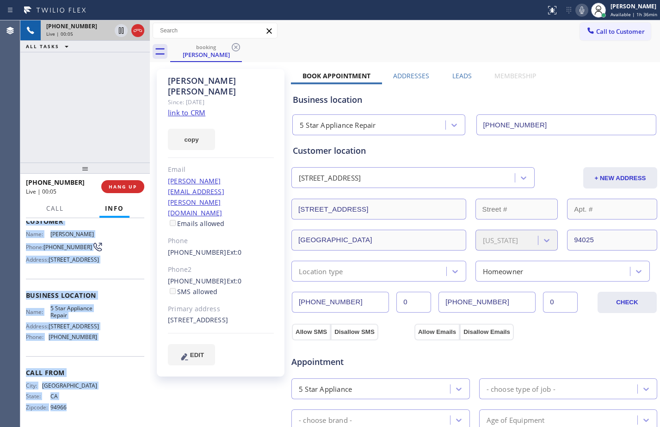
scroll to position [64, 0]
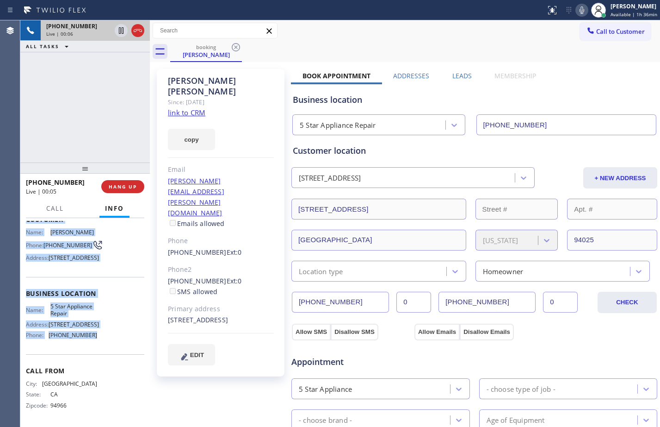
drag, startPoint x: 24, startPoint y: 275, endPoint x: 104, endPoint y: 355, distance: 112.9
click at [104, 355] on div "Context Queue: [Test] All Priority: 1 Customer Name: [PERSON_NAME] Phone: [PHON…" at bounding box center [85, 322] width 130 height 209
copy div "Customer Name: [PERSON_NAME] Phone: [PHONE_NUMBER] Address: [STREET_ADDRESS] Bu…"
click at [203, 108] on link "link to CRM" at bounding box center [186, 112] width 37 height 9
click at [122, 33] on icon at bounding box center [121, 30] width 5 height 6
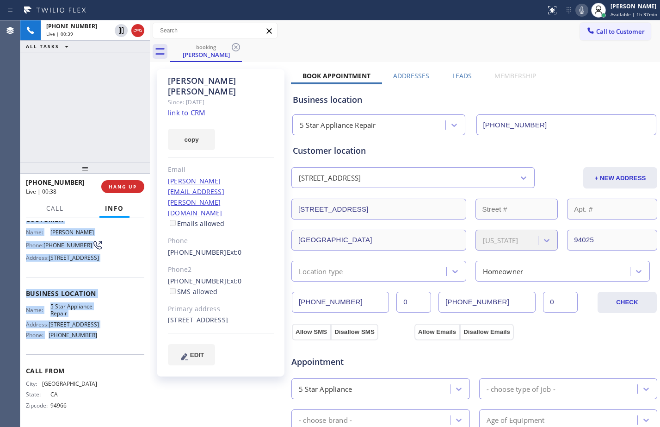
click at [577, 13] on icon at bounding box center [582, 10] width 11 height 11
click at [119, 31] on icon at bounding box center [121, 30] width 11 height 11
click at [579, 6] on icon at bounding box center [582, 10] width 11 height 11
click at [118, 248] on div "Name: [PERSON_NAME] Phone: [PHONE_NUMBER] Address: [STREET_ADDRESS]" at bounding box center [85, 247] width 118 height 37
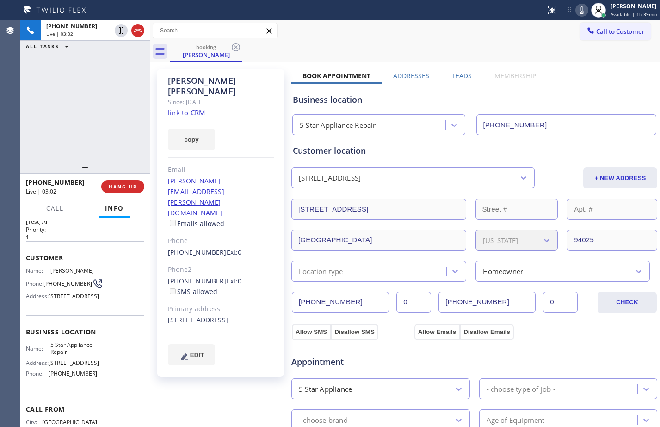
scroll to position [0, 0]
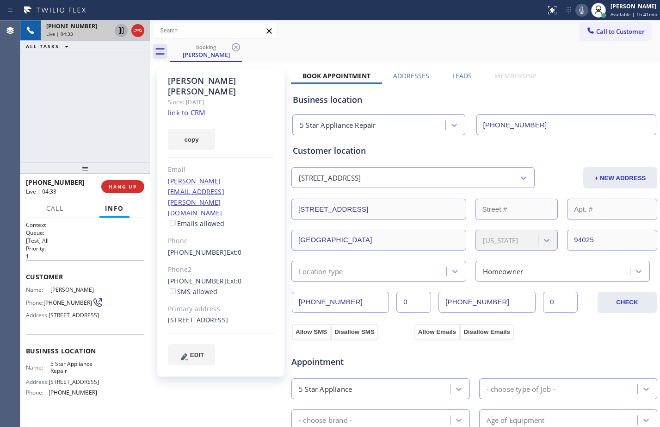
click at [122, 28] on icon at bounding box center [121, 30] width 5 height 6
click at [577, 11] on icon at bounding box center [582, 10] width 11 height 11
click at [122, 25] on button at bounding box center [121, 30] width 13 height 13
click at [577, 13] on icon at bounding box center [582, 10] width 11 height 11
drag, startPoint x: 127, startPoint y: 186, endPoint x: 428, endPoint y: 292, distance: 319.0
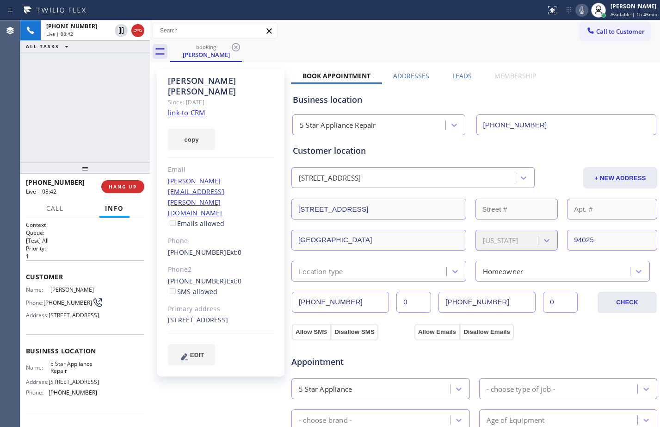
click at [127, 186] on span "HANG UP" at bounding box center [123, 186] width 28 height 6
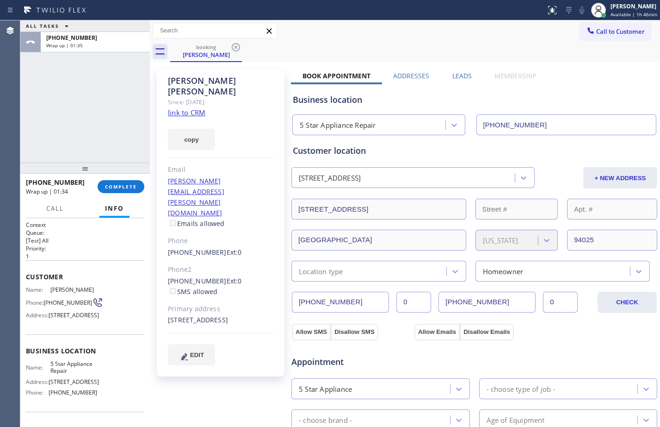
click at [105, 111] on div "ALL TASKS ALL TASKS ACTIVE TASKS TASKS IN WRAP UP [PHONE_NUMBER] Wrap up | 01:35" at bounding box center [85, 91] width 130 height 142
click at [132, 184] on span "COMPLETE" at bounding box center [121, 186] width 32 height 6
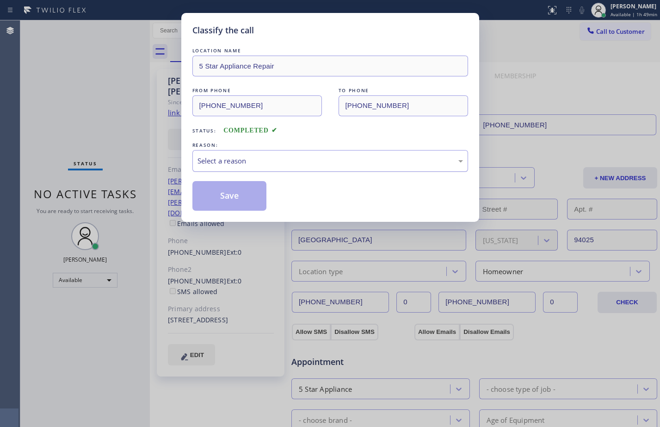
click at [269, 153] on div "Select a reason" at bounding box center [331, 161] width 276 height 22
click at [246, 198] on button "Save" at bounding box center [230, 196] width 75 height 30
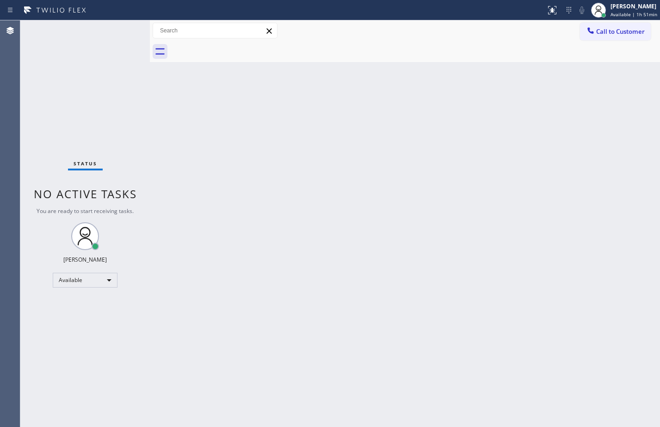
click at [128, 122] on div "Status No active tasks You are ready to start receiving tasks. [PERSON_NAME] Av…" at bounding box center [85, 223] width 130 height 406
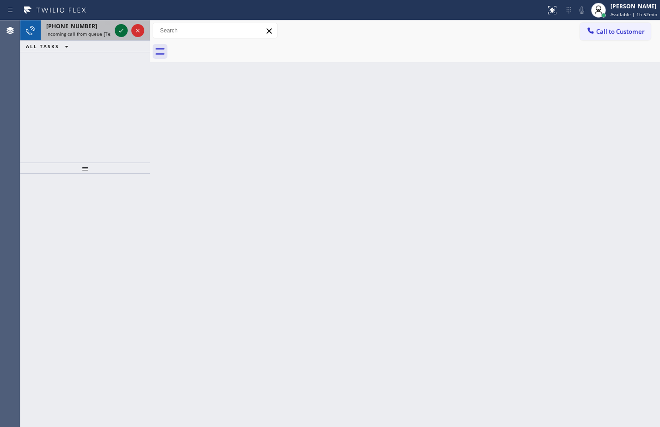
click at [122, 31] on icon at bounding box center [121, 31] width 5 height 4
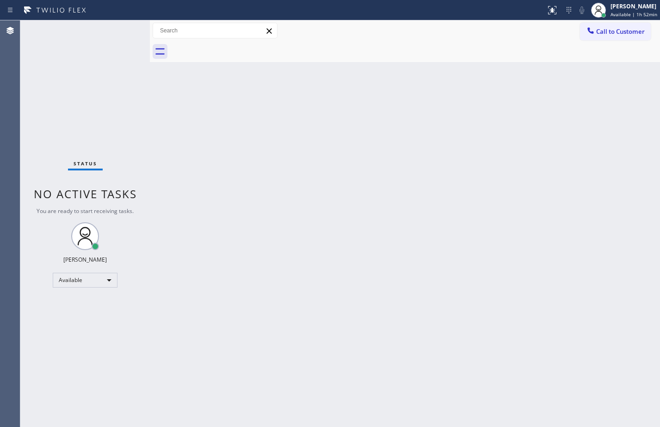
click at [125, 93] on div "Status No active tasks You are ready to start receiving tasks. [PERSON_NAME] Av…" at bounding box center [85, 223] width 130 height 406
click at [550, 12] on icon at bounding box center [552, 10] width 11 height 11
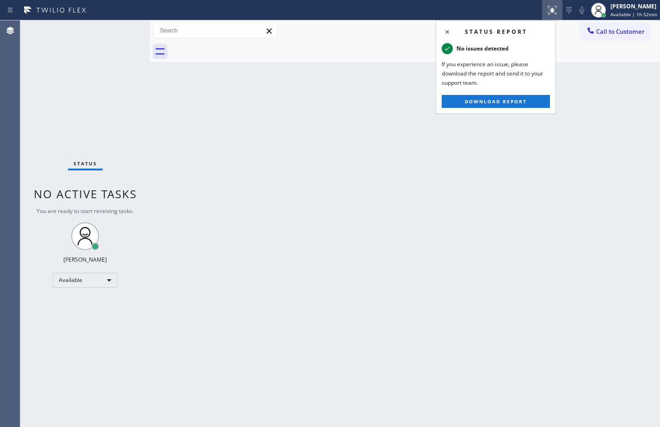
click at [336, 168] on div "Back to Dashboard Change Sender ID Customers Technicians Select a contact Outbo…" at bounding box center [405, 223] width 511 height 406
click at [362, 178] on div "Back to Dashboard Change Sender ID Customers Technicians Select a contact Outbo…" at bounding box center [405, 223] width 511 height 406
click at [445, 31] on icon at bounding box center [447, 31] width 11 height 11
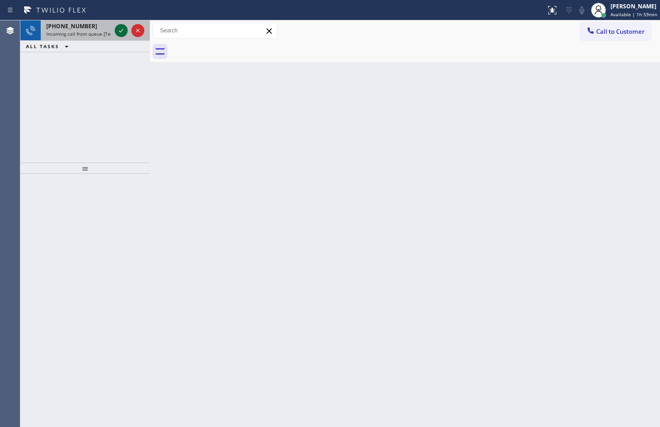
click at [125, 30] on icon at bounding box center [121, 30] width 11 height 11
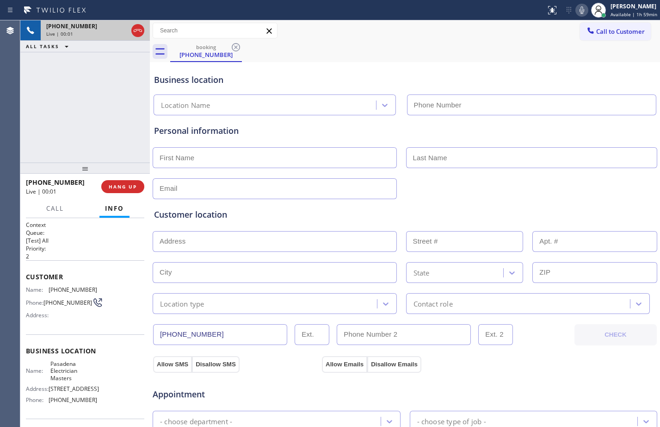
type input "[PHONE_NUMBER]"
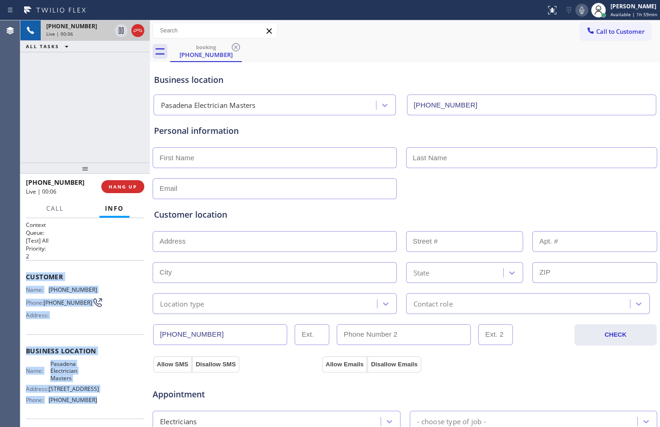
drag, startPoint x: 27, startPoint y: 277, endPoint x: 113, endPoint y: 407, distance: 156.2
click at [113, 407] on div "Context Queue: [Test] All Priority: 2 Customer Name: [PHONE_NUMBER] Phone: [PHO…" at bounding box center [85, 355] width 118 height 268
copy div "Customer Name: [PHONE_NUMBER] Phone: [PHONE_NUMBER] Address: Business location …"
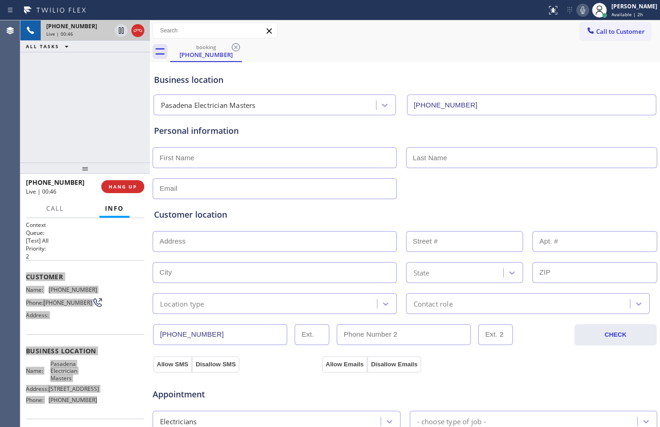
scroll to position [291, 0]
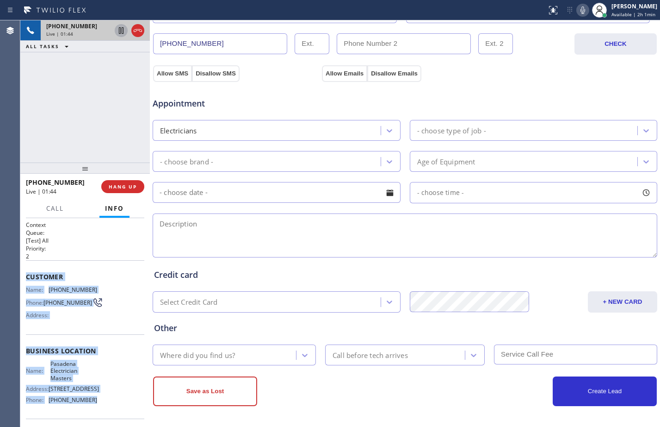
click at [120, 31] on icon at bounding box center [121, 30] width 5 height 6
click at [581, 8] on icon at bounding box center [583, 10] width 11 height 11
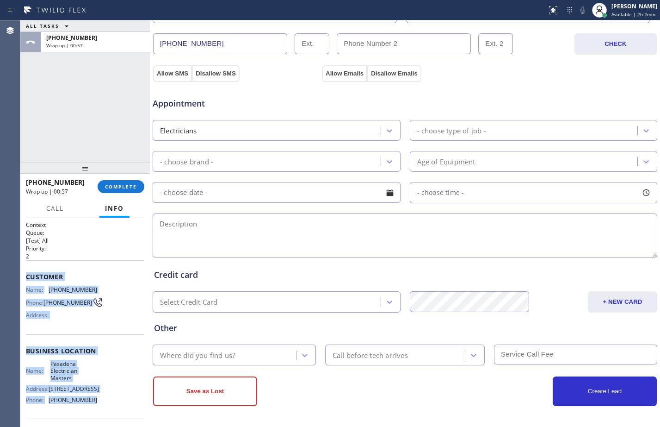
click at [221, 131] on div "Electricians" at bounding box center [268, 130] width 225 height 16
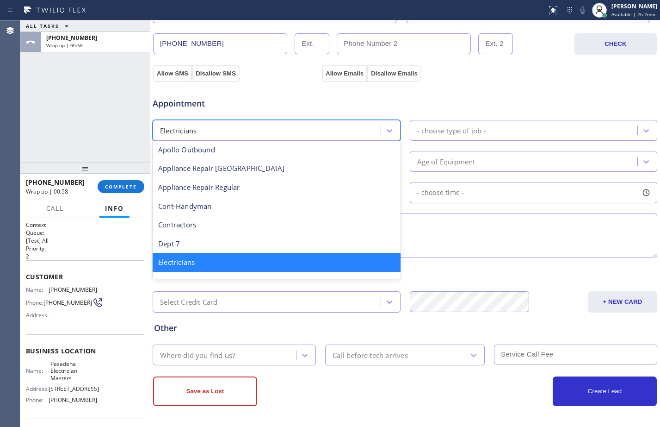
scroll to position [0, 0]
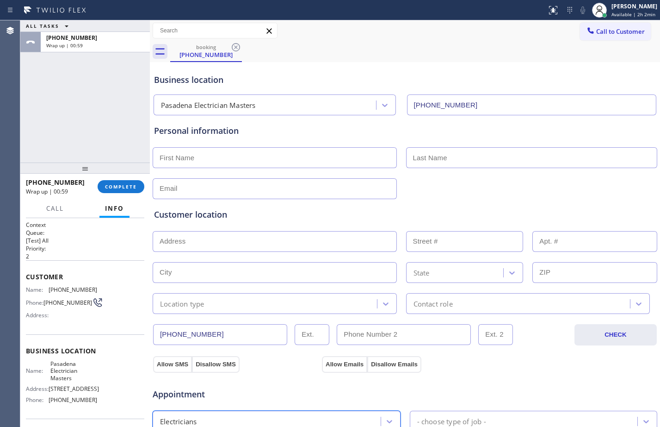
click at [288, 156] on input "text" at bounding box center [275, 157] width 244 height 21
type input "Mr."
type input "Jun"
click at [293, 188] on input "text" at bounding box center [275, 188] width 244 height 21
type input "@"
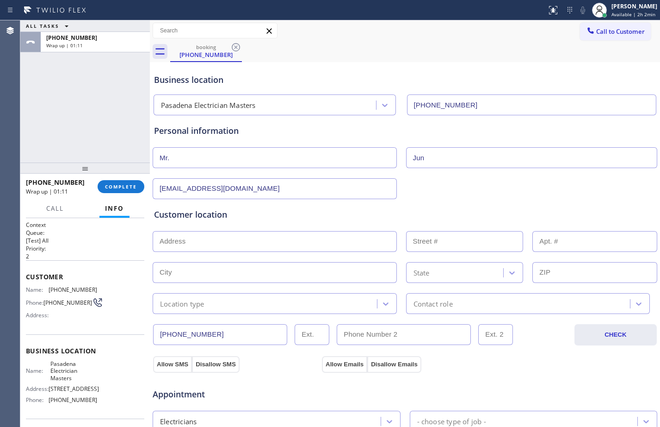
type input "[EMAIL_ADDRESS][DOMAIN_NAME]"
click at [297, 242] on input "text" at bounding box center [275, 241] width 244 height 21
type input "1"
click at [306, 272] on input "text" at bounding box center [275, 272] width 244 height 21
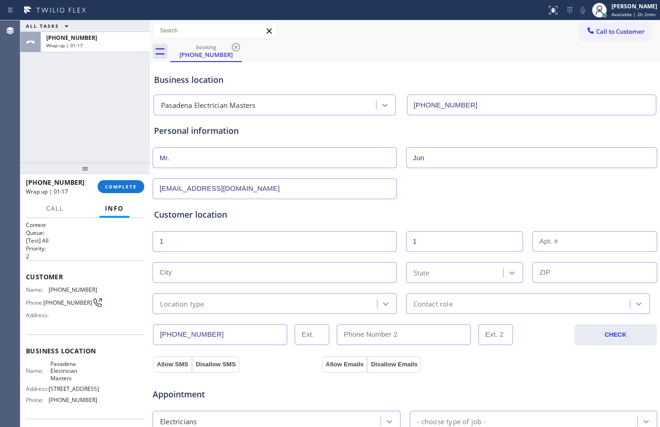
paste input "Arcadia"
type input "Arcadia"
click at [488, 272] on div "State" at bounding box center [456, 272] width 95 height 16
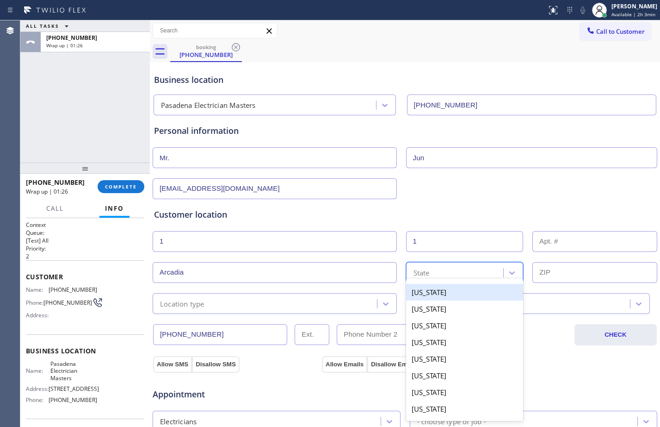
paste input "CA"
type input "CA"
click at [457, 287] on div "[US_STATE]" at bounding box center [465, 292] width 118 height 17
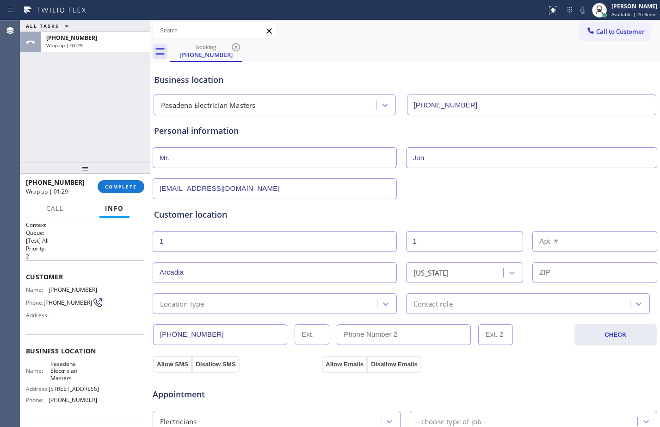
drag, startPoint x: 584, startPoint y: 269, endPoint x: 573, endPoint y: 269, distance: 10.2
click at [584, 269] on input "text" at bounding box center [595, 272] width 125 height 21
paste input "91007"
type input "91007"
click at [311, 303] on div "Location type" at bounding box center [267, 303] width 222 height 16
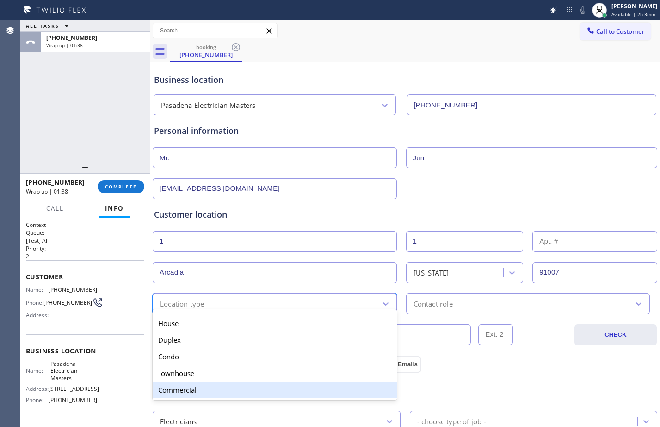
click at [193, 392] on div "Commercial" at bounding box center [275, 389] width 244 height 17
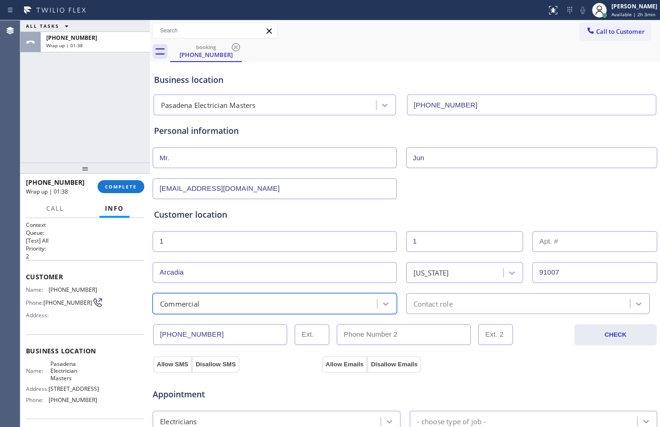
click at [536, 314] on div "[PHONE_NUMBER] CHECK" at bounding box center [405, 329] width 506 height 31
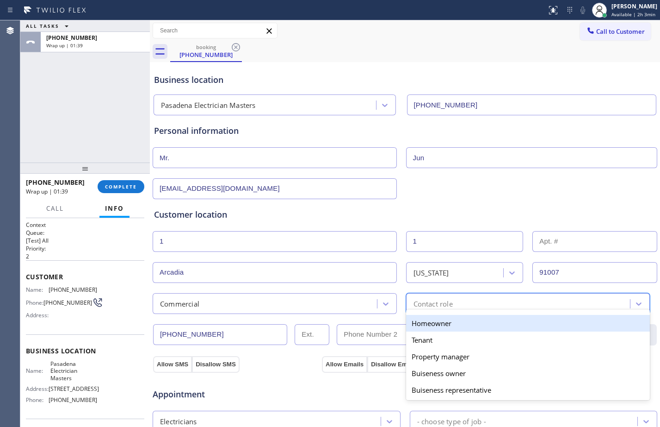
click at [530, 298] on div "Contact role" at bounding box center [520, 303] width 222 height 16
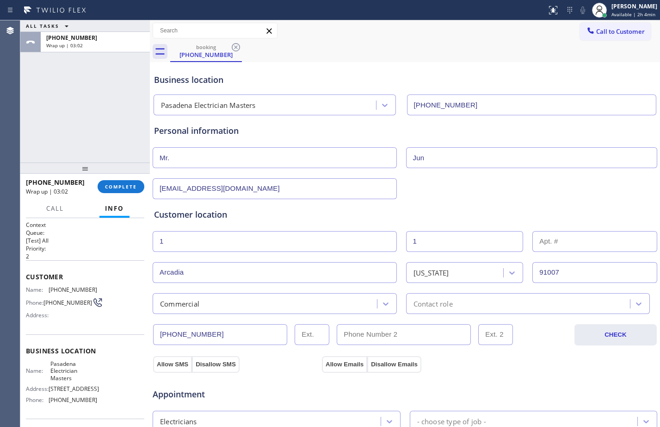
click at [109, 114] on div "ALL TASKS ALL TASKS ACTIVE TASKS TASKS IN WRAP UP [PHONE_NUMBER] Wrap up | 03:02" at bounding box center [85, 91] width 130 height 142
click at [472, 307] on div "Contact role" at bounding box center [520, 303] width 222 height 16
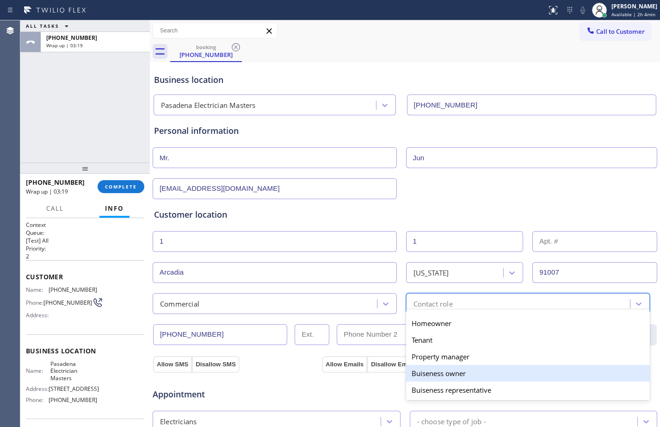
click at [284, 389] on span "Appointment" at bounding box center [236, 394] width 167 height 12
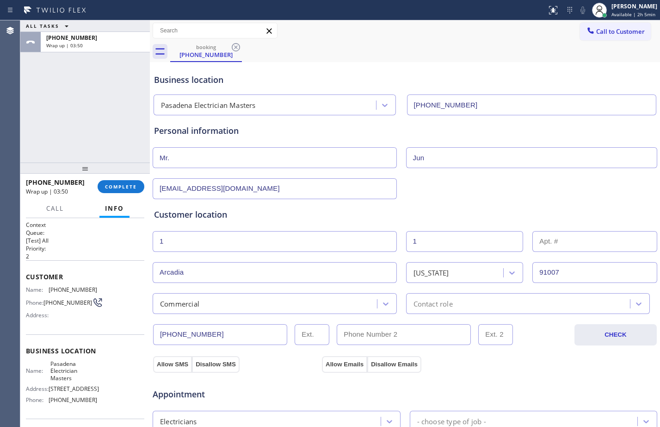
click at [289, 297] on div "Commercial" at bounding box center [267, 303] width 222 height 16
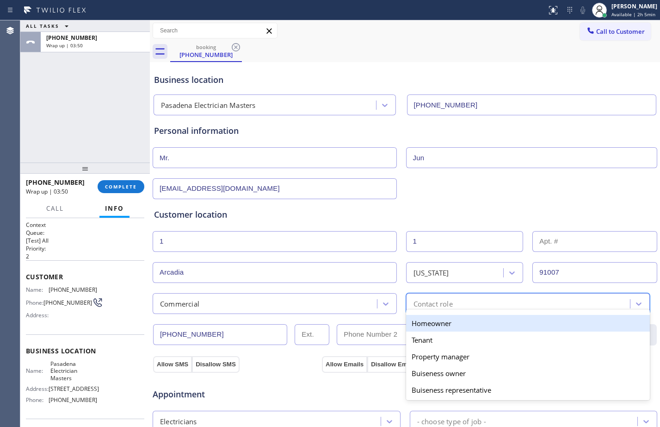
click at [452, 307] on div "Contact role" at bounding box center [520, 303] width 222 height 16
click at [321, 299] on div "Commercial" at bounding box center [267, 303] width 222 height 16
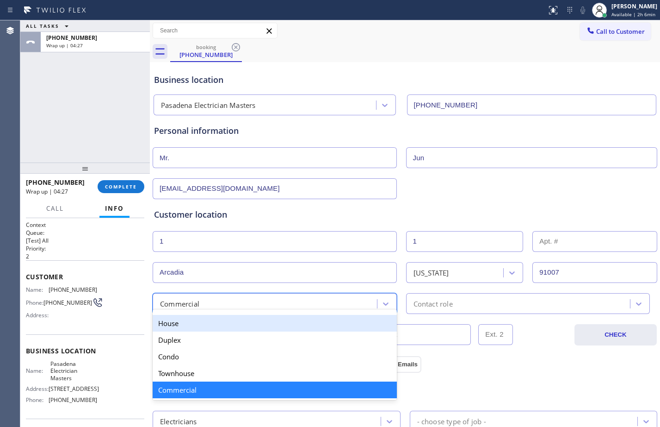
click at [270, 319] on div "House" at bounding box center [275, 323] width 244 height 17
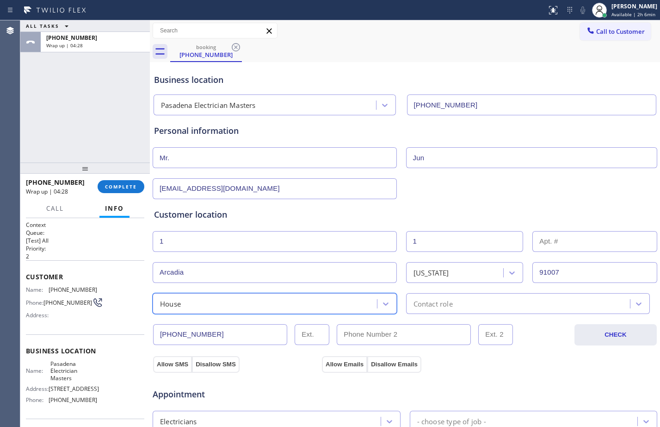
click at [436, 307] on div "Contact role" at bounding box center [433, 303] width 39 height 11
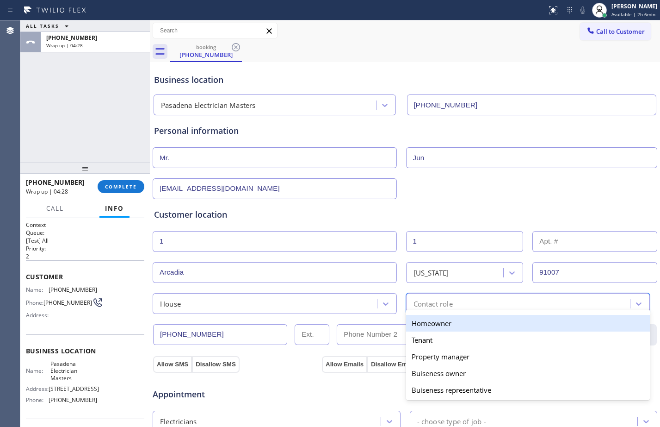
click at [457, 329] on div "Homeowner" at bounding box center [528, 323] width 244 height 17
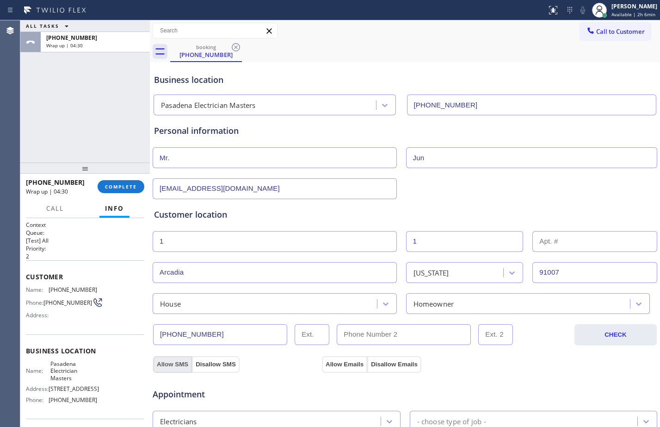
click at [171, 359] on button "Allow SMS" at bounding box center [172, 364] width 39 height 17
click at [347, 366] on button "Allow Emails" at bounding box center [344, 364] width 45 height 17
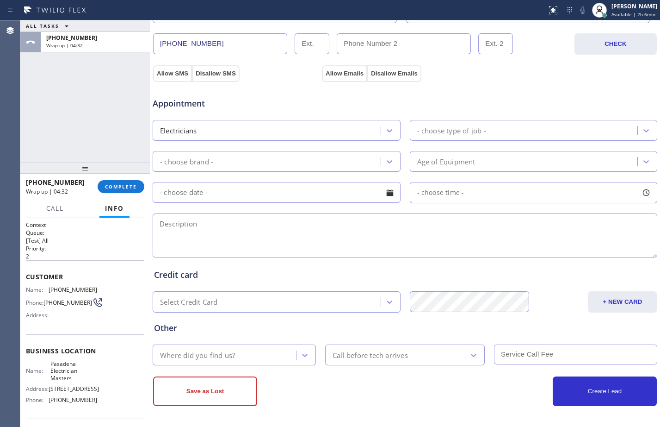
click at [450, 136] on div "- choose type of job -" at bounding box center [451, 130] width 69 height 11
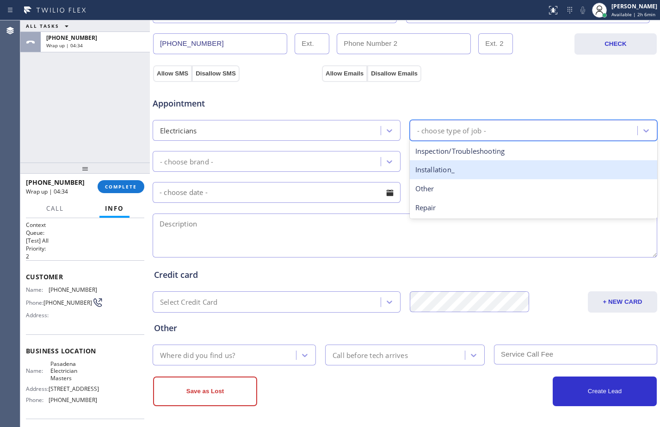
click at [433, 171] on div "Installation_" at bounding box center [534, 169] width 248 height 19
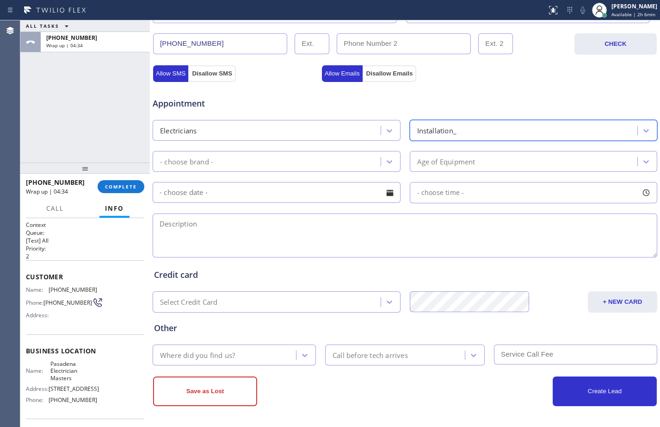
click at [337, 161] on div "- choose brand -" at bounding box center [268, 161] width 225 height 16
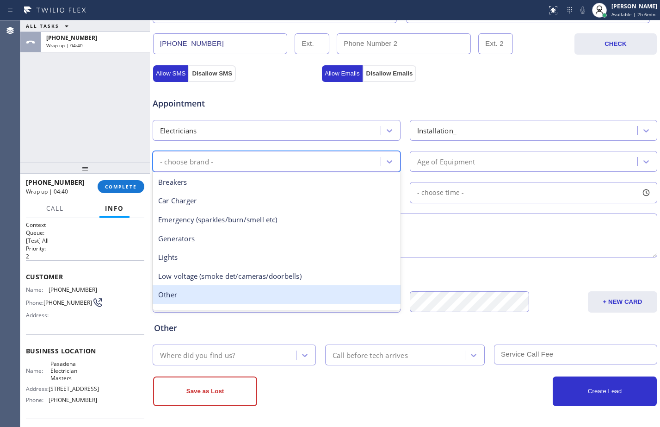
click at [204, 299] on div "Other" at bounding box center [277, 294] width 248 height 19
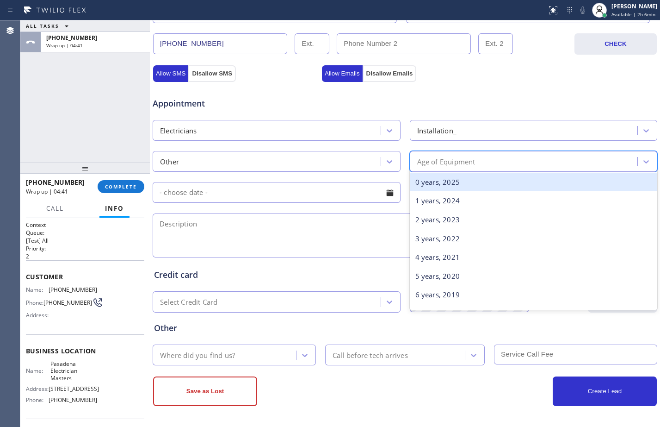
click at [454, 166] on div "Age of Equipment" at bounding box center [446, 161] width 58 height 11
click at [461, 188] on div "0 years, 2025" at bounding box center [534, 182] width 248 height 19
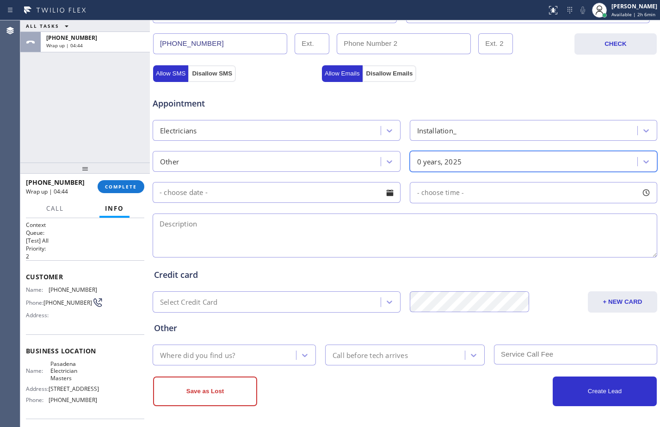
click at [191, 237] on textarea at bounding box center [405, 235] width 505 height 44
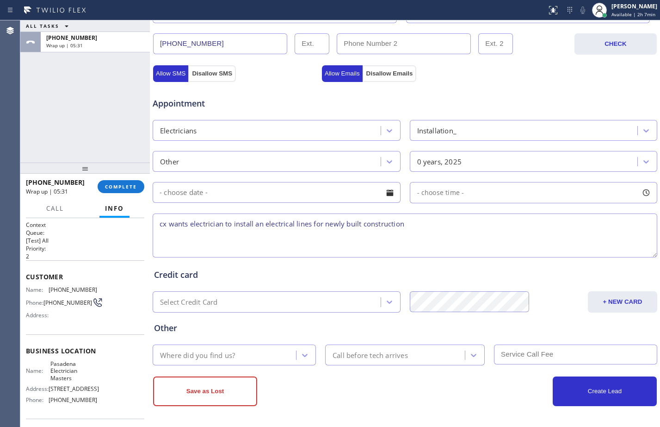
click at [422, 226] on textarea "cx wants electrician to install an electrical lines for newly built construction" at bounding box center [405, 235] width 505 height 44
paste textarea "[GEOGRAPHIC_DATA]"
click at [512, 221] on textarea "cx wants electrician to install an electrical lines for newly built constructio…" at bounding box center [405, 235] width 505 height 44
click at [544, 225] on textarea "cx wants electrician to install an electrical lines for newly built constructio…" at bounding box center [405, 235] width 505 height 44
paste textarea "Pasadena Electrician Masters"
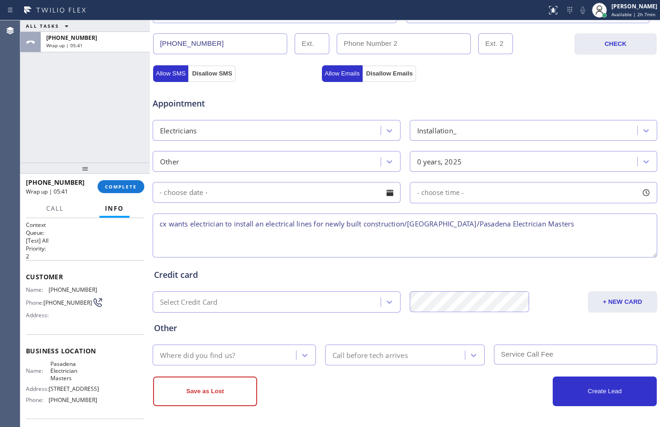
click at [579, 227] on textarea "cx wants electrician to install an electrical lines for newly built constructio…" at bounding box center [405, 235] width 505 height 44
type textarea "cx wants electrician to install an electrical lines for newly built constructio…"
click at [239, 349] on div "Where did you find us?" at bounding box center [226, 355] width 141 height 16
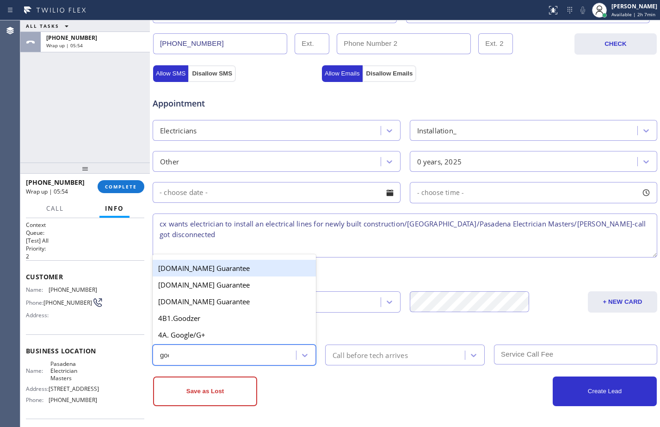
type input "goog"
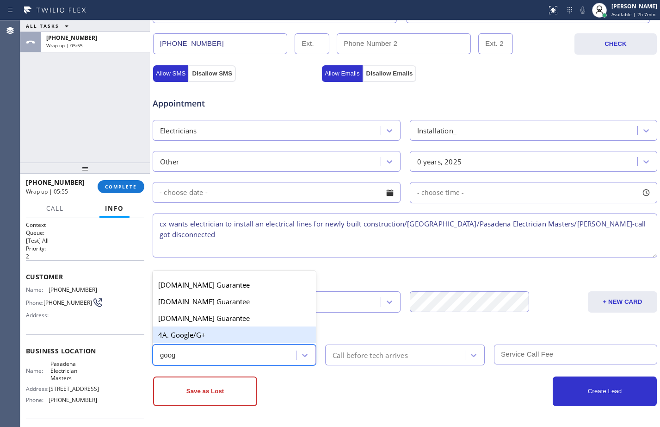
click at [233, 341] on div "4A. Google/G+" at bounding box center [234, 334] width 163 height 17
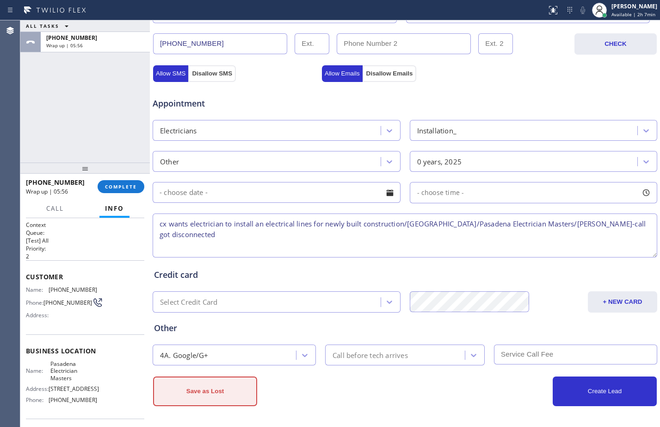
click at [214, 391] on button "Save as Lost" at bounding box center [205, 391] width 104 height 30
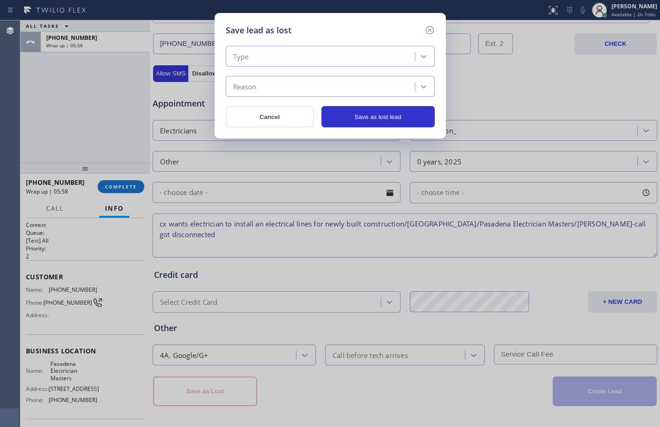
click at [307, 65] on div "Type" at bounding box center [330, 56] width 209 height 21
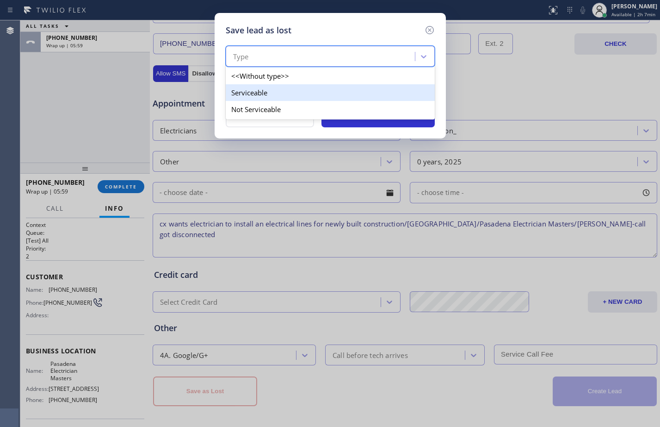
click at [292, 89] on div "Serviceable" at bounding box center [330, 92] width 209 height 17
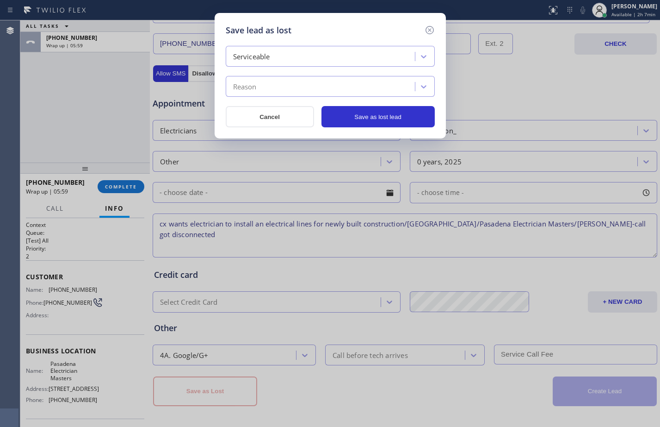
click at [292, 89] on div "Reason" at bounding box center [322, 87] width 187 height 16
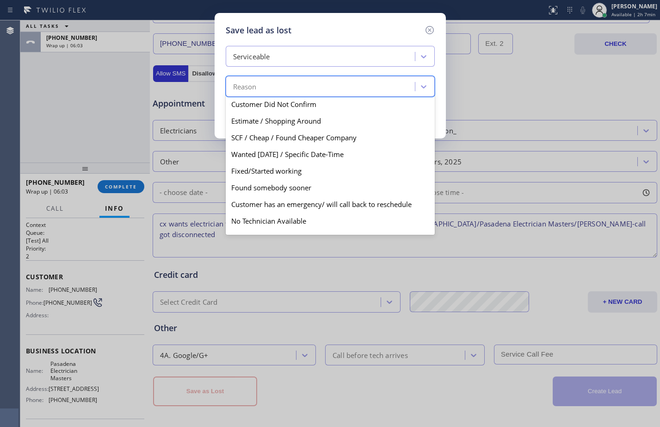
scroll to position [48, 0]
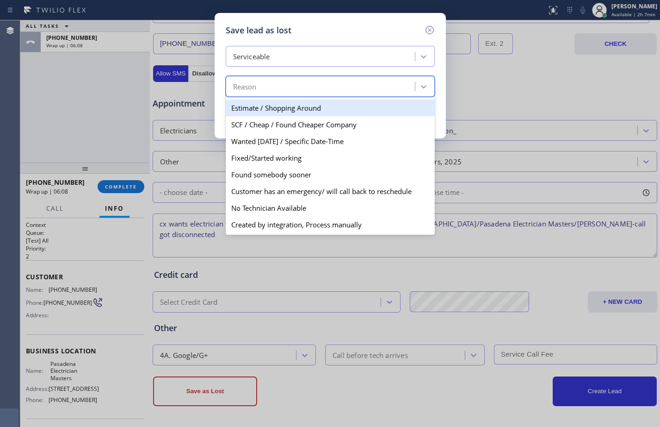
click at [259, 54] on div "Serviceable" at bounding box center [251, 56] width 37 height 11
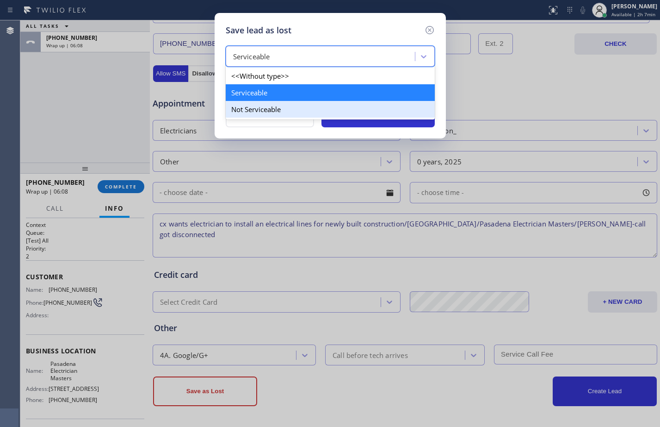
click at [271, 106] on div "Not Serviceable" at bounding box center [330, 109] width 209 height 17
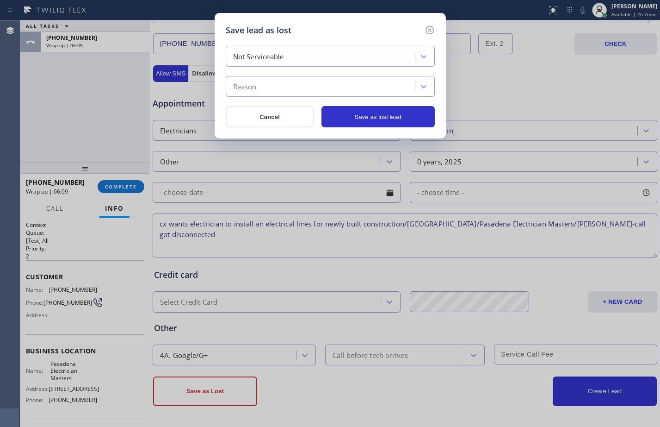
click at [280, 87] on div "Reason" at bounding box center [322, 87] width 187 height 16
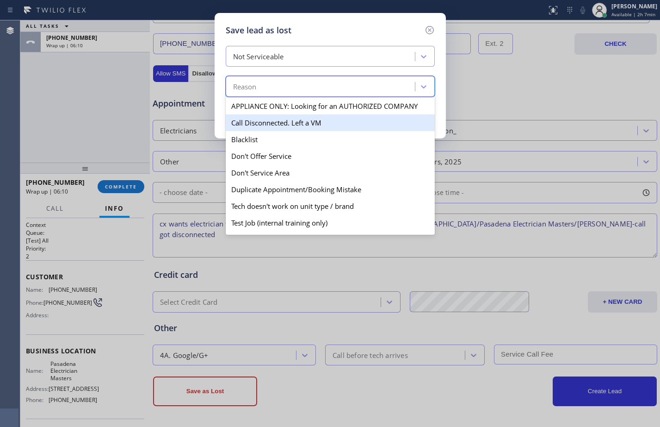
click at [276, 125] on div "Call Disconnected. Left a VM" at bounding box center [330, 122] width 209 height 17
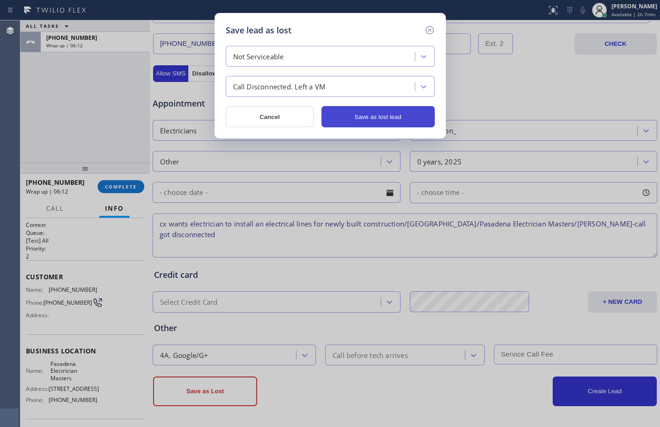
click at [390, 120] on button "Save as lost lead" at bounding box center [378, 116] width 113 height 21
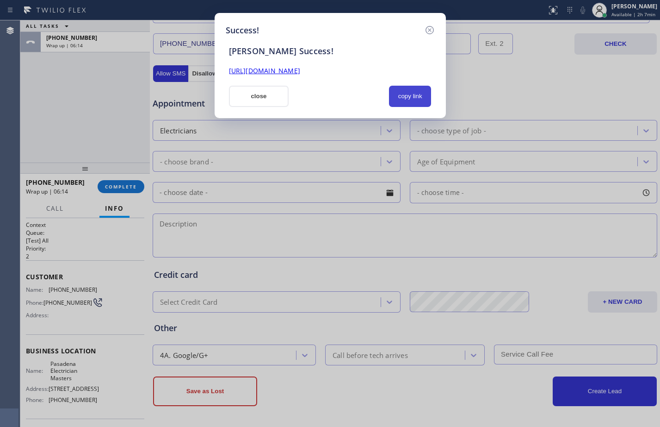
click at [410, 97] on button "copy link" at bounding box center [410, 96] width 43 height 21
click at [300, 69] on link "[URL][DOMAIN_NAME]" at bounding box center [264, 70] width 71 height 9
click at [237, 89] on button "close" at bounding box center [259, 96] width 60 height 21
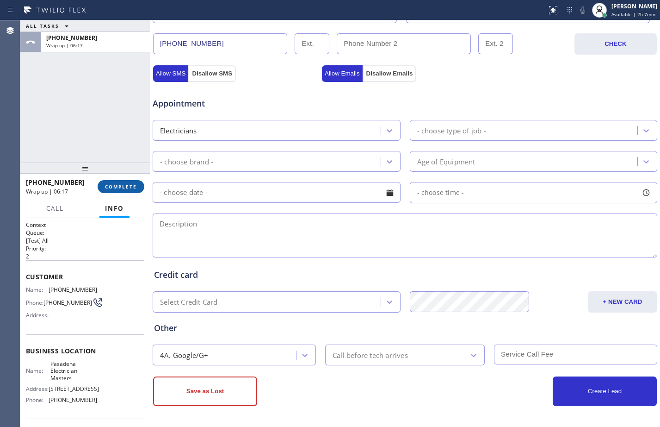
click at [125, 189] on span "COMPLETE" at bounding box center [121, 186] width 32 height 6
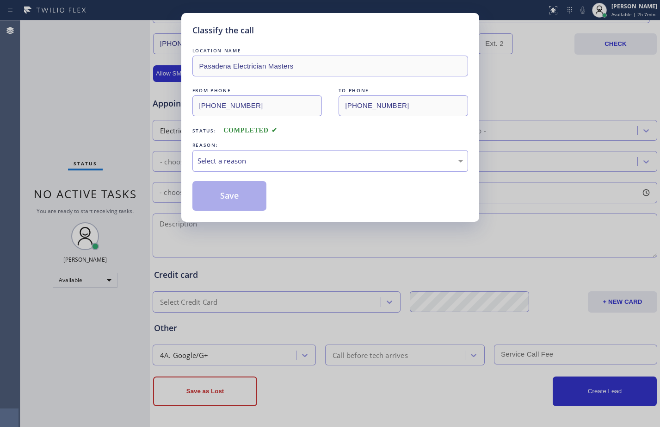
click at [260, 160] on div "Select a reason" at bounding box center [331, 161] width 266 height 11
click at [252, 194] on button "Save" at bounding box center [230, 196] width 75 height 30
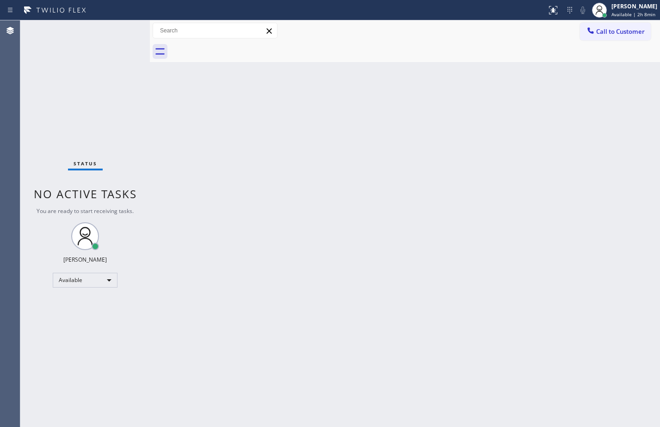
drag, startPoint x: 479, startPoint y: 341, endPoint x: 505, endPoint y: 341, distance: 26.8
click at [479, 341] on div "Back to Dashboard Change Sender ID Customers Technicians Select a contact Outbo…" at bounding box center [405, 223] width 511 height 406
click at [91, 275] on div "Available" at bounding box center [85, 280] width 65 height 15
click at [72, 330] on li "Break" at bounding box center [84, 327] width 63 height 11
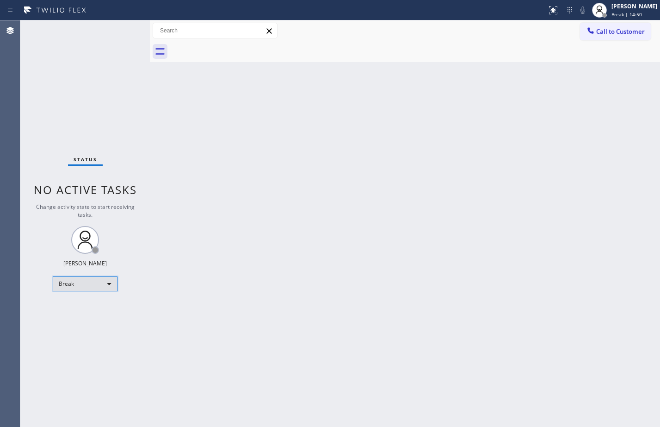
click at [97, 282] on div "Break" at bounding box center [85, 283] width 65 height 15
click at [80, 306] on li "Available" at bounding box center [84, 308] width 63 height 11
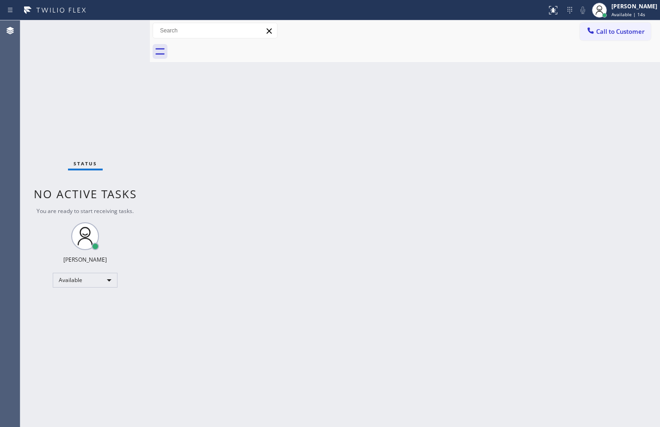
click at [158, 173] on div "Back to Dashboard Change Sender ID Customers Technicians Select a contact Outbo…" at bounding box center [405, 223] width 511 height 406
click at [103, 131] on div "Status No active tasks You are ready to start receiving tasks. [PERSON_NAME] Av…" at bounding box center [85, 223] width 130 height 406
click at [298, 311] on div "Back to Dashboard Change Sender ID Customers Technicians Select a contact Outbo…" at bounding box center [405, 223] width 511 height 406
click at [370, 243] on div "Back to Dashboard Change Sender ID Customers Technicians Select a contact Outbo…" at bounding box center [405, 223] width 511 height 406
click at [457, 160] on div "Back to Dashboard Change Sender ID Customers Technicians Select a contact Outbo…" at bounding box center [405, 223] width 511 height 406
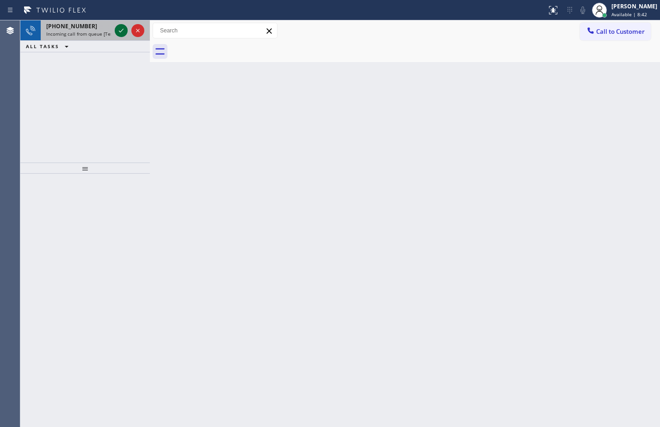
click at [123, 37] on button at bounding box center [121, 30] width 13 height 13
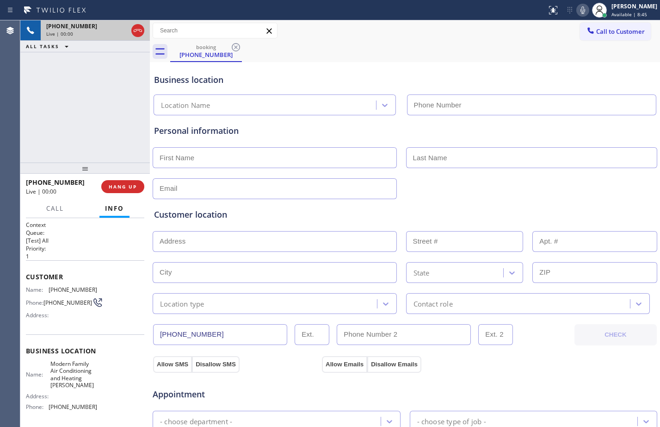
type input "[PHONE_NUMBER]"
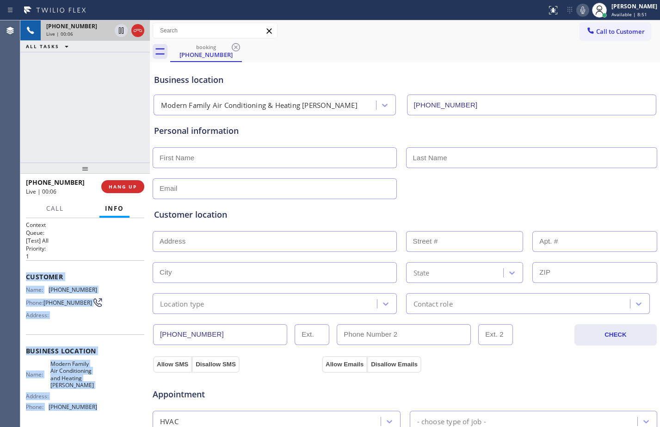
drag, startPoint x: 24, startPoint y: 272, endPoint x: 98, endPoint y: 411, distance: 157.0
click at [98, 411] on div "Context Queue: [Test] All Priority: 1 Customer Name: [PHONE_NUMBER] Phone: [PHO…" at bounding box center [85, 322] width 130 height 209
copy div "Customer Name: [PHONE_NUMBER] Phone: [PHONE_NUMBER] Address: Business location …"
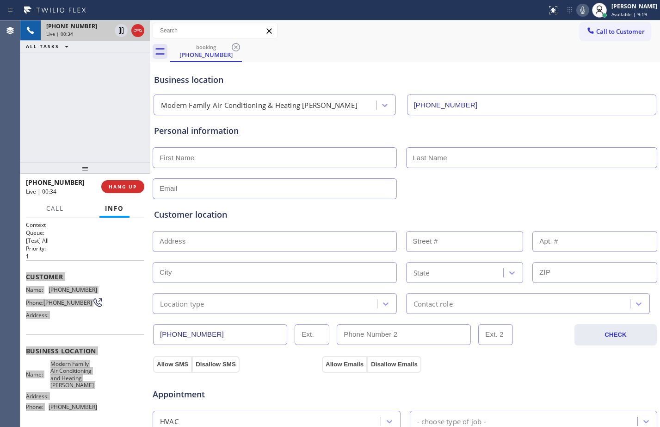
scroll to position [291, 0]
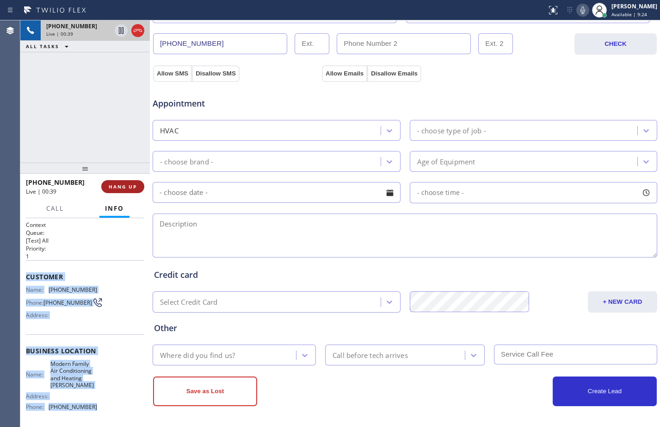
click at [116, 183] on button "HANG UP" at bounding box center [122, 186] width 43 height 13
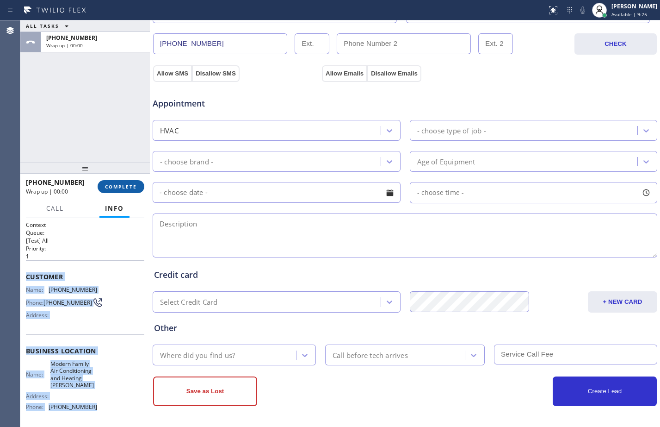
click at [119, 190] on span "COMPLETE" at bounding box center [121, 186] width 32 height 6
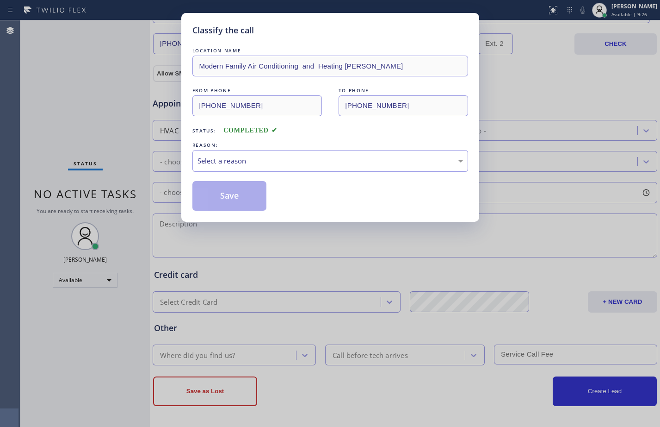
click at [336, 164] on div "Select a reason" at bounding box center [331, 161] width 266 height 11
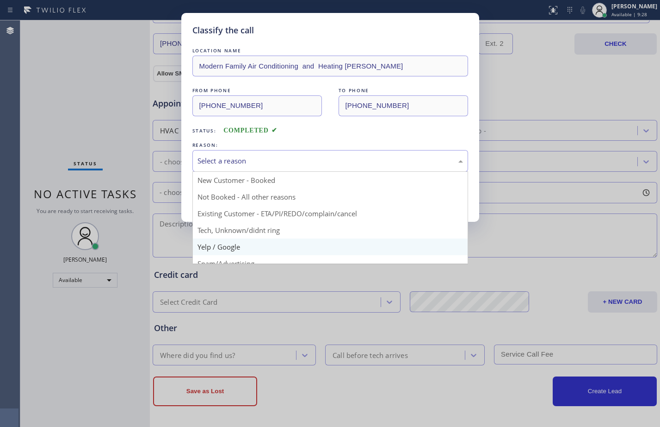
scroll to position [58, 0]
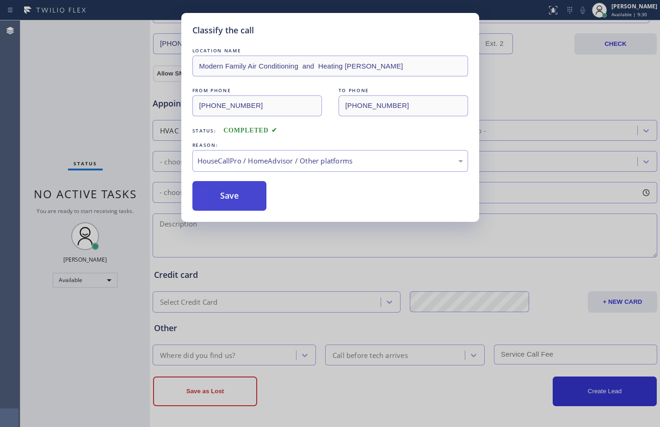
click at [243, 194] on button "Save" at bounding box center [230, 196] width 75 height 30
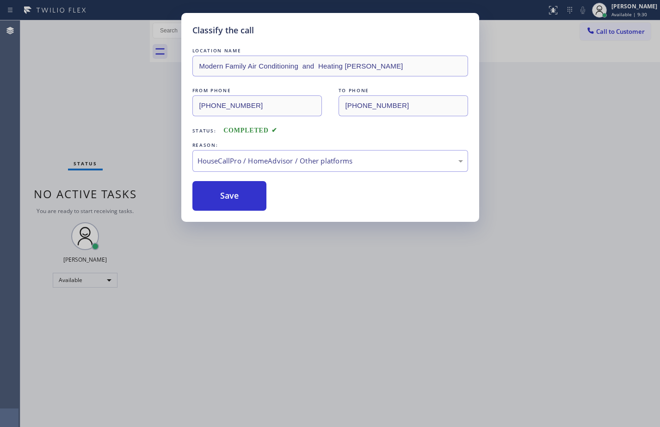
scroll to position [0, 0]
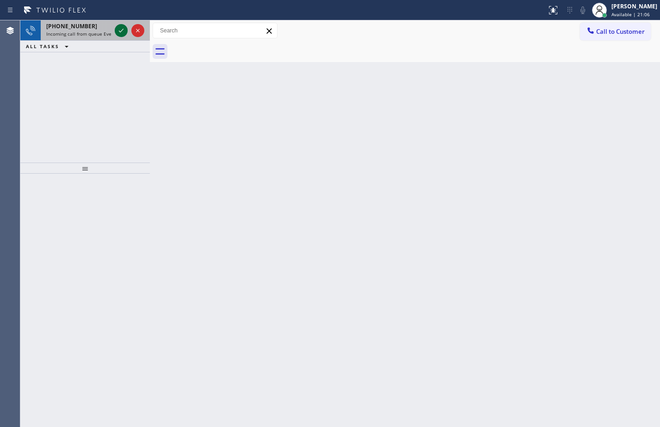
click at [124, 33] on icon at bounding box center [121, 30] width 11 height 11
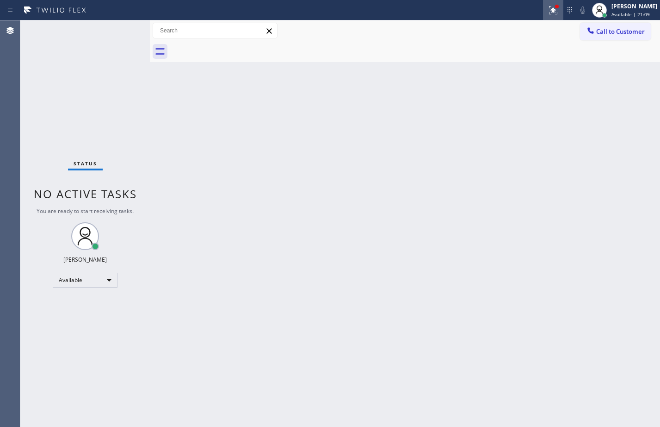
click at [549, 12] on icon at bounding box center [553, 10] width 8 height 8
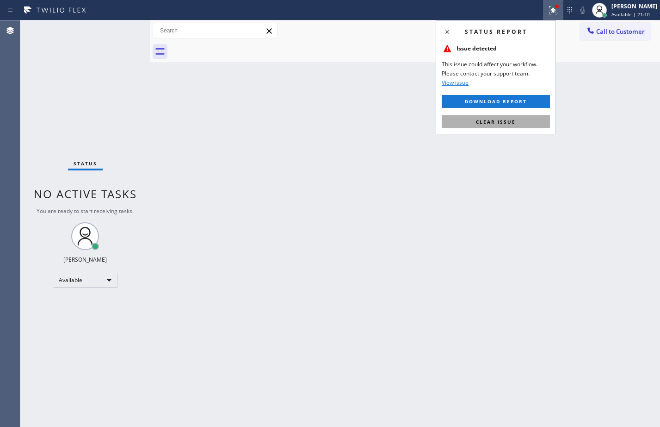
click at [485, 125] on button "Clear issue" at bounding box center [496, 121] width 108 height 13
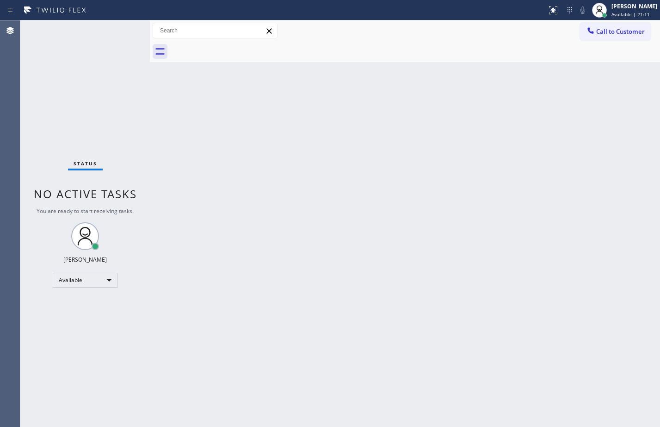
click at [303, 143] on div "Back to Dashboard Change Sender ID Customers Technicians Select a contact Outbo…" at bounding box center [405, 223] width 511 height 406
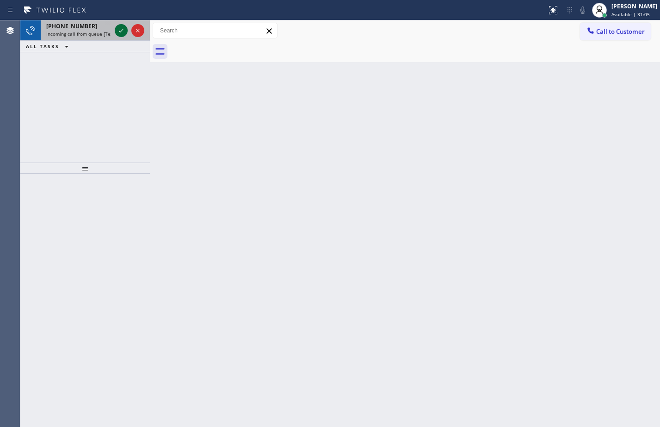
click at [126, 26] on icon at bounding box center [121, 30] width 11 height 11
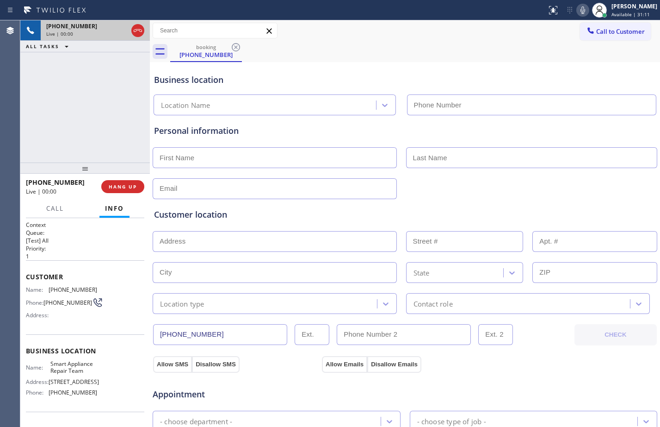
type input "[PHONE_NUMBER]"
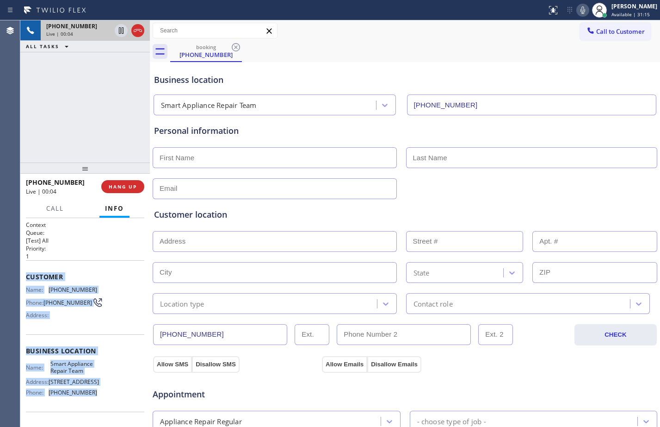
drag, startPoint x: 26, startPoint y: 279, endPoint x: 98, endPoint y: 394, distance: 136.0
click at [98, 394] on div "Context Queue: [Test] All Priority: 1 Customer Name: [PHONE_NUMBER] Phone: [PHO…" at bounding box center [85, 351] width 118 height 261
copy div "Customer Name: [PHONE_NUMBER] Phone: [PHONE_NUMBER] Address: Business location …"
click at [108, 108] on div "[PHONE_NUMBER] Live | 00:08 ALL TASKS ALL TASKS ACTIVE TASKS TASKS IN WRAP UP" at bounding box center [85, 91] width 130 height 142
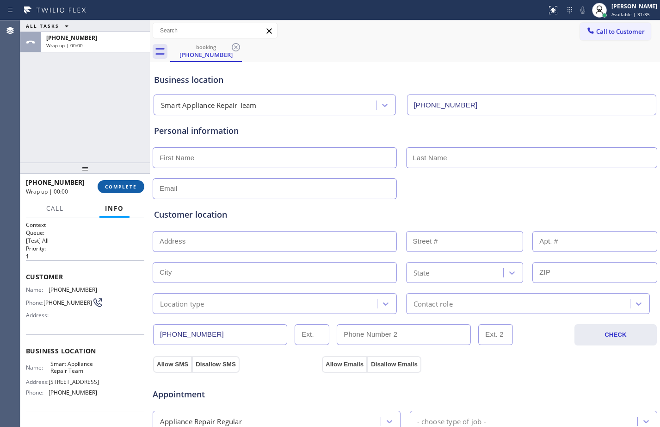
click at [125, 182] on button "COMPLETE" at bounding box center [121, 186] width 47 height 13
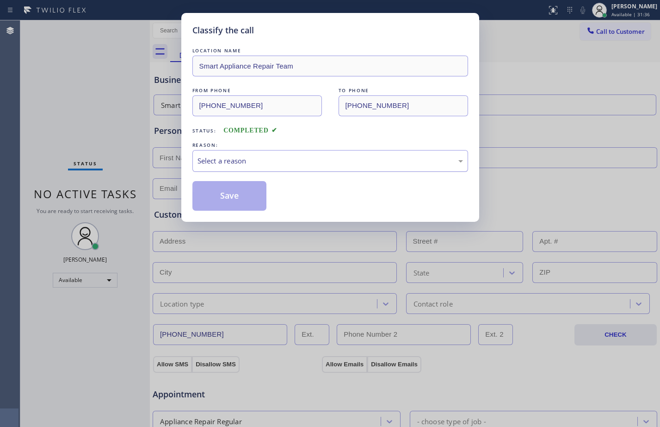
click at [336, 156] on div "Select a reason" at bounding box center [331, 161] width 266 height 11
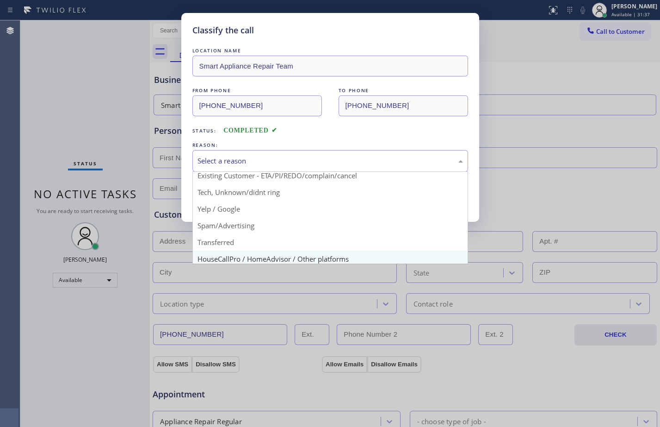
scroll to position [58, 0]
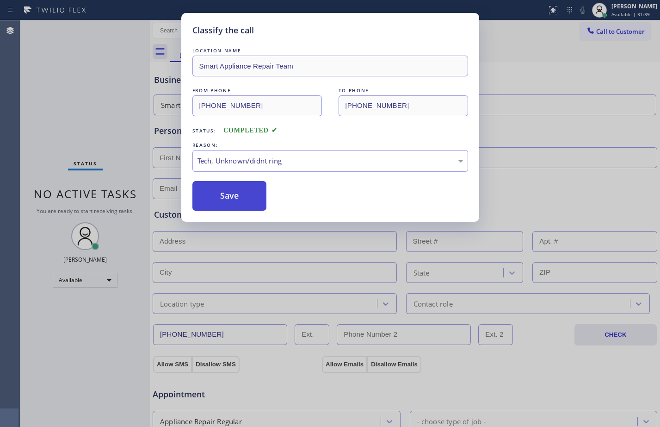
click at [245, 206] on button "Save" at bounding box center [230, 196] width 75 height 30
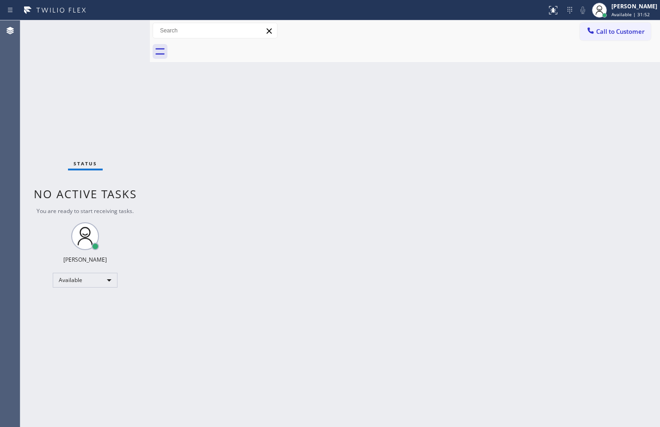
click at [561, 206] on div "Back to Dashboard Change Sender ID Customers Technicians Select a contact Outbo…" at bounding box center [405, 223] width 511 height 406
click at [364, 186] on div "Back to Dashboard Change Sender ID Customers Technicians Select a contact Outbo…" at bounding box center [405, 223] width 511 height 406
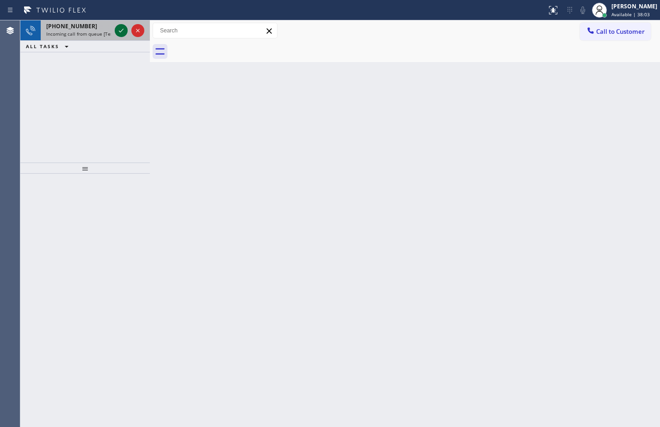
click at [122, 33] on icon at bounding box center [121, 30] width 11 height 11
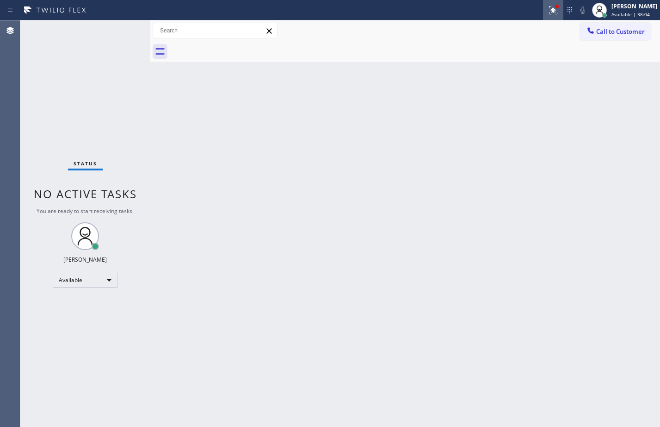
click at [548, 14] on icon at bounding box center [553, 10] width 11 height 11
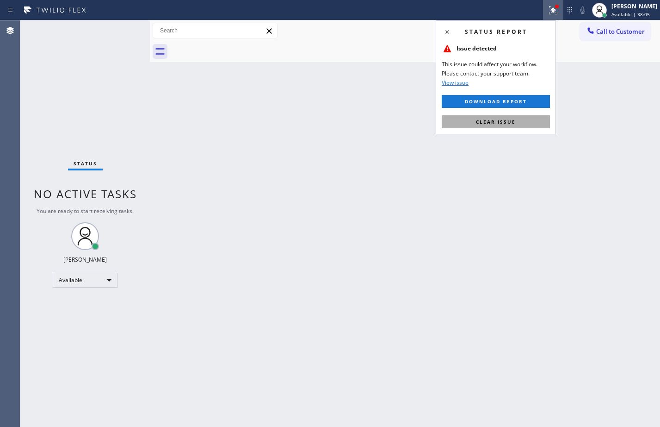
click at [502, 120] on span "Clear issue" at bounding box center [496, 121] width 40 height 6
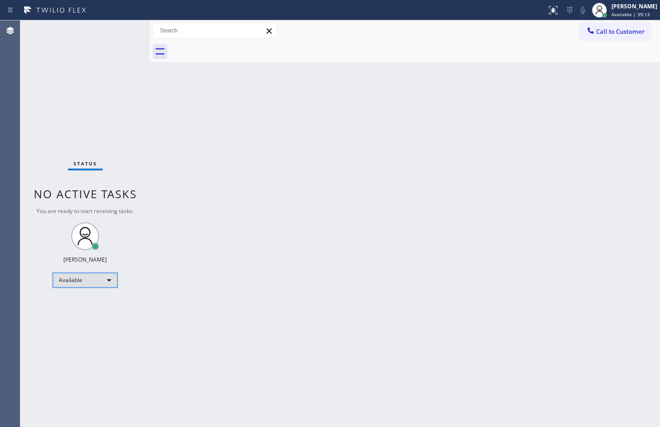
click at [81, 286] on div "Available" at bounding box center [85, 280] width 65 height 15
click at [83, 330] on li "Break" at bounding box center [84, 327] width 63 height 11
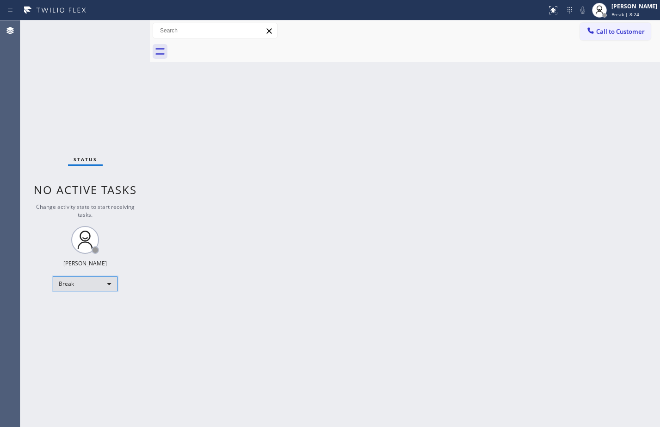
click at [98, 283] on div "Break" at bounding box center [85, 283] width 65 height 15
click at [100, 313] on li "Available" at bounding box center [84, 308] width 63 height 11
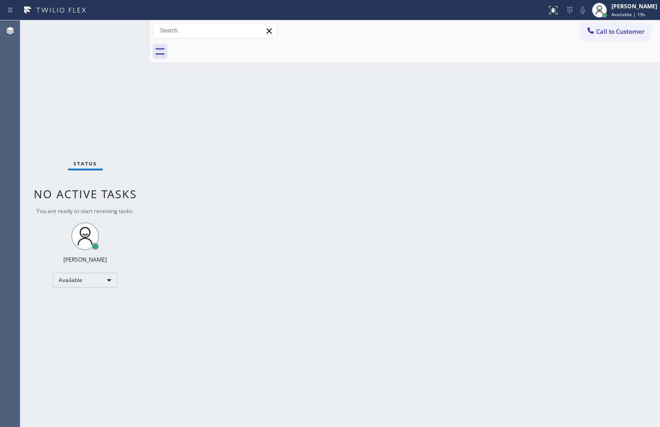
click at [74, 117] on div "Status No active tasks You are ready to start receiving tasks. [PERSON_NAME] Av…" at bounding box center [85, 223] width 130 height 406
click at [98, 54] on div "Status No active tasks You are ready to start receiving tasks. [PERSON_NAME] Av…" at bounding box center [85, 223] width 130 height 406
click at [474, 112] on div "Back to Dashboard Change Sender ID Customers Technicians Select a contact Outbo…" at bounding box center [405, 223] width 511 height 406
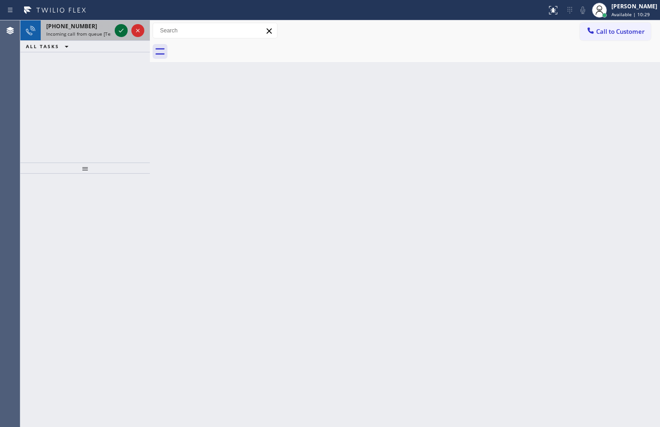
click at [124, 31] on icon at bounding box center [121, 30] width 11 height 11
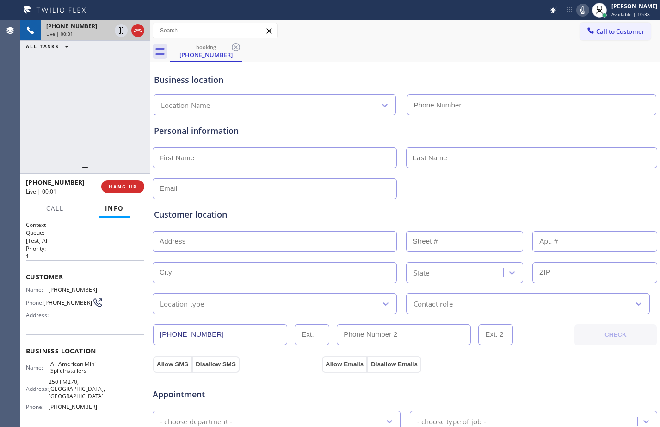
type input "[PHONE_NUMBER]"
click at [134, 190] on button "HANG UP" at bounding box center [122, 186] width 43 height 13
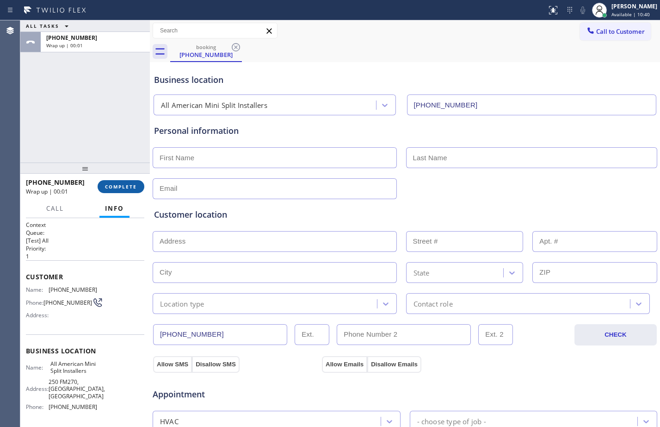
click at [122, 191] on button "COMPLETE" at bounding box center [121, 186] width 47 height 13
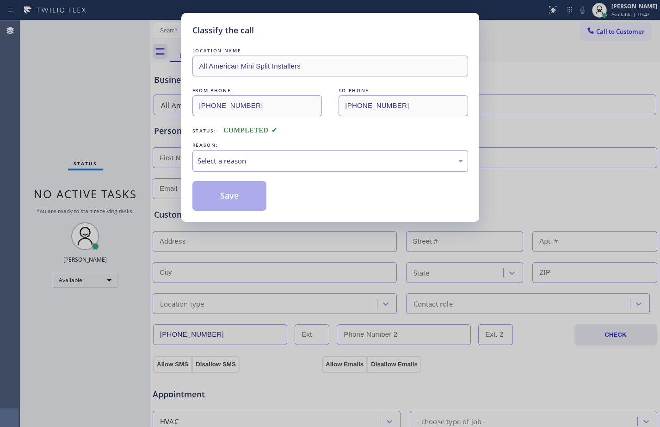
click at [308, 152] on div "Select a reason" at bounding box center [331, 161] width 276 height 22
click at [219, 206] on button "Save" at bounding box center [230, 196] width 75 height 30
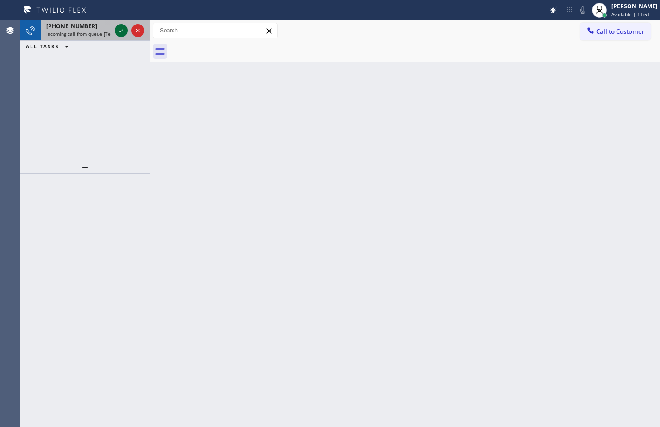
click at [127, 27] on div at bounding box center [121, 30] width 13 height 11
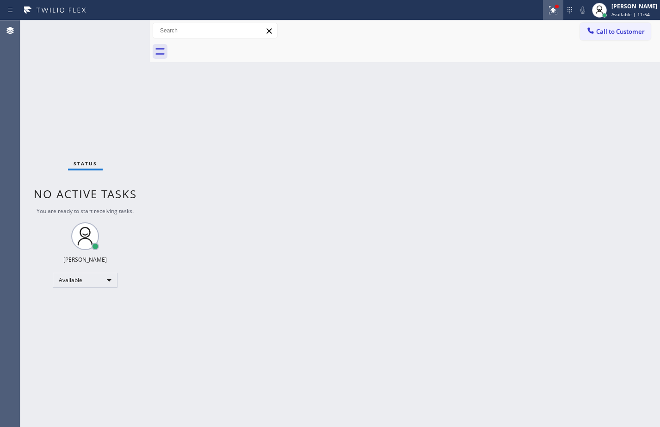
click at [548, 13] on icon at bounding box center [553, 10] width 11 height 11
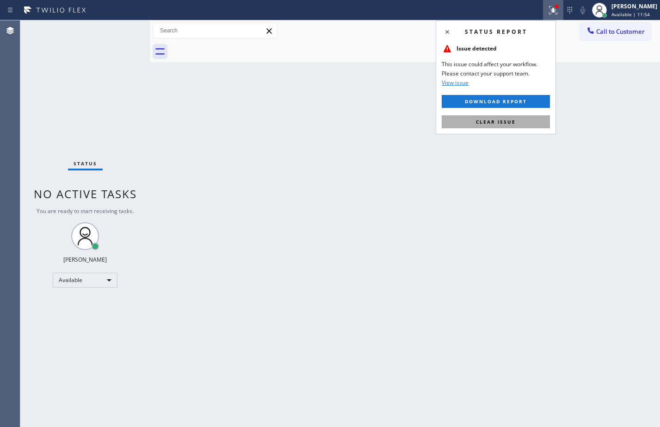
click at [498, 121] on span "Clear issue" at bounding box center [496, 121] width 40 height 6
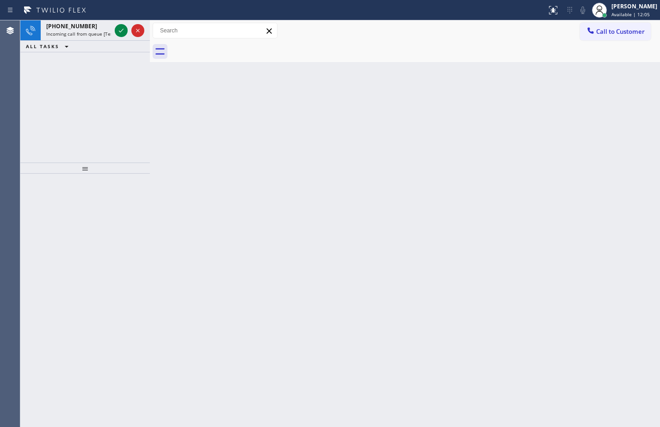
click at [123, 22] on div at bounding box center [129, 30] width 33 height 20
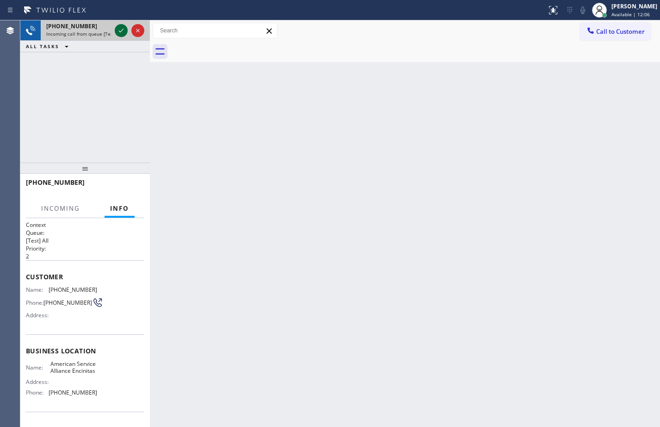
click at [121, 28] on icon at bounding box center [121, 30] width 11 height 11
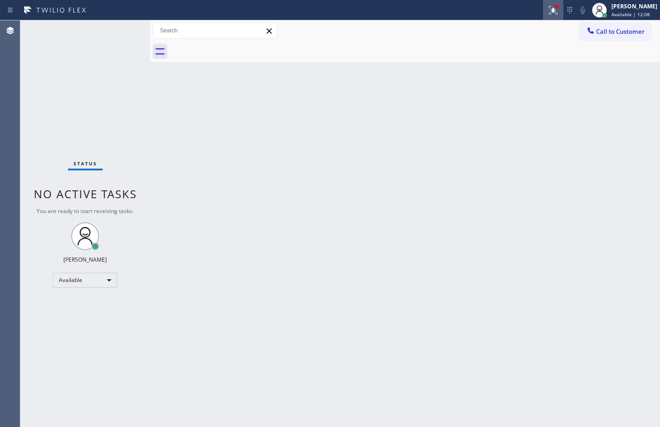
click at [543, 16] on button at bounding box center [553, 10] width 20 height 20
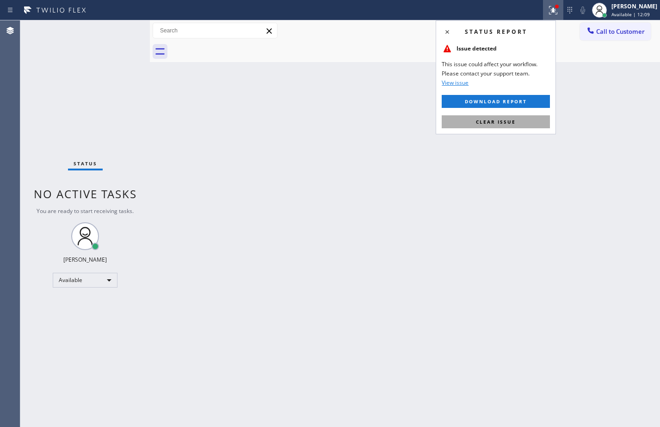
click at [479, 119] on span "Clear issue" at bounding box center [496, 121] width 40 height 6
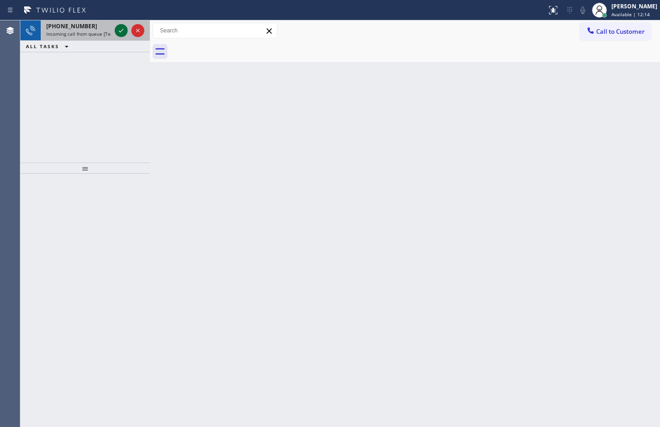
click at [122, 30] on icon at bounding box center [121, 30] width 11 height 11
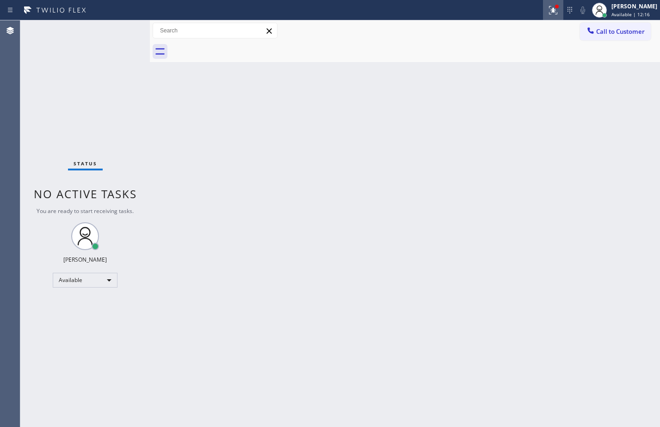
click at [549, 12] on icon at bounding box center [553, 10] width 8 height 8
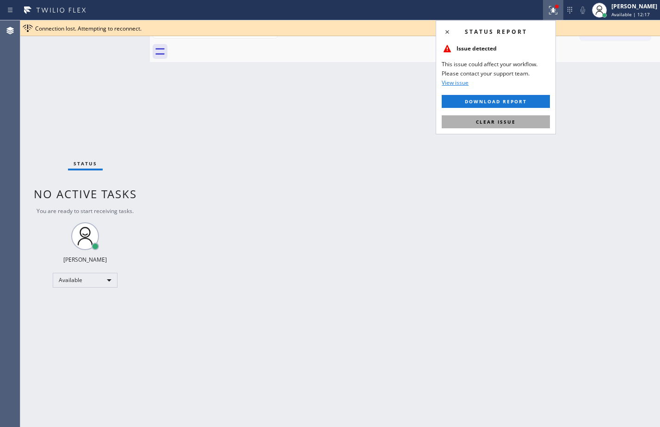
click at [482, 118] on button "Clear issue" at bounding box center [496, 121] width 108 height 13
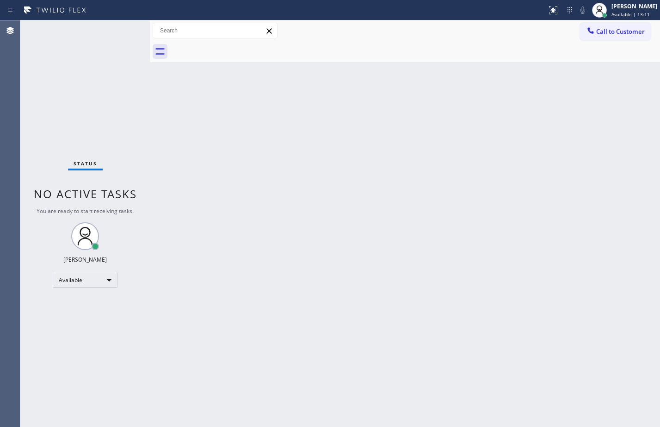
click at [118, 26] on div "Status No active tasks You are ready to start receiving tasks. [PERSON_NAME] Av…" at bounding box center [85, 223] width 130 height 406
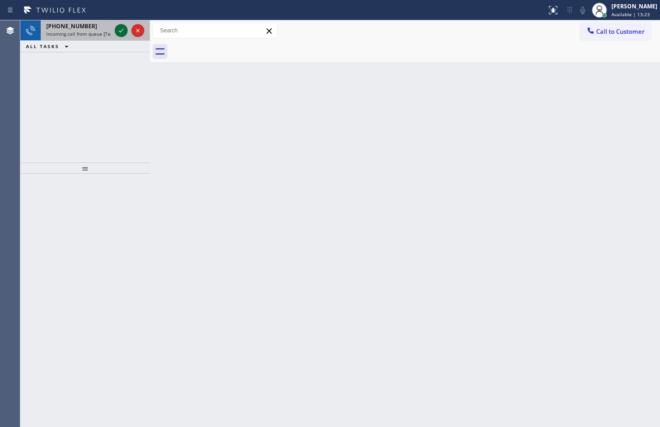
click at [118, 32] on icon at bounding box center [121, 30] width 11 height 11
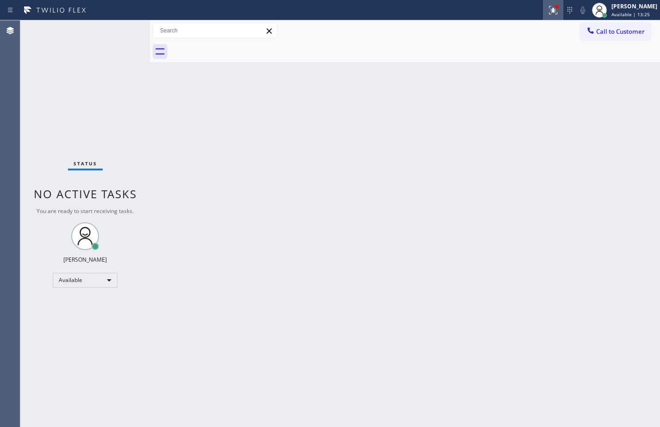
click at [548, 6] on icon at bounding box center [553, 10] width 11 height 11
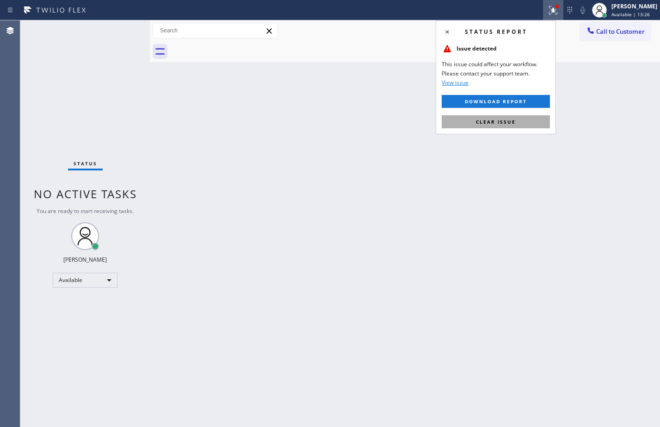
click at [506, 120] on span "Clear issue" at bounding box center [496, 121] width 40 height 6
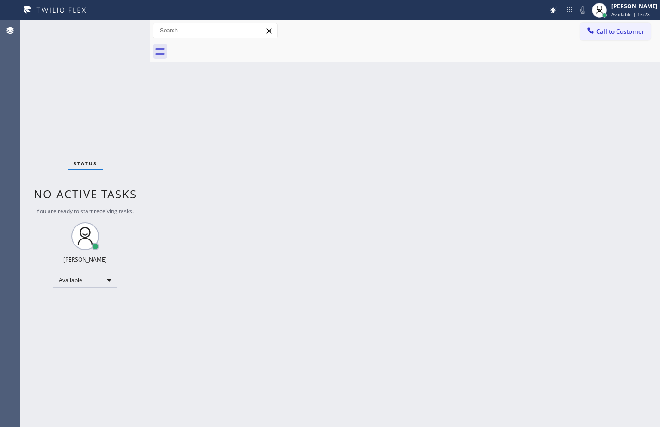
click at [127, 29] on div "Status No active tasks You are ready to start receiving tasks. [PERSON_NAME] Av…" at bounding box center [85, 223] width 130 height 406
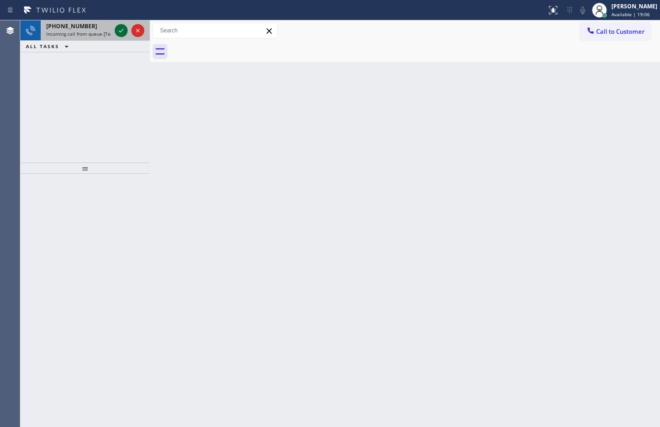
click at [124, 30] on icon at bounding box center [121, 30] width 11 height 11
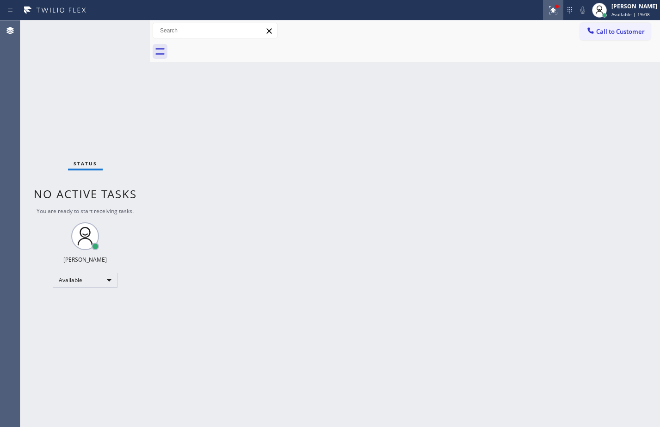
click at [548, 19] on button at bounding box center [553, 10] width 20 height 20
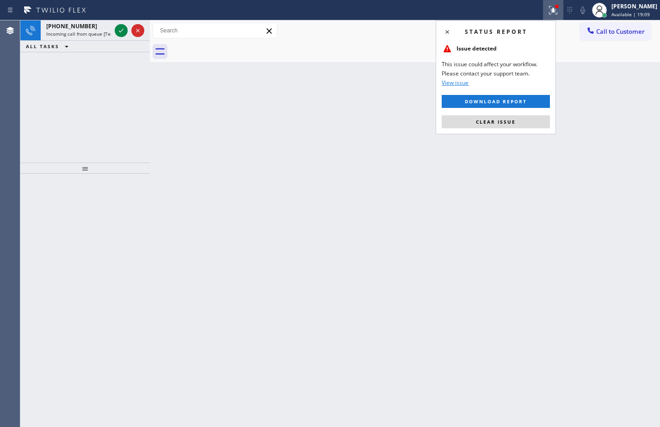
click at [480, 129] on div "Status report Issue detected This issue could affect your workflow. Please cont…" at bounding box center [496, 77] width 120 height 114
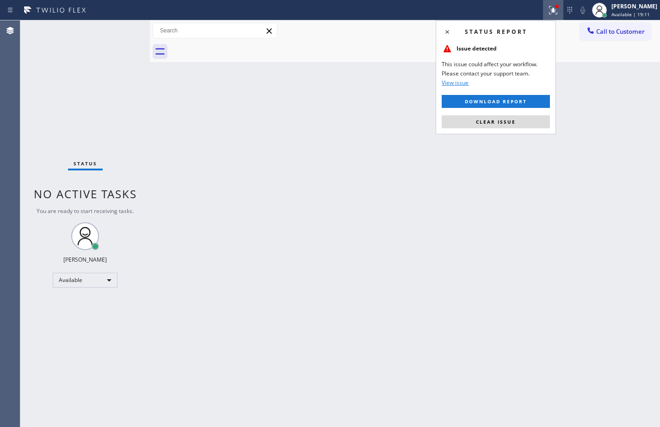
click at [508, 128] on div "Status report Issue detected This issue could affect your workflow. Please cont…" at bounding box center [496, 77] width 120 height 114
click at [505, 122] on span "Clear issue" at bounding box center [496, 121] width 40 height 6
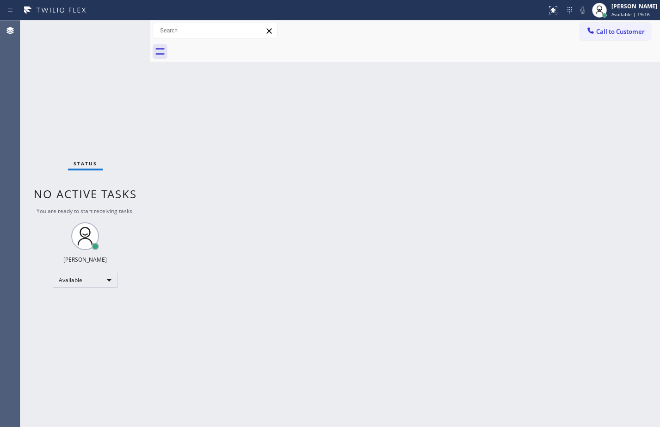
click at [369, 275] on div "Back to Dashboard Change Sender ID Customers Technicians Select a contact Outbo…" at bounding box center [405, 223] width 511 height 406
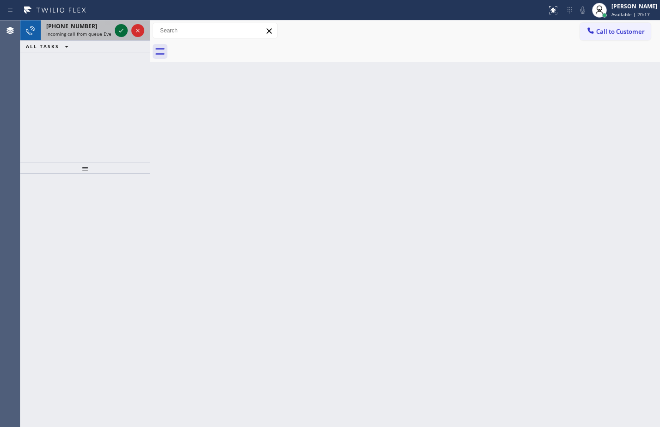
click at [123, 31] on icon at bounding box center [121, 30] width 11 height 11
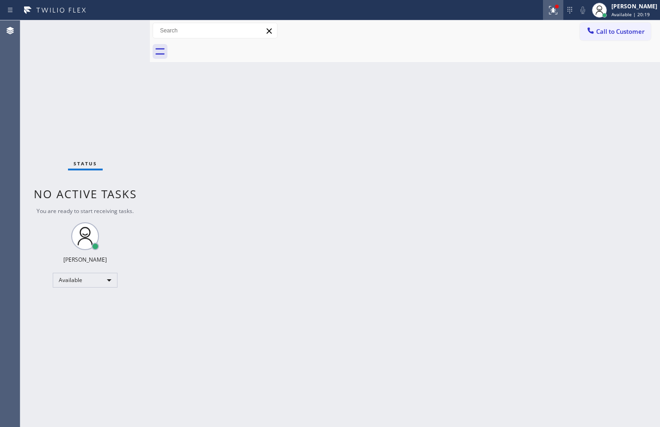
click at [549, 11] on icon at bounding box center [553, 10] width 11 height 11
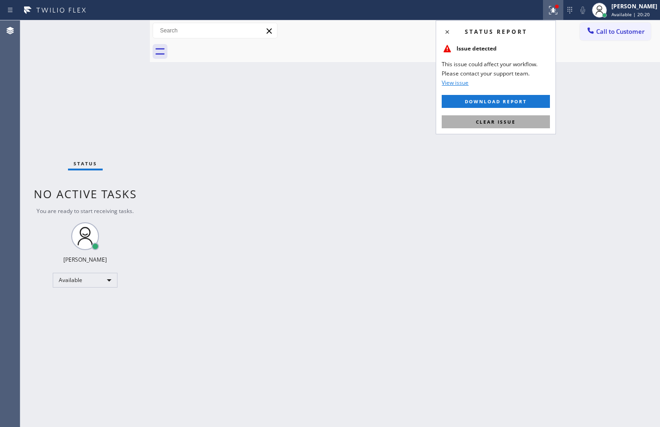
click at [514, 120] on span "Clear issue" at bounding box center [496, 121] width 40 height 6
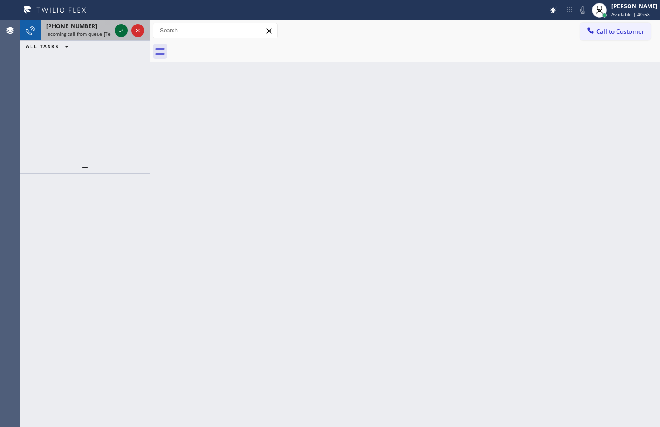
click at [123, 30] on icon at bounding box center [121, 30] width 11 height 11
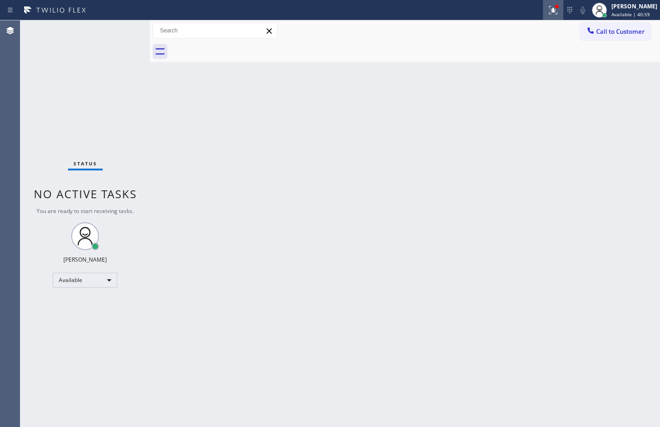
click at [546, 16] on button at bounding box center [553, 10] width 20 height 20
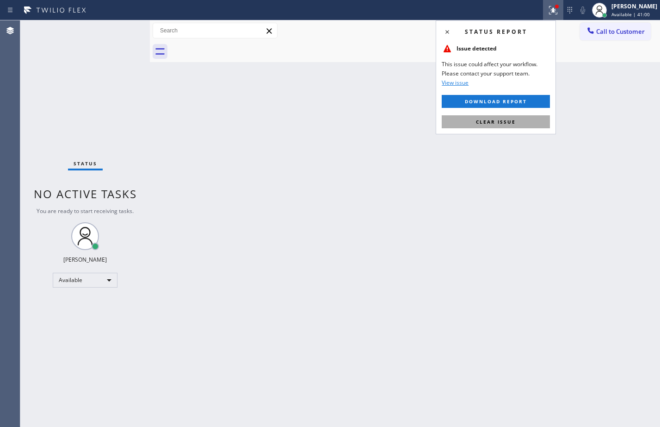
click at [491, 124] on span "Clear issue" at bounding box center [496, 121] width 40 height 6
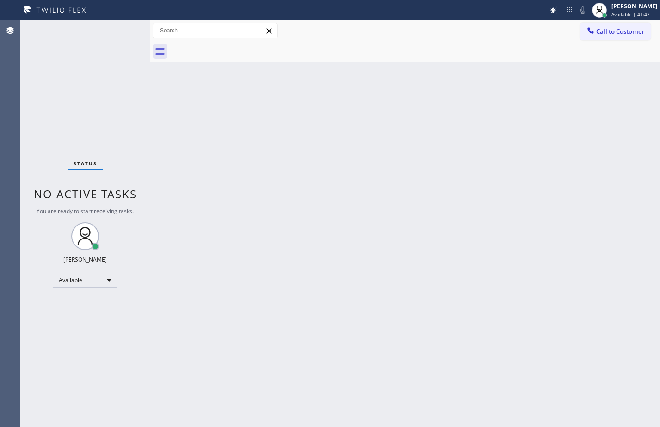
drag, startPoint x: 436, startPoint y: 273, endPoint x: 442, endPoint y: 272, distance: 6.0
click at [436, 272] on div "Back to Dashboard Change Sender ID Customers Technicians Select a contact Outbo…" at bounding box center [405, 223] width 511 height 406
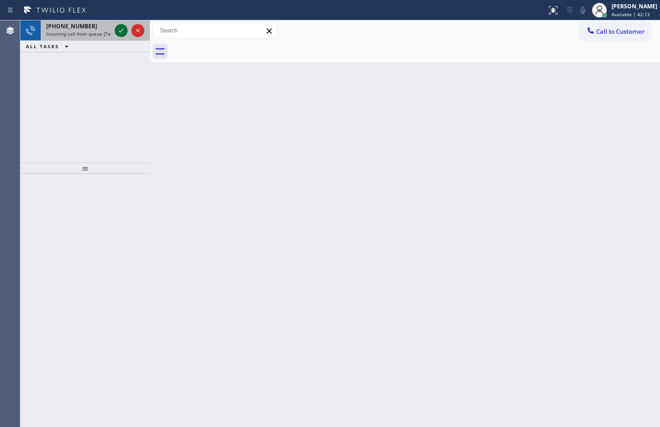
click at [121, 31] on icon at bounding box center [121, 31] width 5 height 4
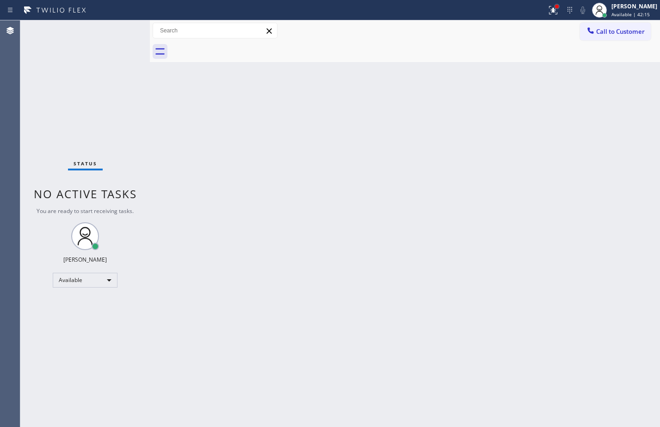
click at [554, 8] on div at bounding box center [557, 7] width 6 height 6
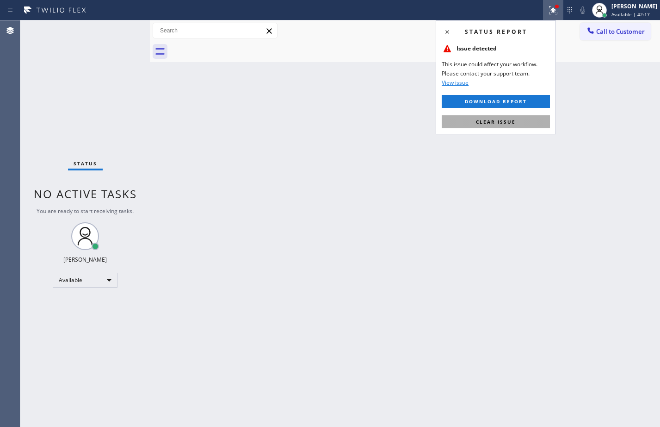
click at [531, 116] on button "Clear issue" at bounding box center [496, 121] width 108 height 13
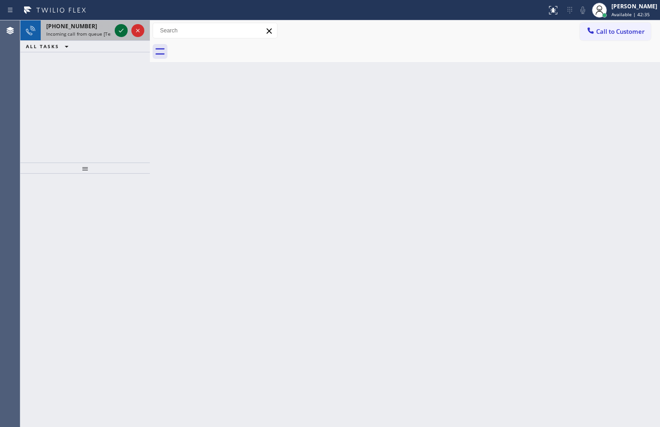
click at [123, 36] on button at bounding box center [121, 30] width 13 height 13
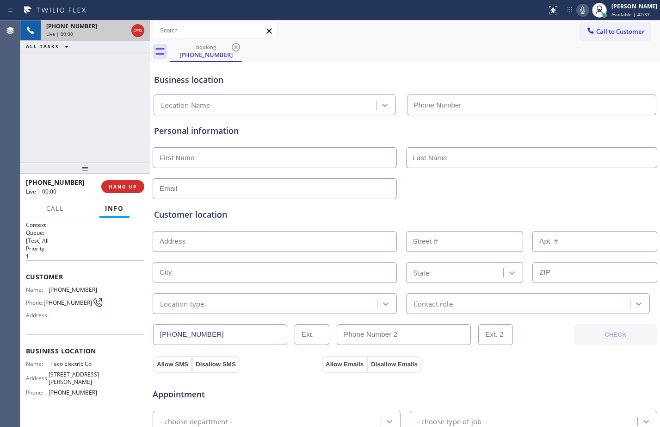
type input "[PHONE_NUMBER]"
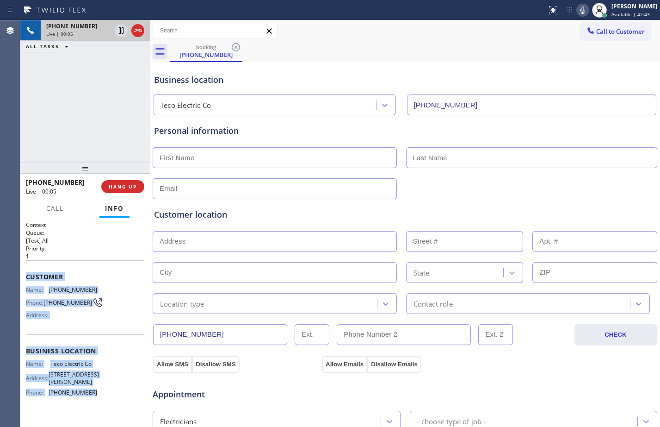
drag, startPoint x: 26, startPoint y: 276, endPoint x: 127, endPoint y: 409, distance: 166.5
click at [127, 409] on div "Context Queue: [Test] All Priority: 1 Customer Name: [PHONE_NUMBER] Phone: [PHO…" at bounding box center [85, 351] width 118 height 261
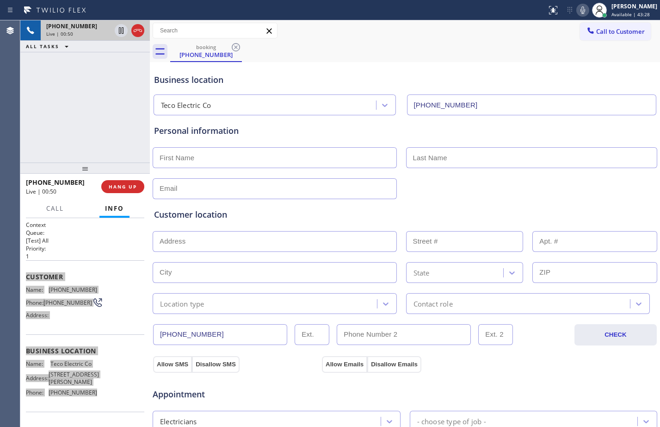
scroll to position [291, 0]
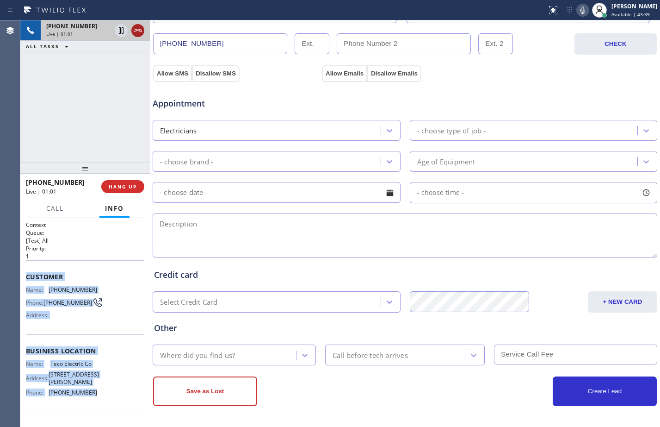
drag, startPoint x: 121, startPoint y: 33, endPoint x: 139, endPoint y: 26, distance: 19.2
click at [120, 33] on icon at bounding box center [121, 30] width 5 height 6
click at [578, 11] on icon at bounding box center [583, 10] width 11 height 11
click at [118, 32] on icon at bounding box center [121, 30] width 11 height 11
click at [117, 32] on icon at bounding box center [121, 30] width 11 height 11
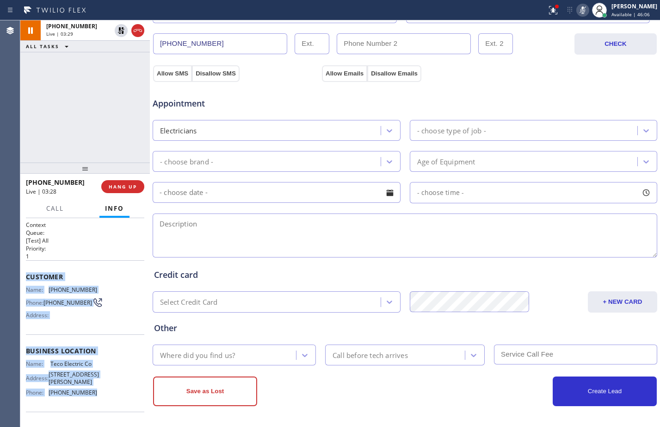
click at [580, 11] on rect at bounding box center [583, 9] width 6 height 6
click at [125, 31] on icon at bounding box center [121, 30] width 11 height 11
click at [579, 10] on icon at bounding box center [583, 10] width 11 height 11
click at [548, 13] on icon at bounding box center [553, 10] width 11 height 11
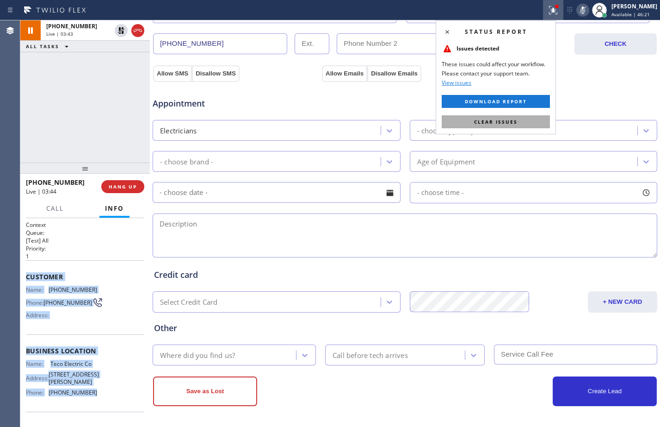
click at [479, 123] on span "Clear issues" at bounding box center [496, 121] width 44 height 6
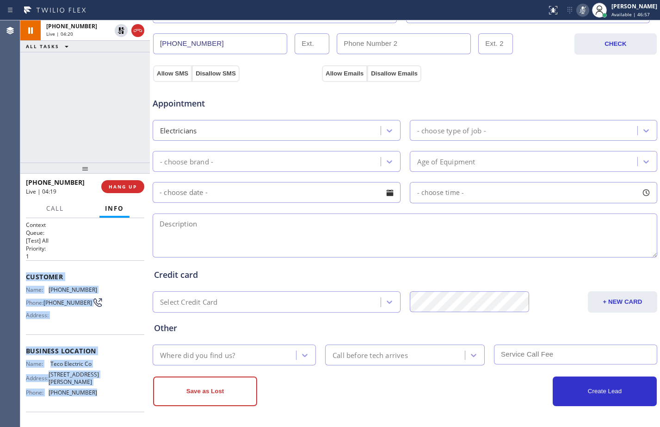
click at [81, 121] on div "[PHONE_NUMBER] Live | 04:20 ALL TASKS ALL TASKS ACTIVE TASKS TASKS IN WRAP UP" at bounding box center [85, 91] width 130 height 142
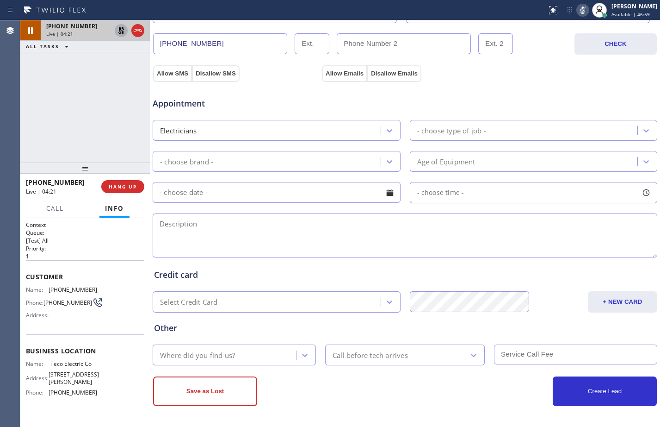
click at [125, 28] on icon at bounding box center [121, 30] width 11 height 11
click at [577, 16] on button at bounding box center [583, 10] width 13 height 13
click at [75, 100] on div "[PHONE_NUMBER] Live | 04:51 ALL TASKS ALL TASKS ACTIVE TASKS TASKS IN WRAP UP" at bounding box center [85, 91] width 130 height 142
click at [51, 204] on span "Call" at bounding box center [55, 208] width 18 height 8
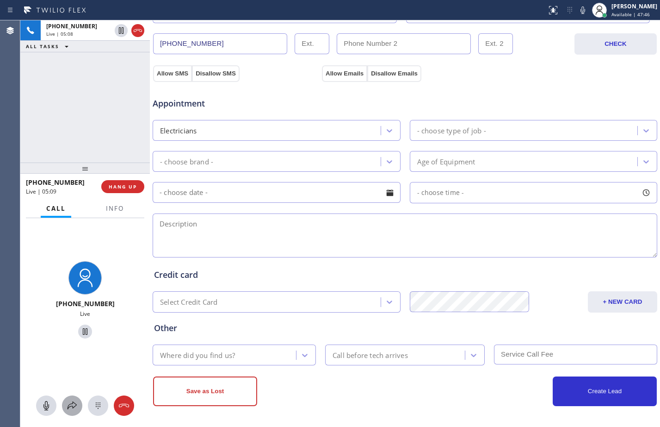
click at [74, 408] on icon at bounding box center [72, 405] width 11 height 11
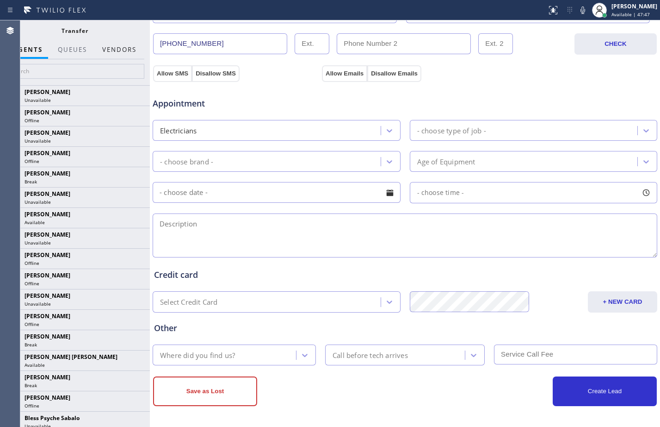
click at [136, 46] on button "Vendors" at bounding box center [119, 50] width 45 height 18
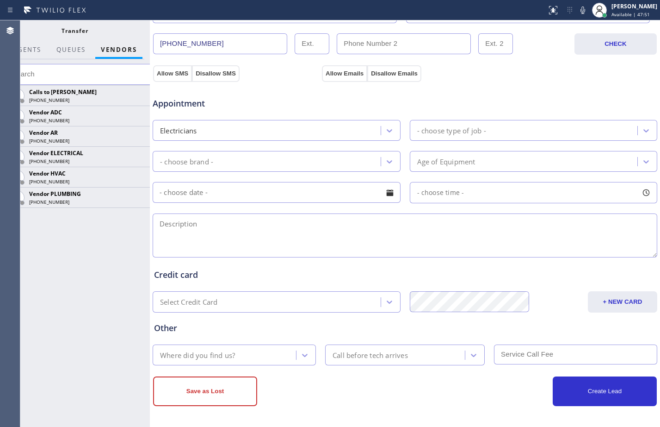
drag, startPoint x: 136, startPoint y: 158, endPoint x: 140, endPoint y: 155, distance: 5.0
click at [0, 0] on icon at bounding box center [0, 0] width 0 height 0
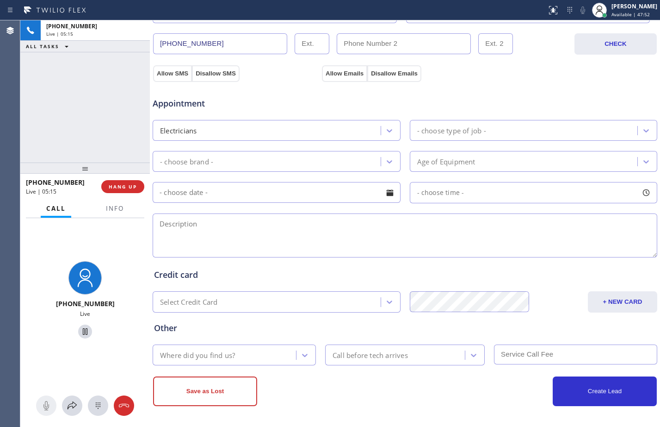
click at [356, 51] on div "Allow SMS Disallow SMS Allow Emails Disallow Emails" at bounding box center [405, 66] width 506 height 31
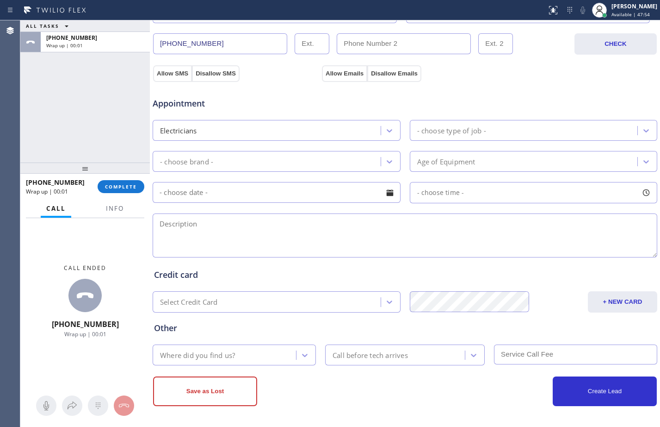
click at [358, 261] on div "Credit card Select Credit Card + NEW CARD CANCEL SAVE" at bounding box center [405, 285] width 506 height 53
click at [268, 231] on textarea at bounding box center [405, 235] width 505 height 44
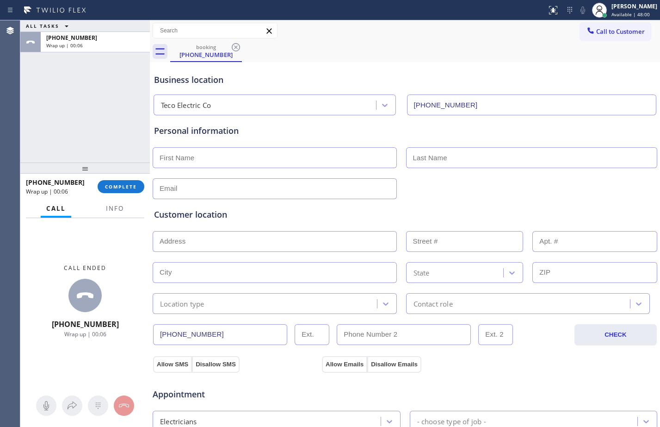
click at [234, 160] on input "text" at bounding box center [275, 157] width 244 height 21
paste input "[PERSON_NAME]"
type input "[PERSON_NAME]"
click at [483, 158] on input "text" at bounding box center [532, 157] width 252 height 21
paste input "Paradise"
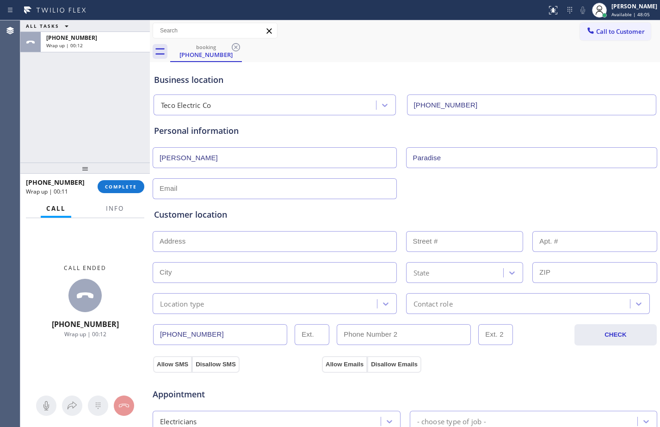
click at [410, 159] on input "Paradise" at bounding box center [532, 157] width 252 height 21
type input "Paradise"
click at [347, 186] on input "text" at bounding box center [275, 188] width 244 height 21
type input "[EMAIL_ADDRESS][DOMAIN_NAME]"
click at [325, 237] on input "text" at bounding box center [275, 241] width 244 height 21
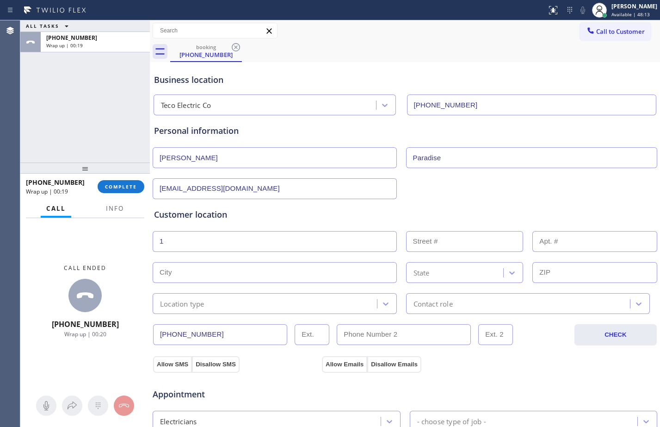
type input "1"
click at [234, 262] on input "text" at bounding box center [275, 272] width 244 height 21
click at [235, 270] on input "text" at bounding box center [275, 272] width 244 height 21
paste input "/P C BEACH"
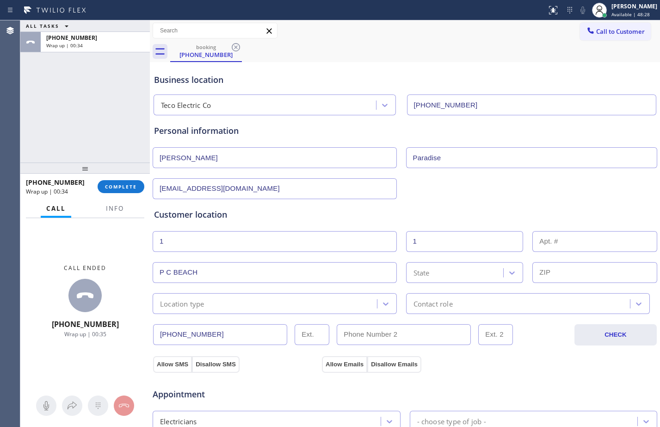
type input "P C BEACH"
click at [447, 279] on div "State" at bounding box center [465, 272] width 118 height 21
type input "flori"
click at [455, 292] on div "[US_STATE]" at bounding box center [465, 292] width 118 height 17
click at [572, 269] on input "text" at bounding box center [595, 272] width 125 height 21
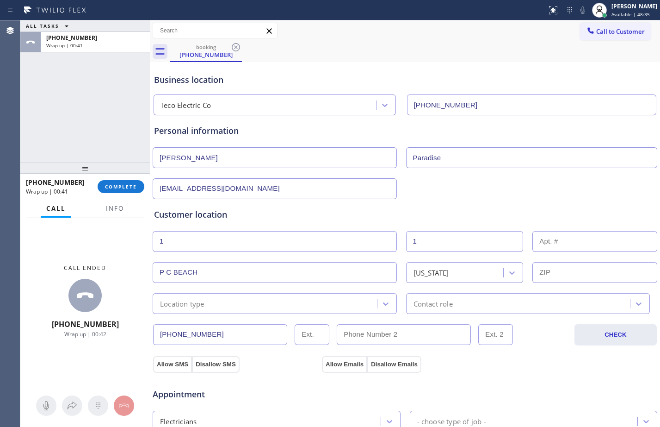
type input "v"
paste input "32408"
type input "32408"
click at [240, 314] on div "[PHONE_NUMBER] CHECK" at bounding box center [405, 329] width 506 height 31
click at [241, 305] on div "Location type" at bounding box center [267, 303] width 222 height 16
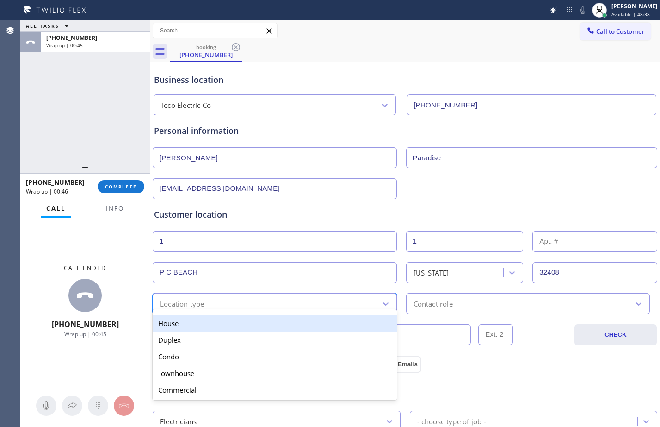
click at [203, 323] on div "House" at bounding box center [275, 323] width 244 height 17
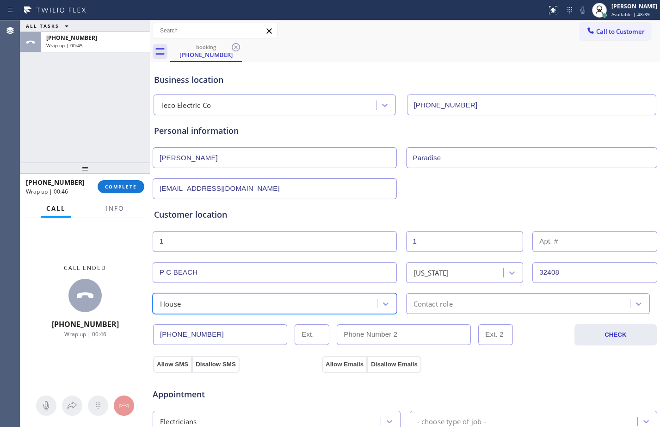
click at [523, 298] on div "Contact role" at bounding box center [520, 303] width 222 height 16
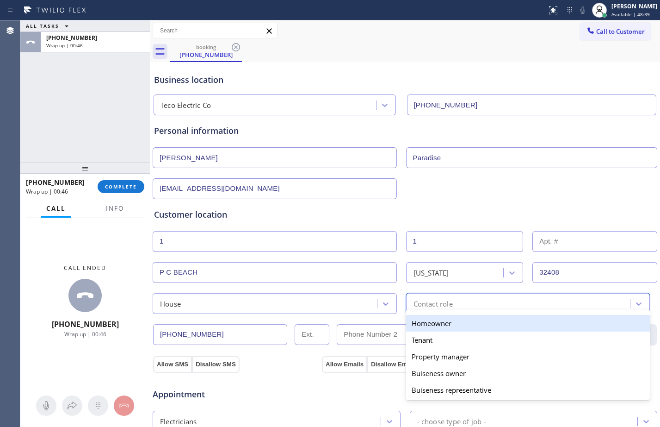
click at [458, 326] on div "Homeowner" at bounding box center [528, 323] width 244 height 17
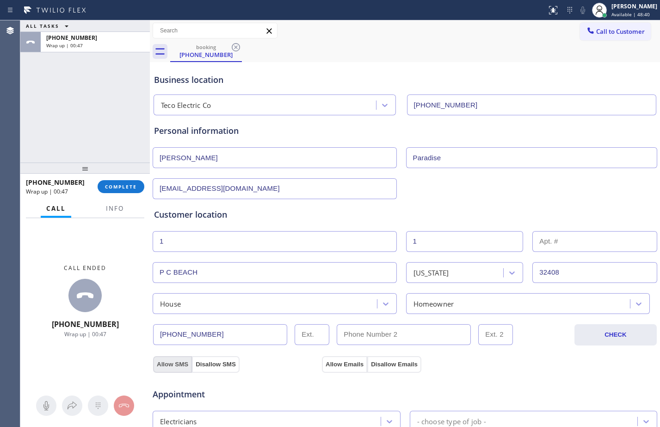
click at [160, 365] on button "Allow SMS" at bounding box center [172, 364] width 39 height 17
click at [328, 363] on button "Allow Emails" at bounding box center [344, 364] width 45 height 17
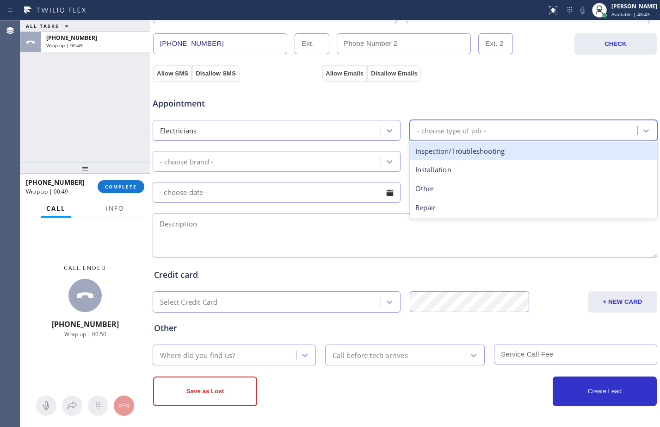
click at [461, 127] on div "- choose type of job -" at bounding box center [451, 130] width 69 height 11
click at [462, 150] on div "Inspection/Troubleshooting" at bounding box center [534, 151] width 248 height 19
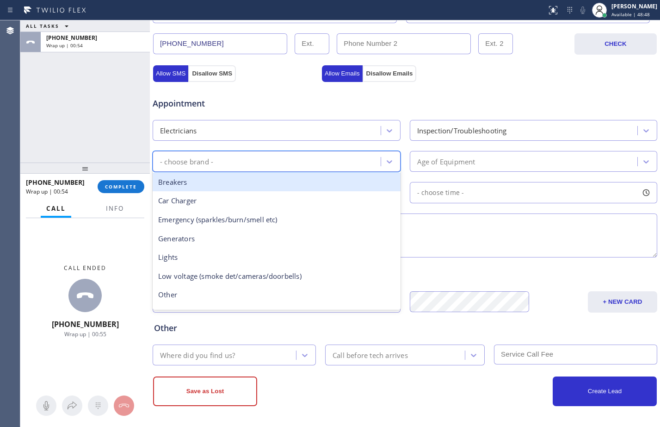
click at [318, 160] on div "- choose brand -" at bounding box center [268, 161] width 225 height 16
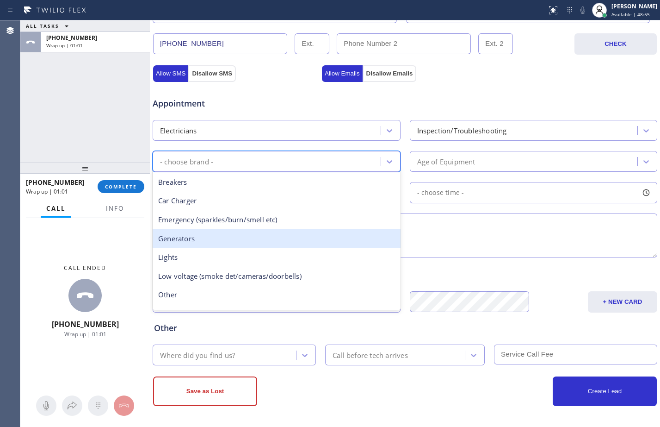
scroll to position [71, 0]
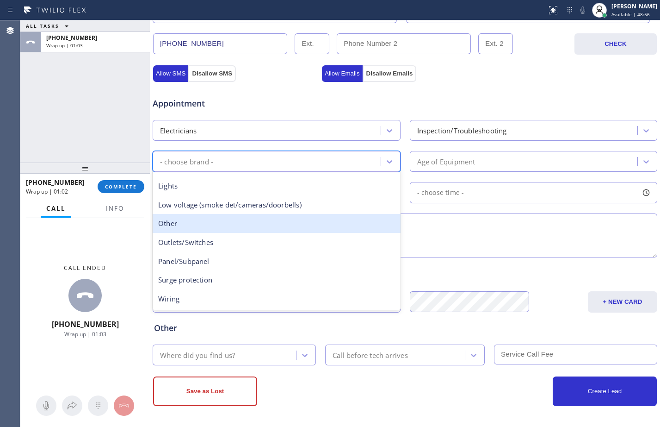
click at [204, 224] on div "Other" at bounding box center [277, 223] width 248 height 19
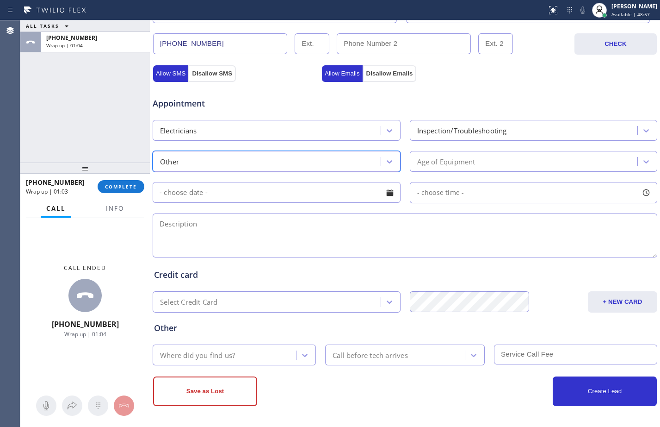
click at [504, 160] on div "Age of Equipment" at bounding box center [525, 161] width 225 height 16
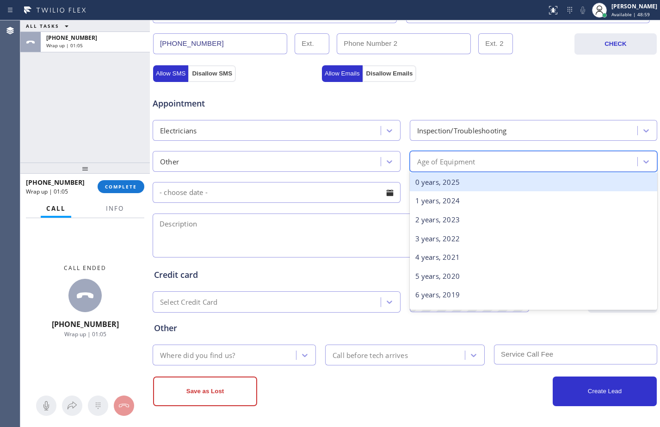
click at [495, 180] on div "0 years, 2025" at bounding box center [534, 182] width 248 height 19
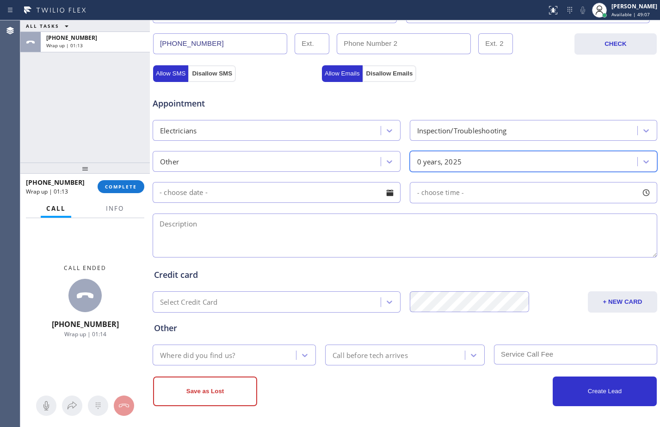
click at [247, 240] on textarea at bounding box center [405, 235] width 505 height 44
click at [257, 231] on textarea at bounding box center [405, 235] width 505 height 44
paste textarea "would like her home to hooked up to a gas and would like to know if there's a g…"
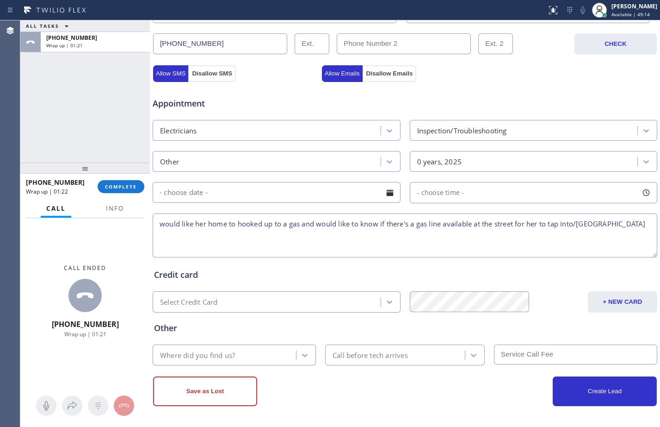
scroll to position [4, 0]
click at [162, 232] on textarea "would like her home to hooked up to a gas and would like to know if there's a g…" at bounding box center [405, 235] width 505 height 44
click at [321, 239] on textarea "would like her home to hooked up to a gas and would like to know if there's a g…" at bounding box center [405, 235] width 505 height 44
click at [238, 237] on textarea "would like her home to hooked up to a gas and would like to know if there's a g…" at bounding box center [405, 235] width 505 height 44
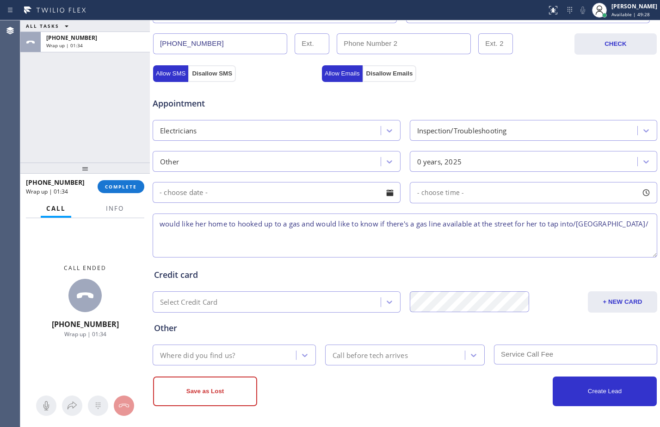
paste textarea "Teco Electric Co"
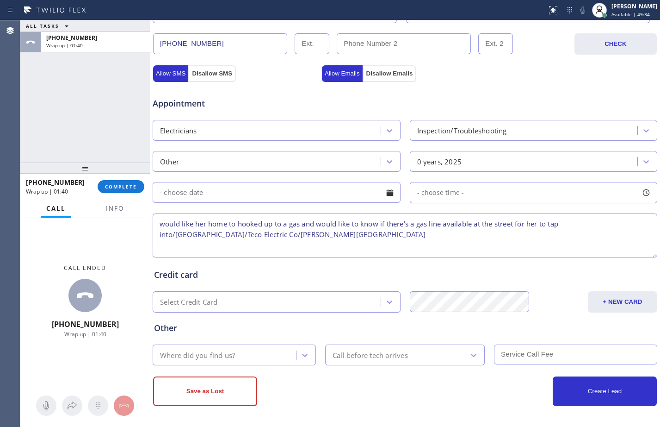
type textarea "would like her home to hooked up to a gas and would like to know if there's a g…"
click at [264, 354] on div "Where did you find us?" at bounding box center [226, 355] width 141 height 16
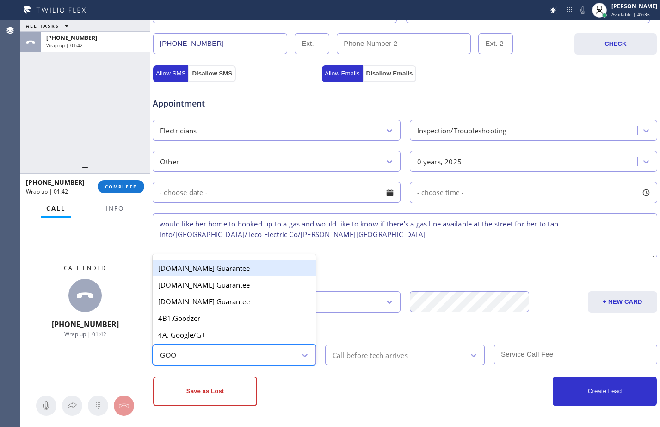
type input "GOOG"
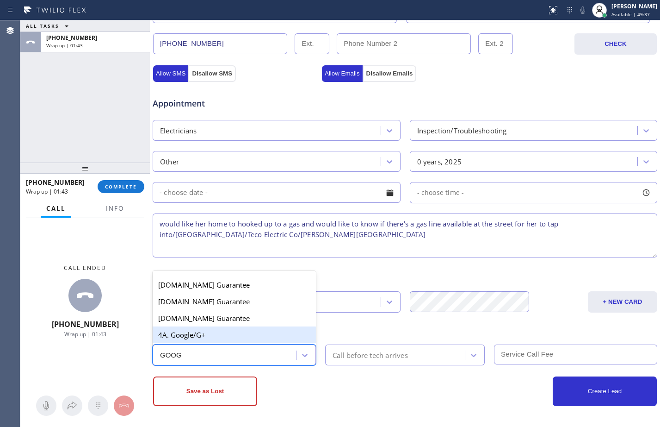
click at [211, 334] on div "4A. Google/G+" at bounding box center [234, 334] width 163 height 17
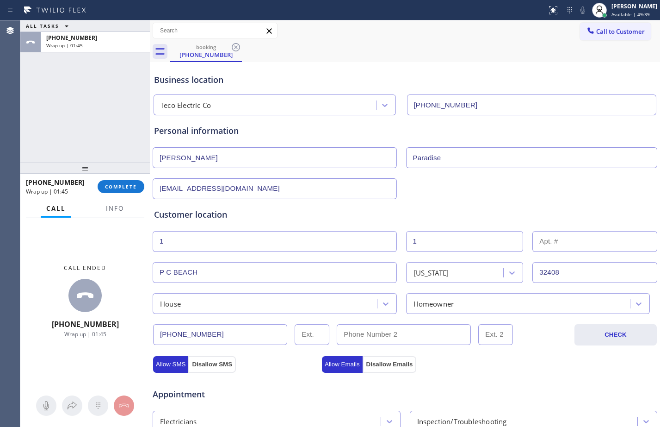
scroll to position [291, 0]
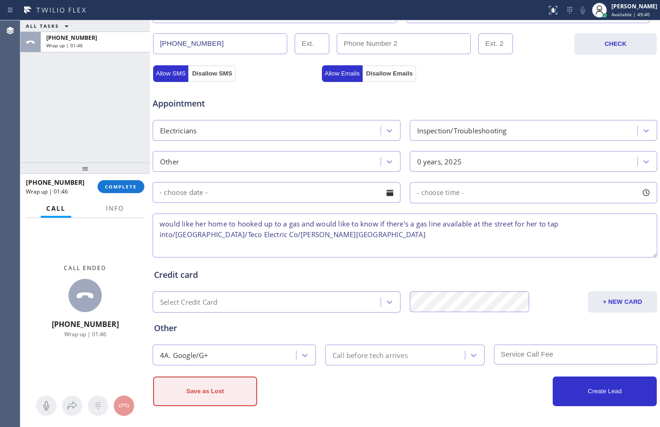
click at [235, 395] on button "Save as Lost" at bounding box center [205, 391] width 104 height 30
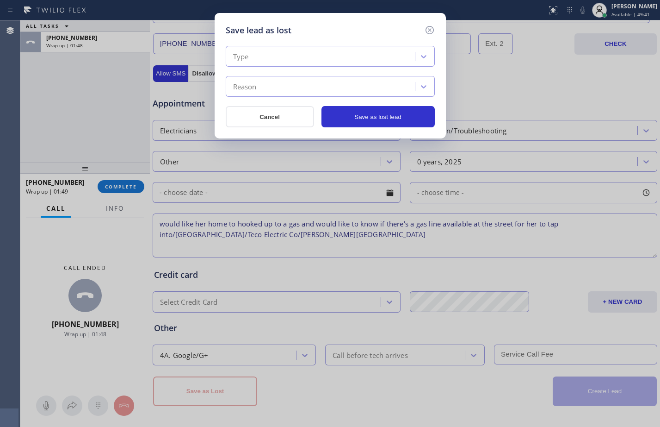
click at [265, 50] on div "Type" at bounding box center [322, 57] width 187 height 16
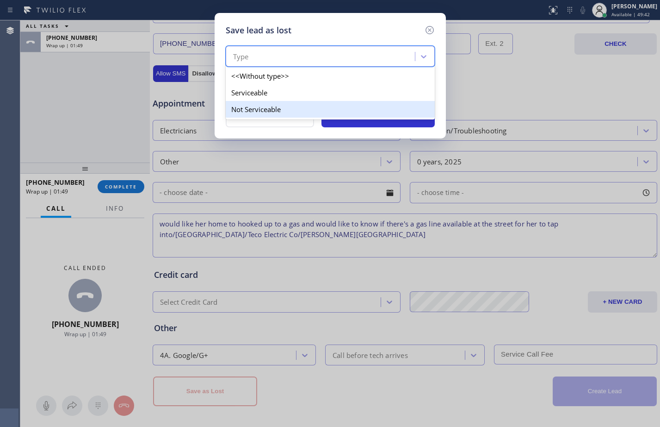
click at [264, 110] on div "Not Serviceable" at bounding box center [330, 109] width 209 height 17
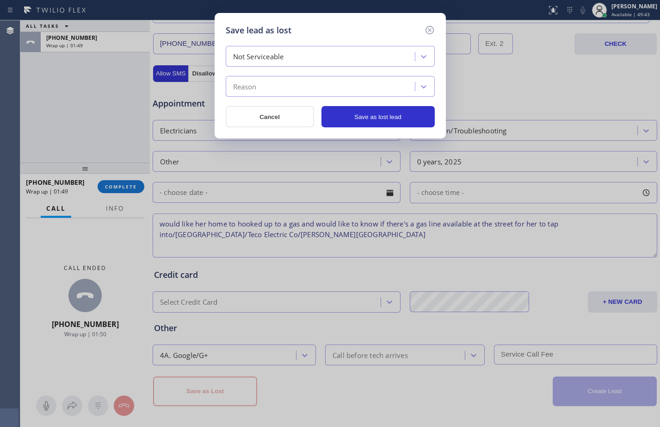
click at [272, 87] on div "Reason" at bounding box center [322, 87] width 187 height 16
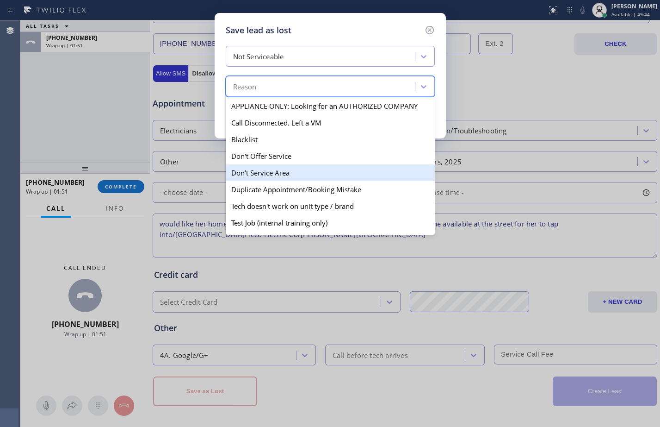
click at [275, 176] on div "Don't Service Area" at bounding box center [330, 172] width 209 height 17
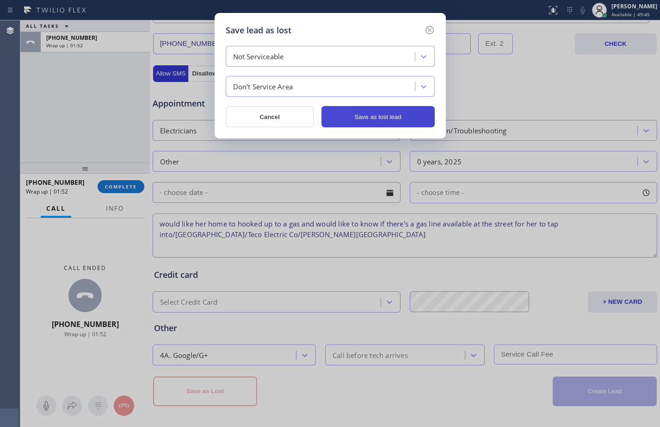
click at [378, 117] on button "Save as lost lead" at bounding box center [378, 116] width 113 height 21
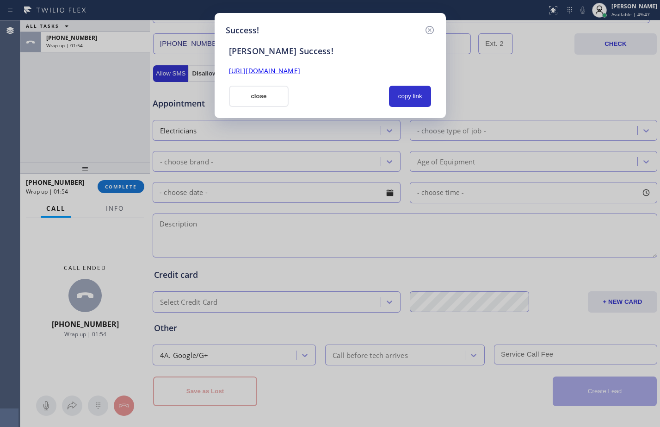
drag, startPoint x: 275, startPoint y: 97, endPoint x: 270, endPoint y: 100, distance: 5.8
click at [275, 97] on button "close" at bounding box center [259, 96] width 60 height 21
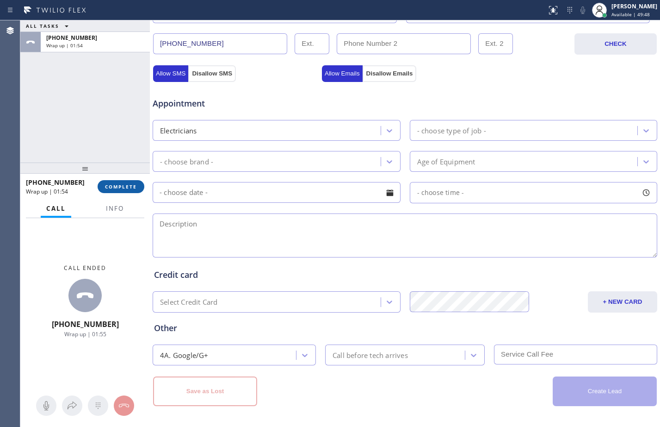
click at [130, 187] on span "COMPLETE" at bounding box center [121, 186] width 32 height 6
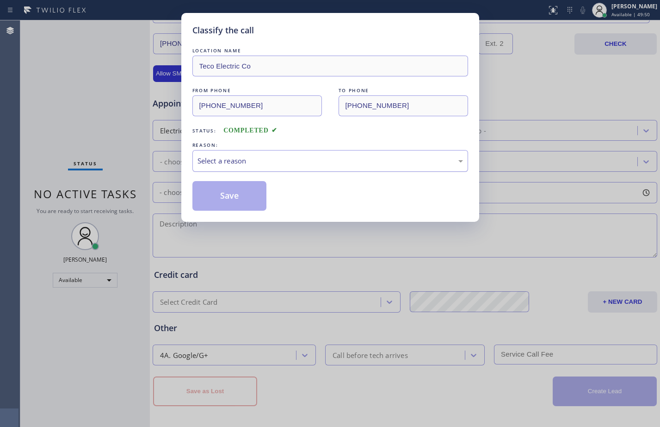
click at [256, 167] on div "Select a reason" at bounding box center [331, 161] width 276 height 22
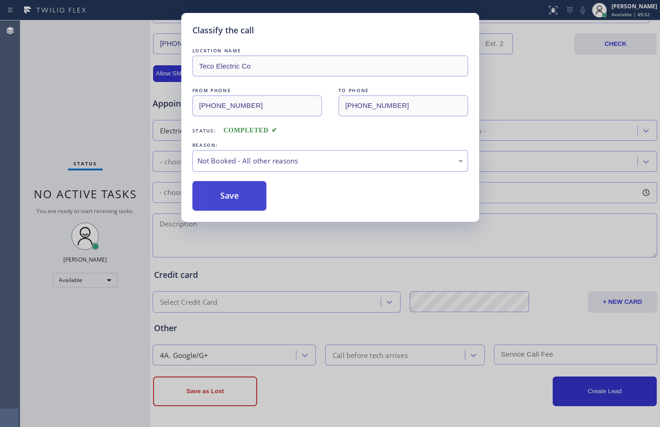
click at [247, 197] on button "Save" at bounding box center [230, 196] width 75 height 30
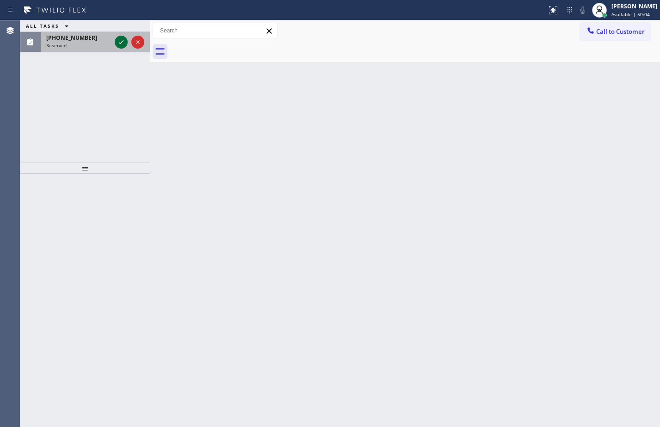
click at [121, 45] on icon at bounding box center [121, 42] width 11 height 11
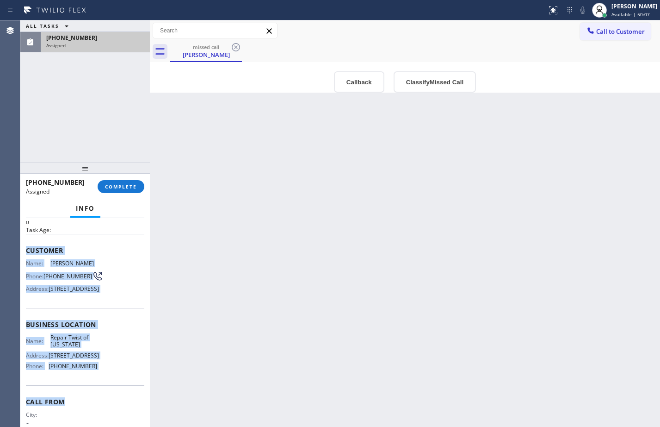
scroll to position [90, 0]
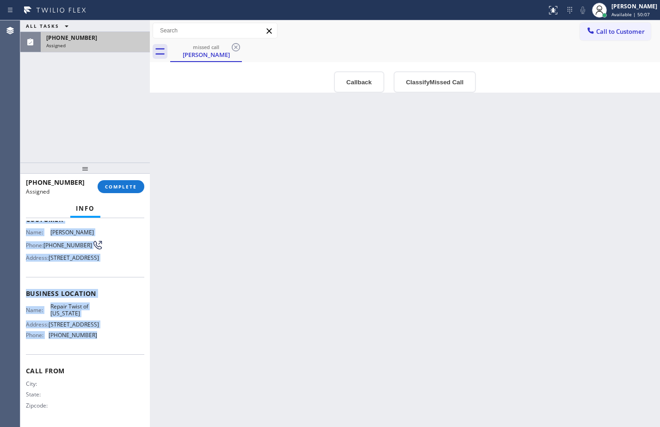
drag, startPoint x: 22, startPoint y: 284, endPoint x: 108, endPoint y: 351, distance: 109.5
click at [108, 351] on div "Context Queue: Appliance Repair Priority: 0 Task Age: Customer Name: [PERSON_NA…" at bounding box center [85, 322] width 130 height 209
click at [127, 193] on button "COMPLETE" at bounding box center [121, 186] width 47 height 13
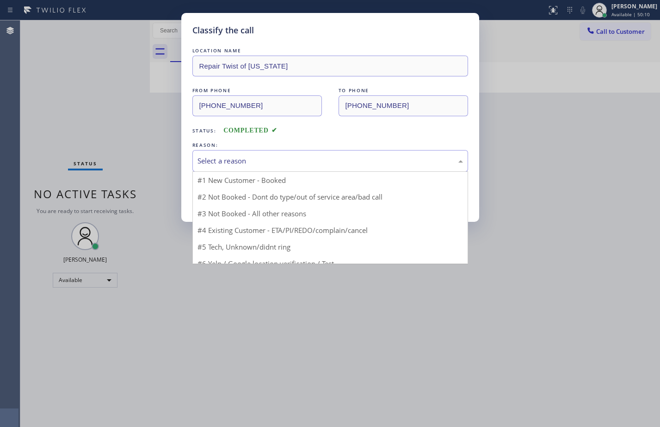
click at [275, 154] on div "Select a reason" at bounding box center [331, 161] width 276 height 22
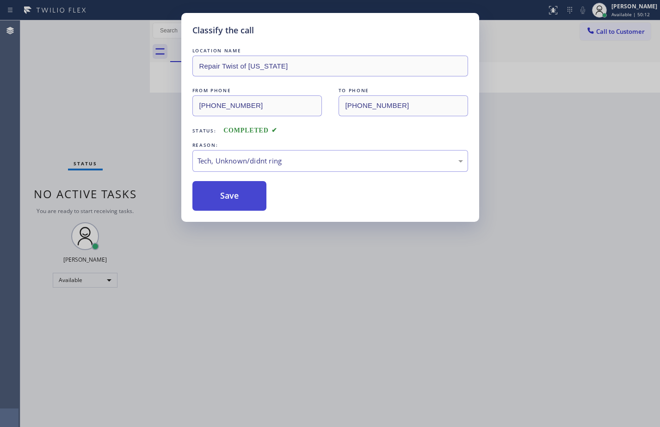
click at [244, 204] on button "Save" at bounding box center [230, 196] width 75 height 30
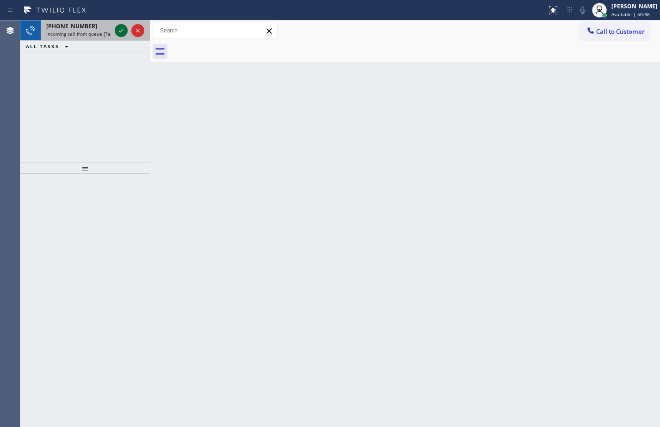
click at [121, 30] on icon at bounding box center [121, 30] width 11 height 11
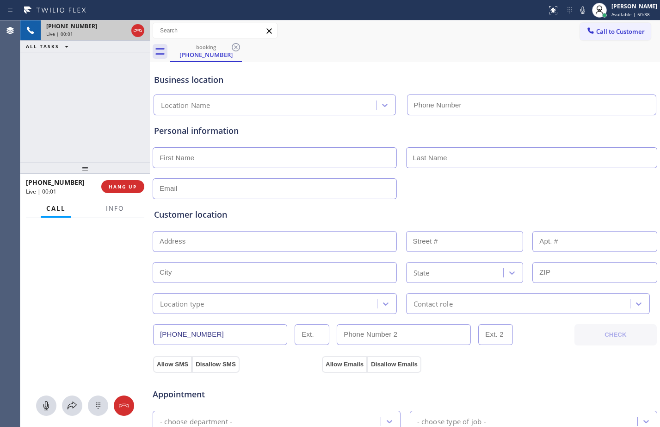
type input "[PHONE_NUMBER]"
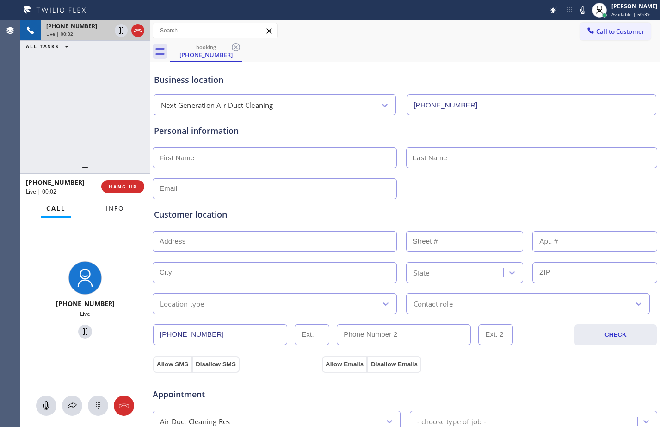
click at [110, 207] on span "Info" at bounding box center [115, 208] width 18 height 8
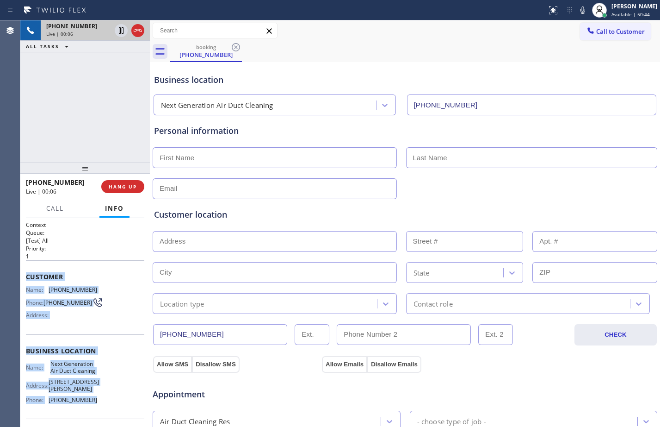
drag, startPoint x: 25, startPoint y: 276, endPoint x: 111, endPoint y: 401, distance: 151.5
click at [111, 401] on div "Context Queue: [Test] All Priority: 1 Customer Name: [PHONE_NUMBER] Phone: [PHO…" at bounding box center [85, 322] width 130 height 209
click at [122, 182] on button "HANG UP" at bounding box center [122, 186] width 43 height 13
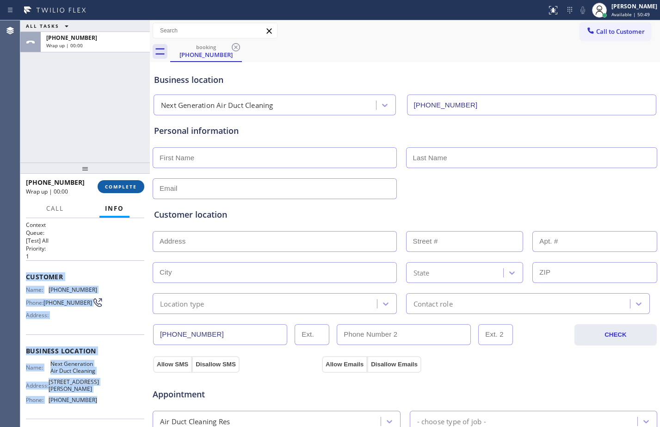
click at [122, 182] on button "COMPLETE" at bounding box center [121, 186] width 47 height 13
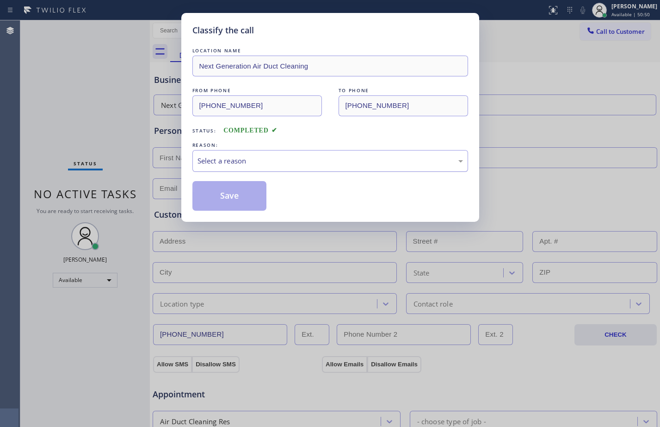
click at [256, 161] on div "Select a reason" at bounding box center [331, 161] width 266 height 11
click at [241, 197] on button "Save" at bounding box center [230, 196] width 75 height 30
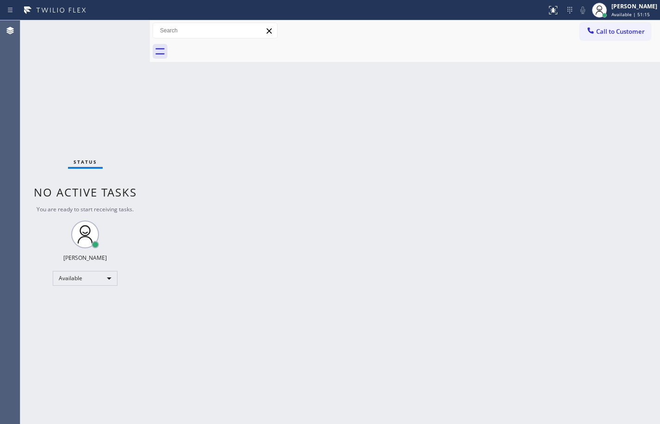
click at [329, 201] on div "Back to Dashboard Change Sender ID Customers Technicians Select a contact Outbo…" at bounding box center [405, 222] width 511 height 404
click at [91, 142] on div "Status No active tasks You are ready to start receiving tasks. [PERSON_NAME] Av…" at bounding box center [85, 222] width 130 height 404
click at [335, 214] on div "Back to Dashboard Change Sender ID Customers Technicians Select a contact Outbo…" at bounding box center [405, 222] width 511 height 404
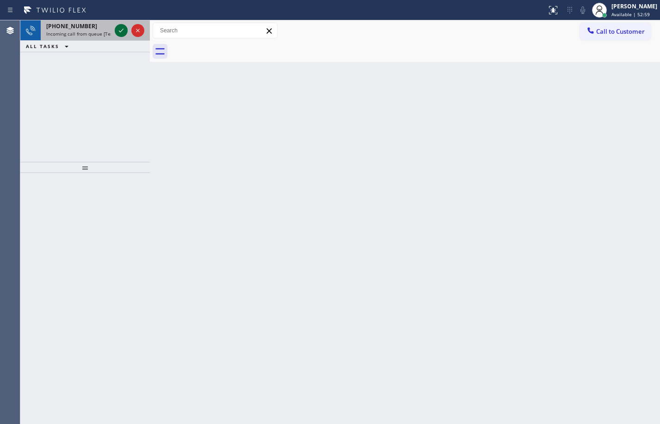
click at [120, 29] on icon at bounding box center [121, 30] width 11 height 11
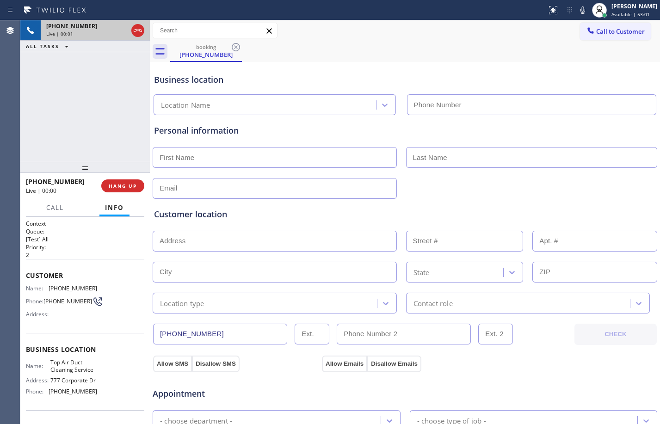
type input "[PHONE_NUMBER]"
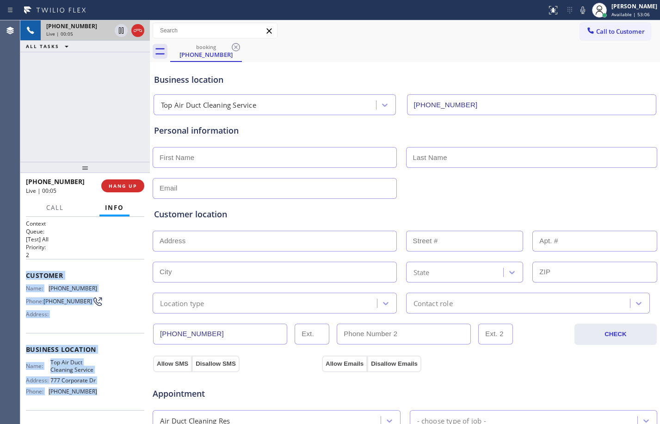
drag, startPoint x: 23, startPoint y: 277, endPoint x: 115, endPoint y: 400, distance: 153.4
click at [115, 400] on div "Context Queue: [Test] All Priority: 2 Customer Name: [PHONE_NUMBER] Phone: [PHO…" at bounding box center [85, 320] width 130 height 207
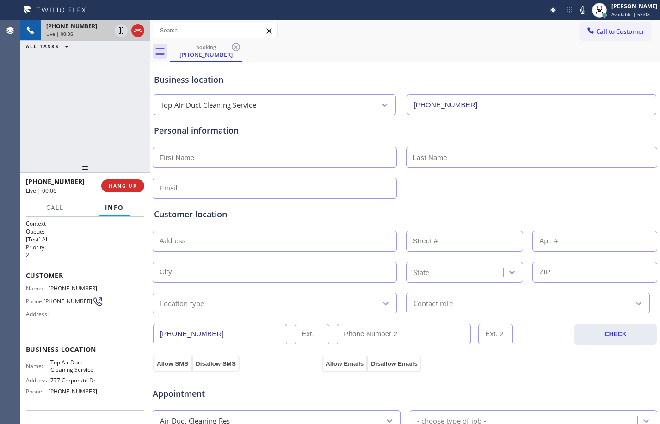
click at [123, 97] on div "[PHONE_NUMBER] Live | 00:06 ALL TASKS ALL TASKS ACTIVE TASKS TASKS IN WRAP UP" at bounding box center [85, 91] width 130 height 142
click at [115, 186] on span "HANG UP" at bounding box center [123, 186] width 28 height 6
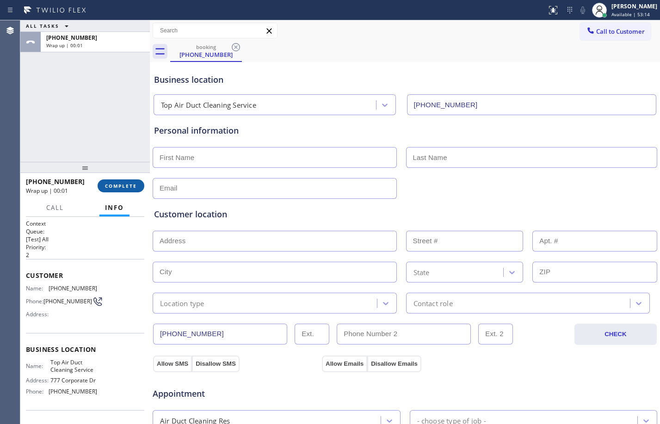
click at [113, 181] on button "COMPLETE" at bounding box center [121, 186] width 47 height 13
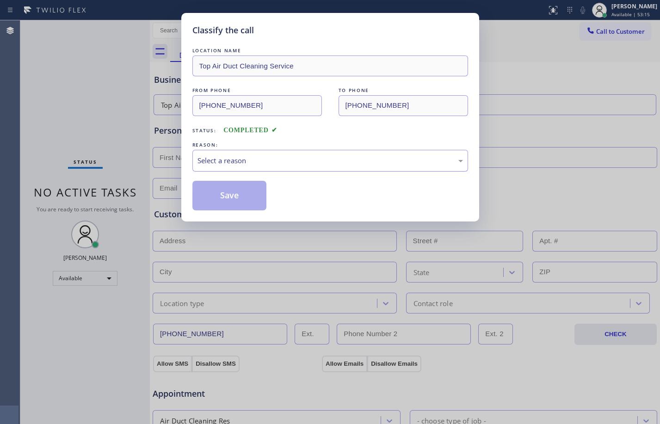
click at [364, 157] on div "Select a reason" at bounding box center [331, 161] width 266 height 11
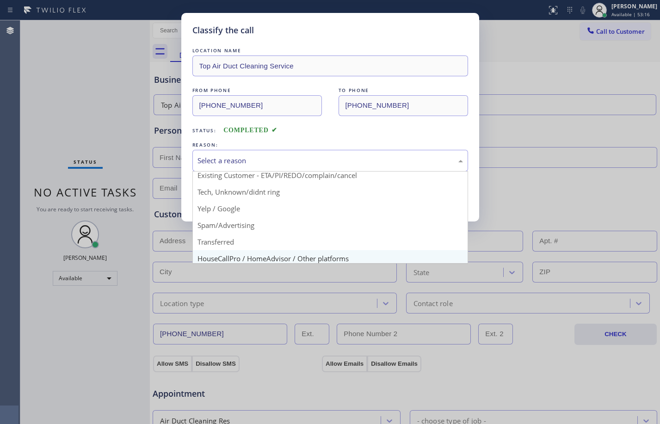
scroll to position [58, 0]
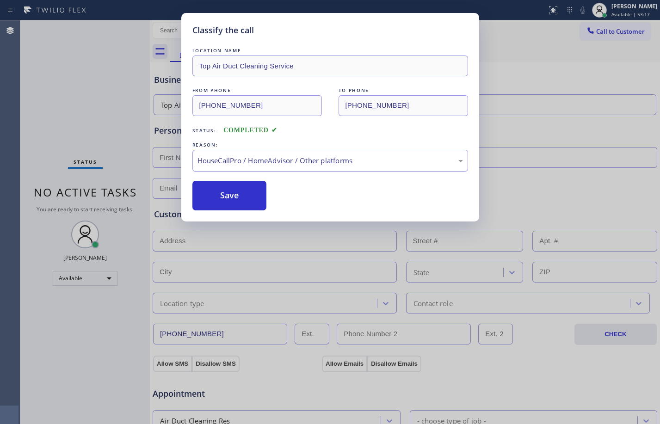
click at [266, 163] on div "HouseCallPro / HomeAdvisor / Other platforms" at bounding box center [331, 161] width 266 height 11
click at [240, 203] on button "Save" at bounding box center [230, 196] width 75 height 30
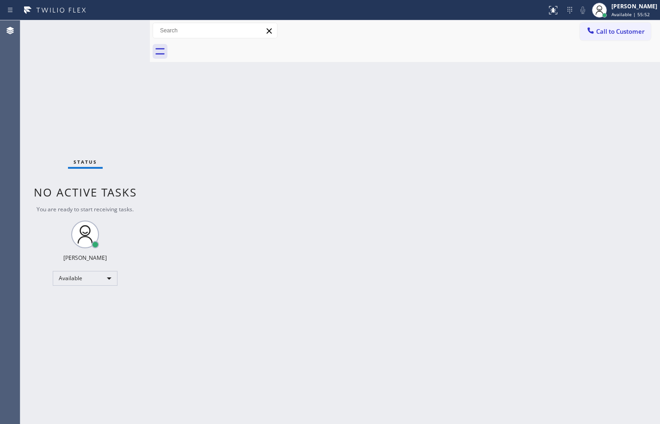
click at [509, 403] on div "Back to Dashboard Change Sender ID Customers Technicians Select a contact Outbo…" at bounding box center [405, 222] width 511 height 404
click at [344, 232] on div "Back to Dashboard Change Sender ID Customers Technicians Select a contact Outbo…" at bounding box center [405, 222] width 511 height 404
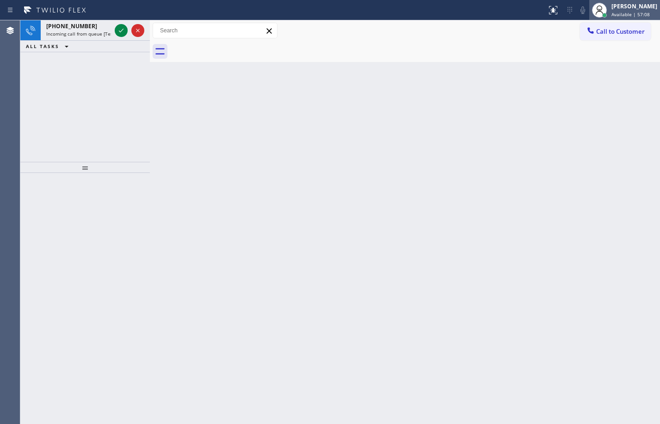
click at [612, 11] on span "Available | 57:08" at bounding box center [631, 14] width 38 height 6
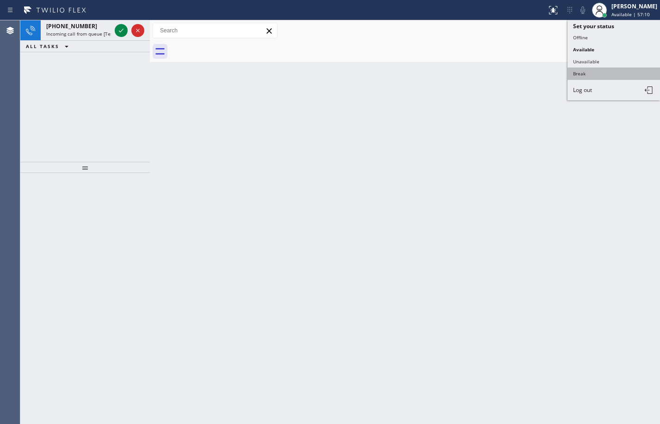
click at [582, 77] on button "Break" at bounding box center [614, 74] width 93 height 12
